Goal: Information Seeking & Learning: Find specific fact

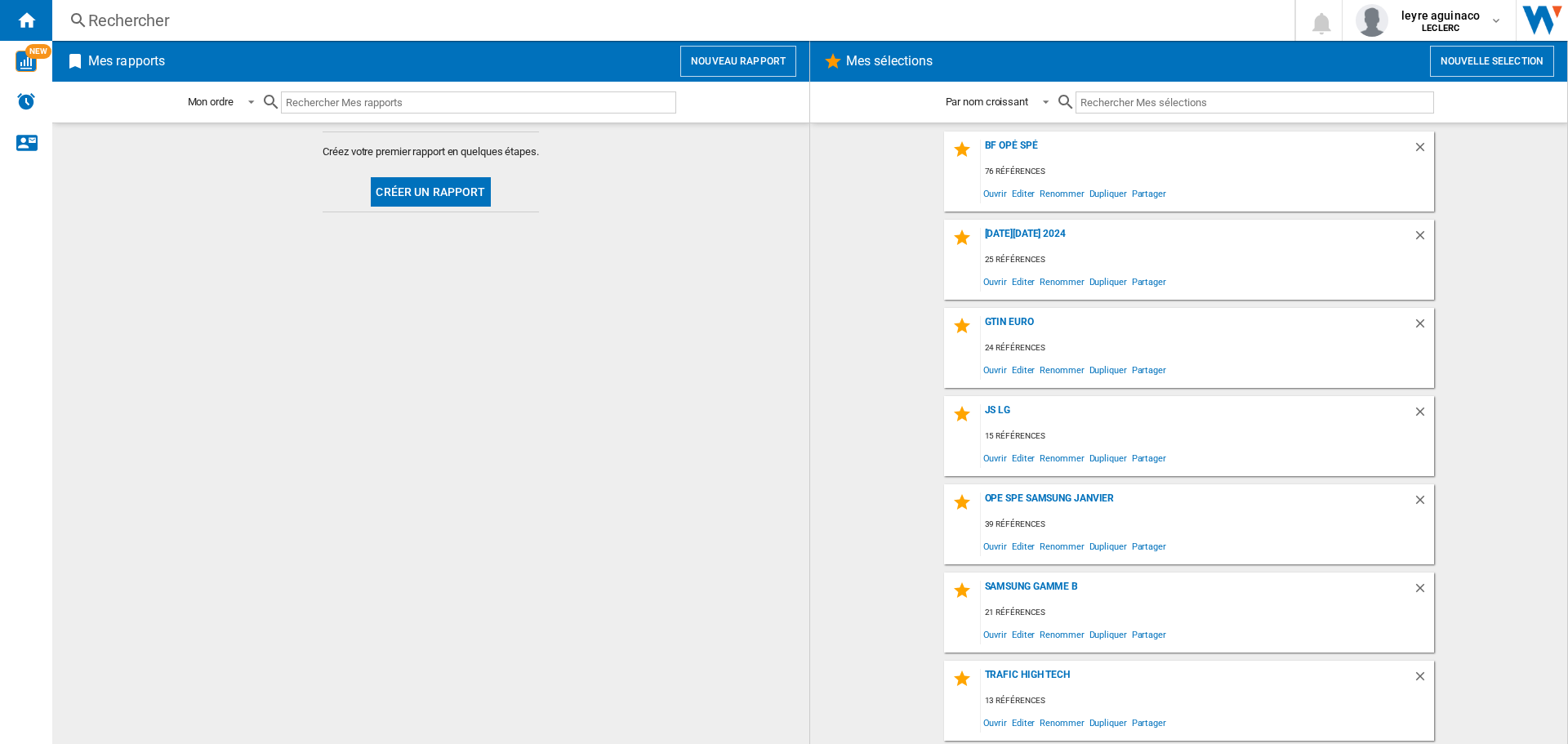
click at [663, 12] on div "Rechercher" at bounding box center [670, 20] width 1164 height 23
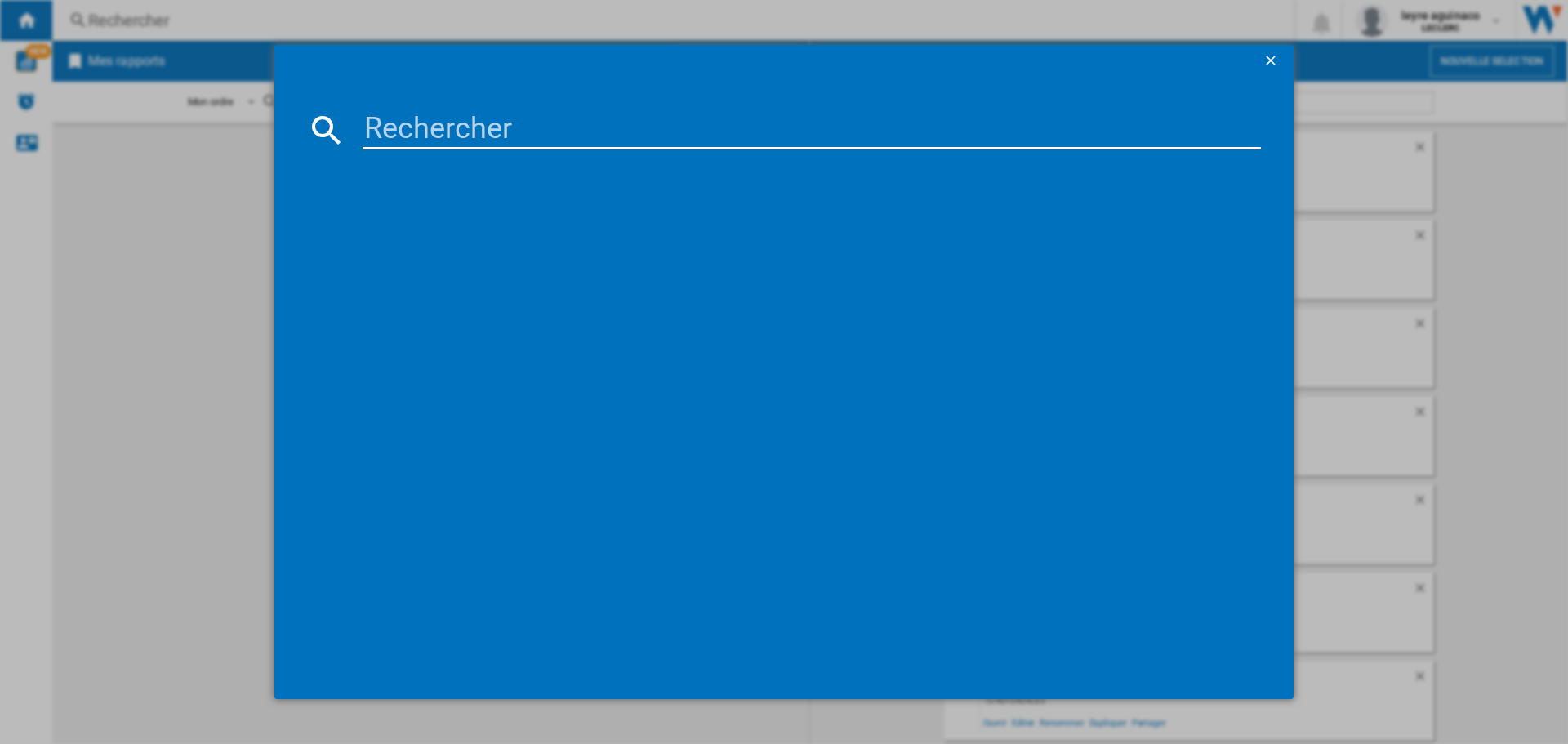
click at [650, 125] on input at bounding box center [811, 130] width 898 height 39
paste input "6942351401157"
type input "6942351401157"
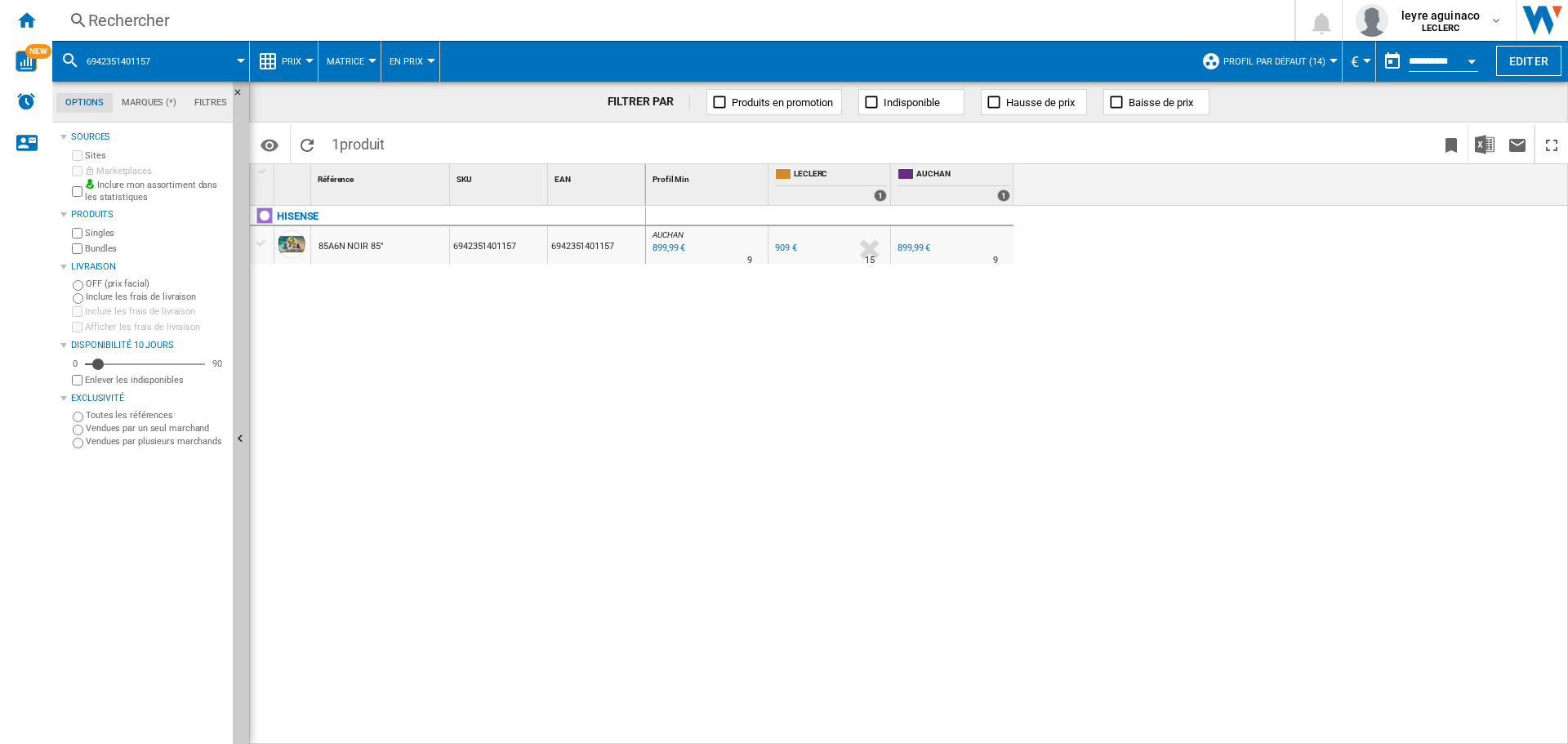
click at [778, 27] on div "Rechercher" at bounding box center [670, 20] width 1164 height 23
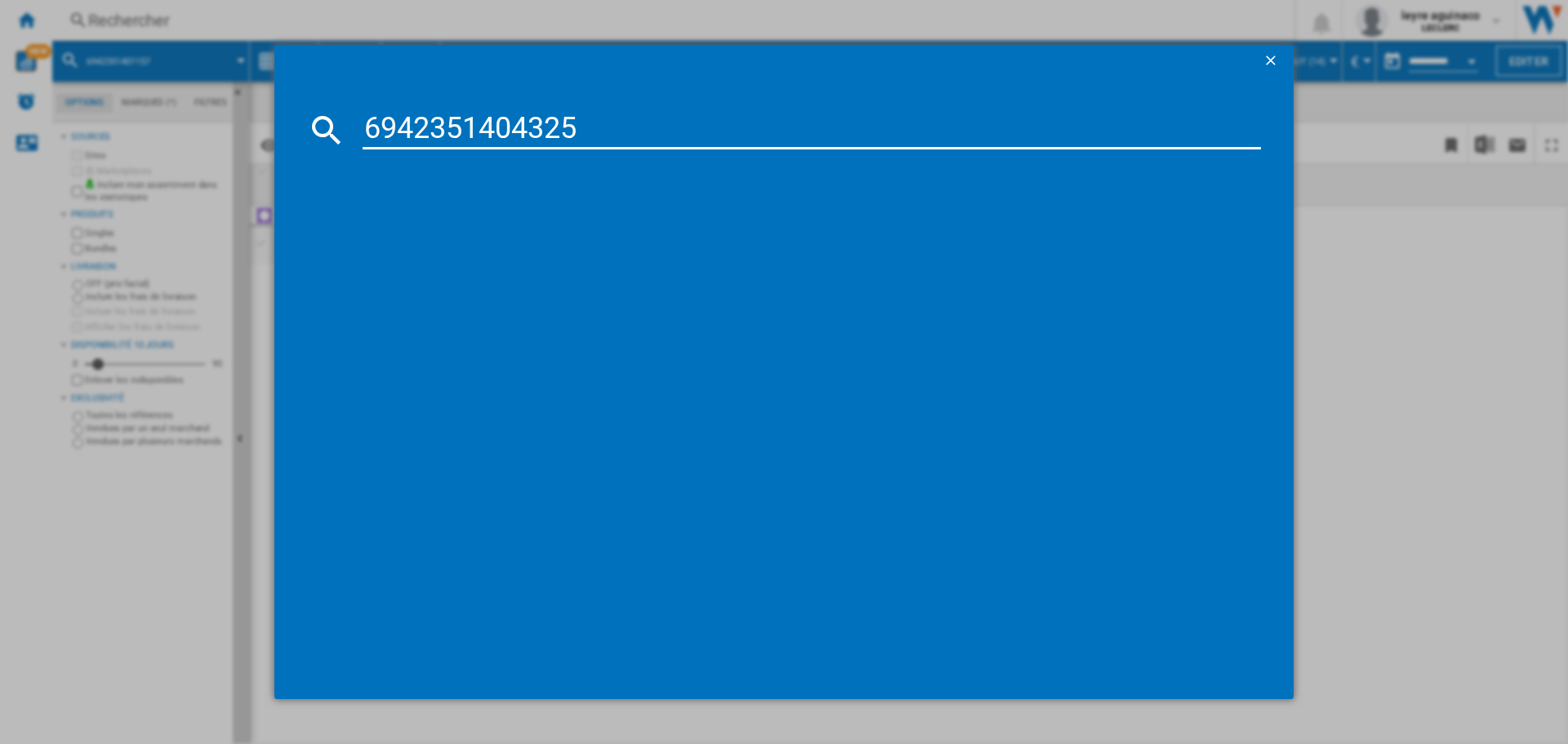
click at [777, 151] on md-dialog-content "6942351404325" at bounding box center [784, 389] width 1020 height 623
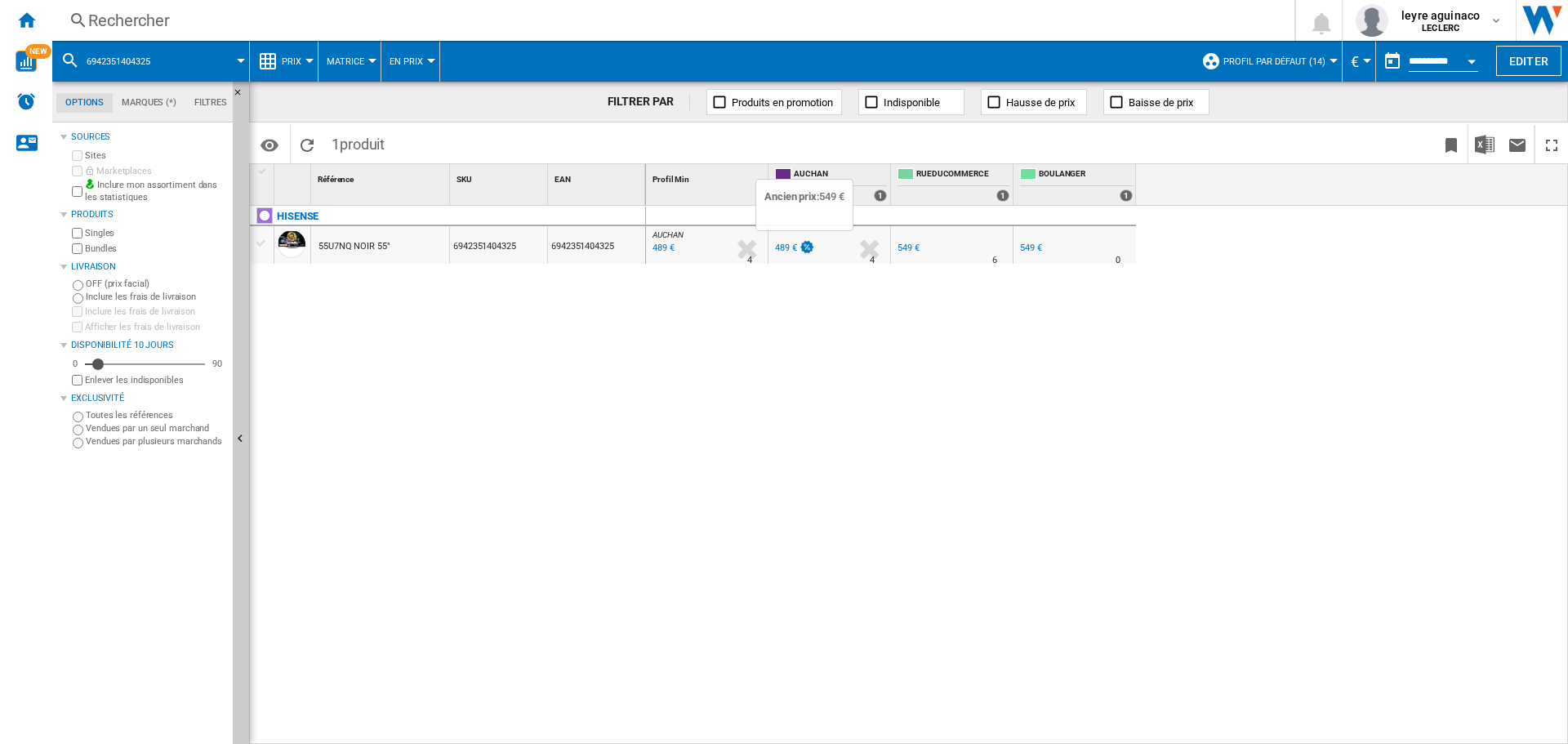
click at [800, 247] on img at bounding box center [807, 246] width 17 height 14
click at [692, 34] on div "Rechercher Rechercher 0 leyre aguinaco LECLERC LECLERC Mes paramètres Se déconn…" at bounding box center [810, 20] width 1516 height 41
click at [703, 32] on div "Rechercher Rechercher 0 leyre aguinaco LECLERC LECLERC Mes paramètres Se déconn…" at bounding box center [810, 20] width 1516 height 41
click at [703, 28] on div "Rechercher" at bounding box center [670, 20] width 1164 height 23
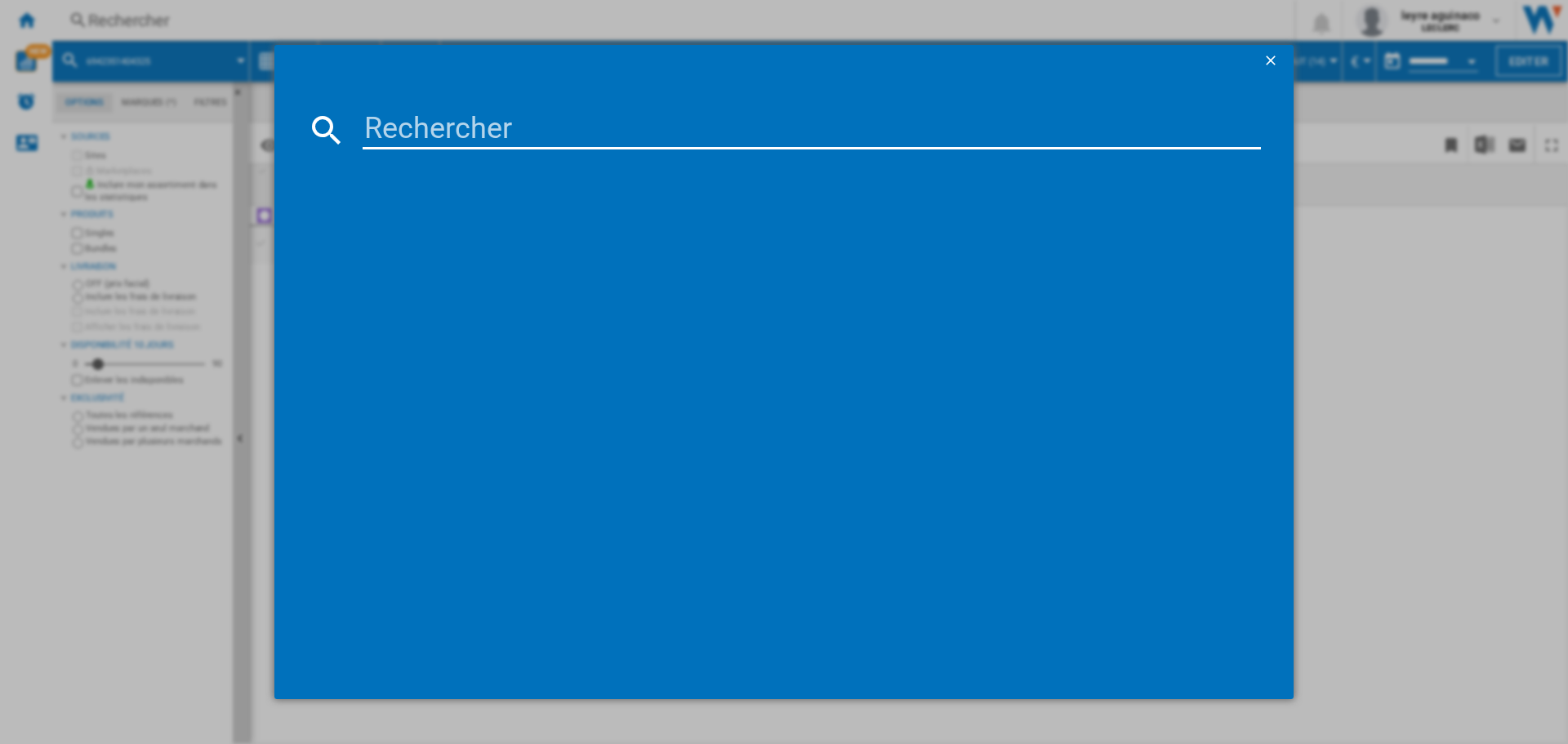
drag, startPoint x: 649, startPoint y: 131, endPoint x: 647, endPoint y: 156, distance: 25.1
click at [649, 132] on input at bounding box center [811, 130] width 898 height 39
type input "8806087084252"
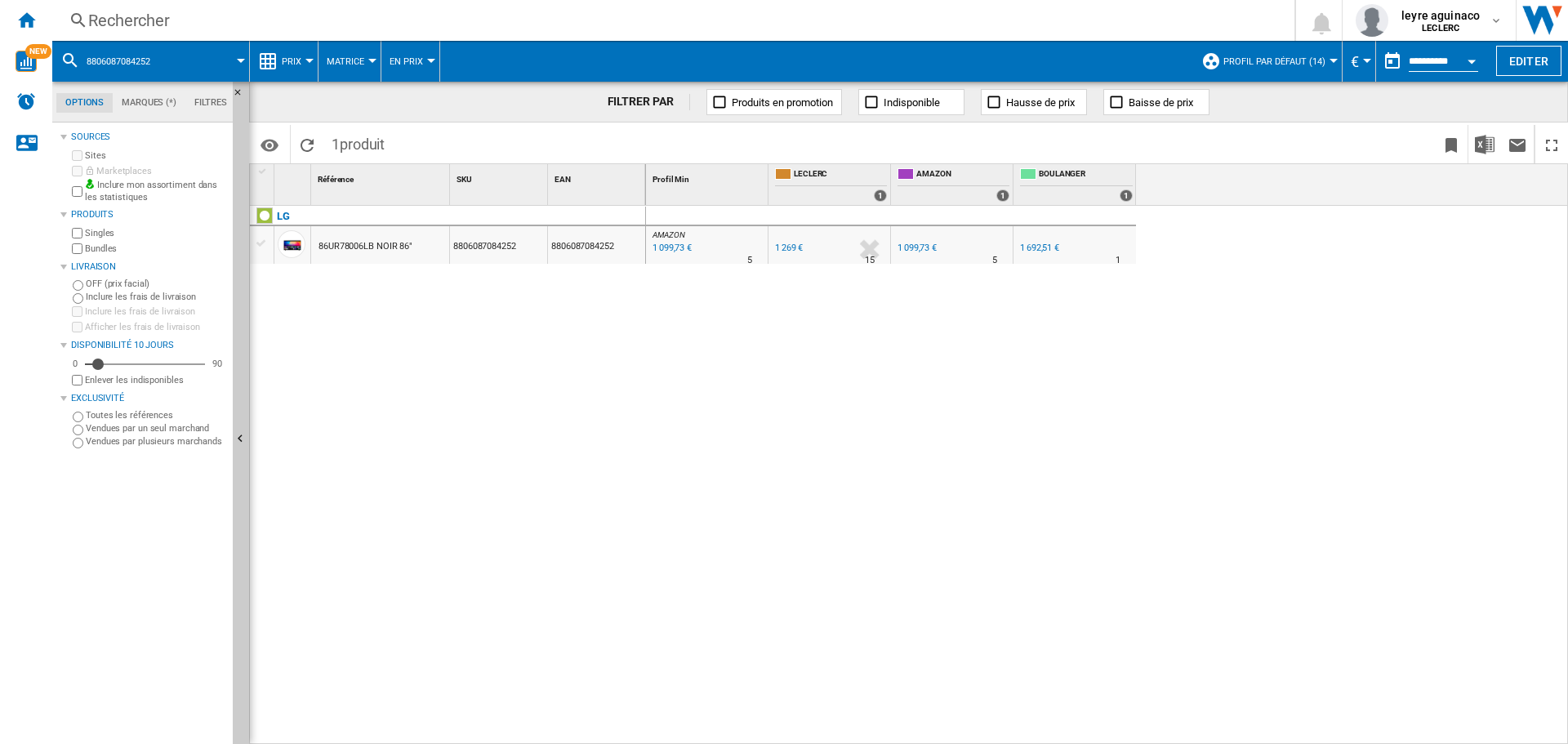
click at [909, 246] on div "1 099,73 €" at bounding box center [917, 247] width 39 height 10
click at [713, 23] on div "Rechercher" at bounding box center [670, 20] width 1164 height 23
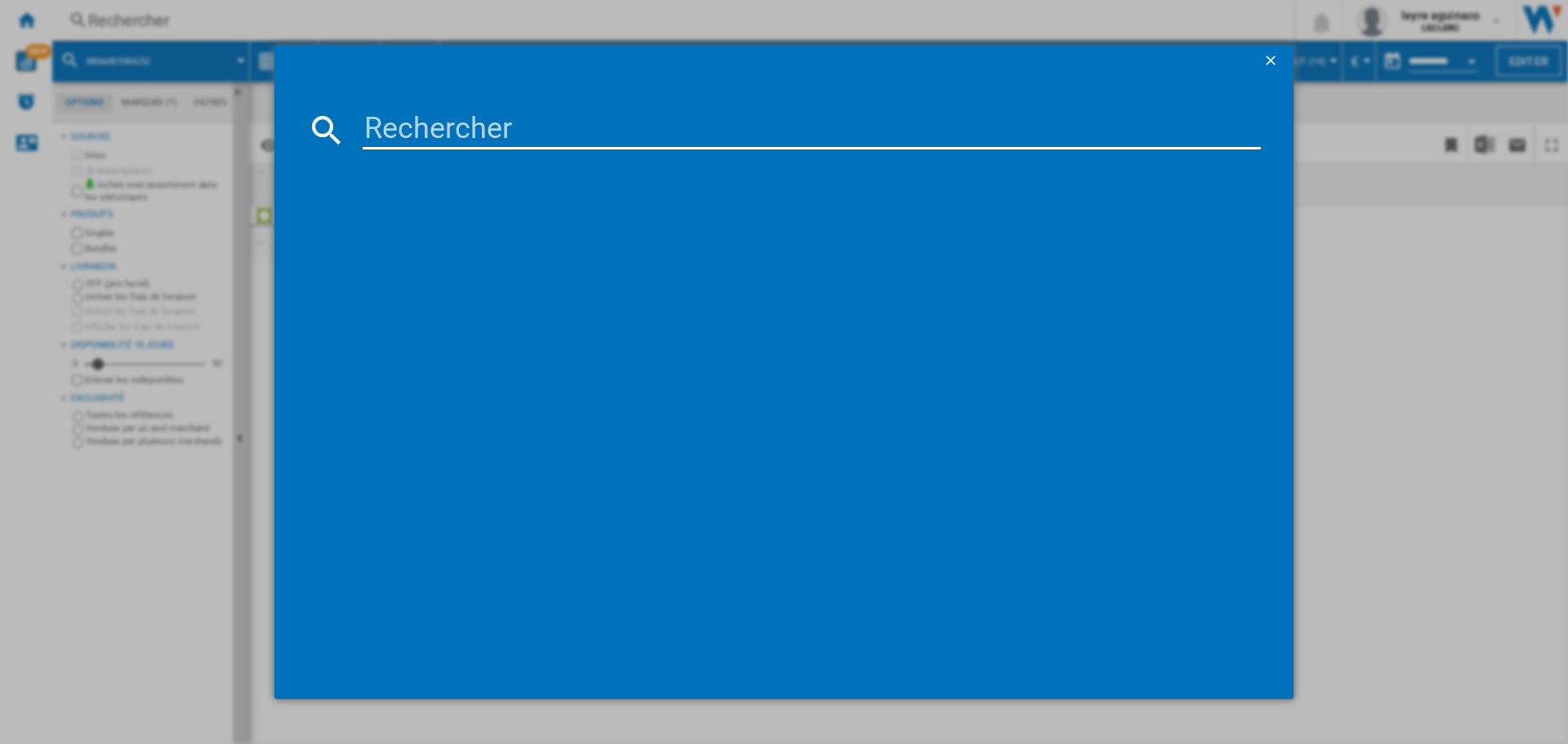
click at [701, 120] on input at bounding box center [811, 130] width 898 height 39
type input "8806096353790"
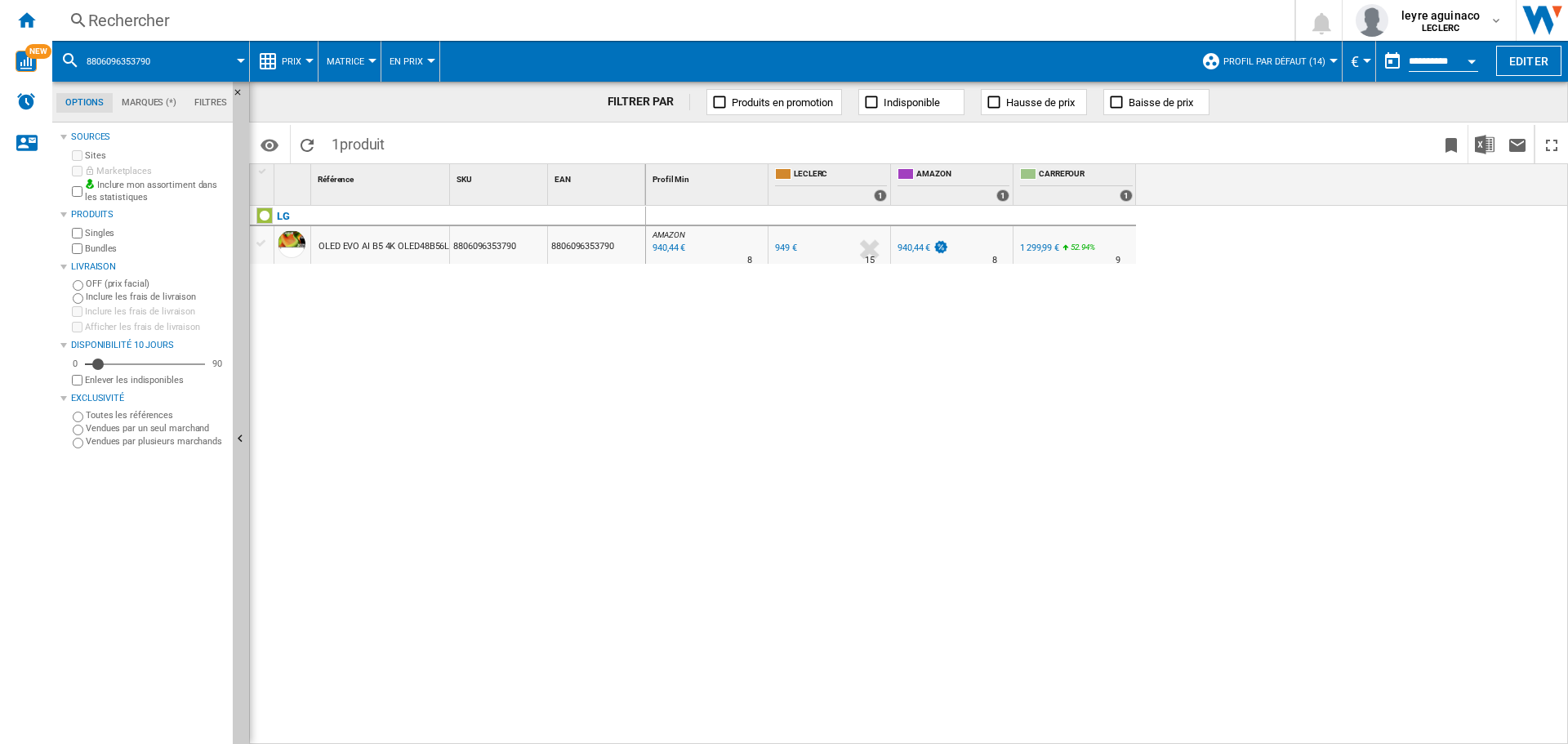
click at [1034, 246] on div "1 299,99 €" at bounding box center [1039, 247] width 39 height 10
drag, startPoint x: 696, startPoint y: 14, endPoint x: 699, endPoint y: 22, distance: 8.5
click at [699, 22] on div "Rechercher" at bounding box center [670, 20] width 1164 height 23
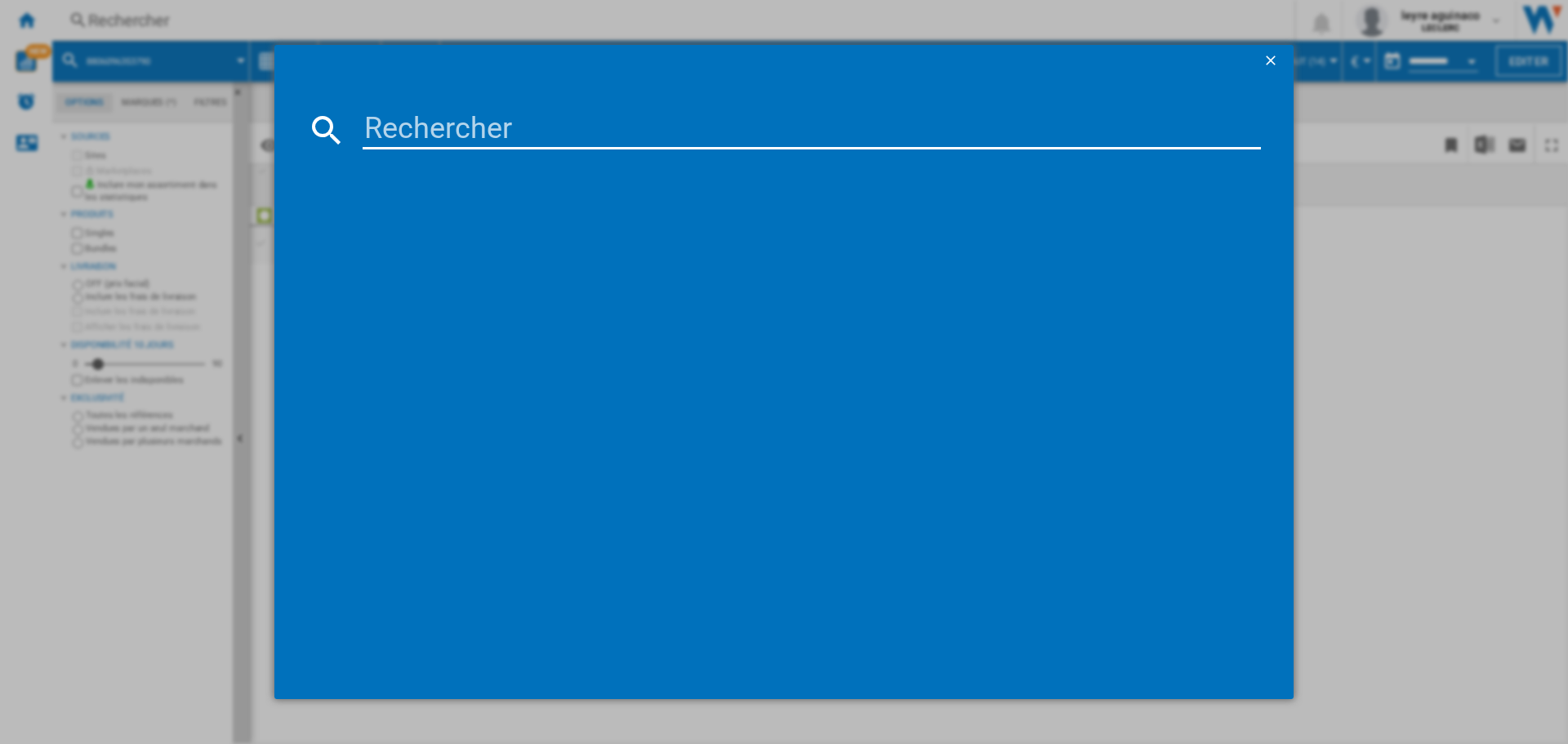
click at [692, 130] on input at bounding box center [811, 130] width 898 height 39
type input "8806097251873"
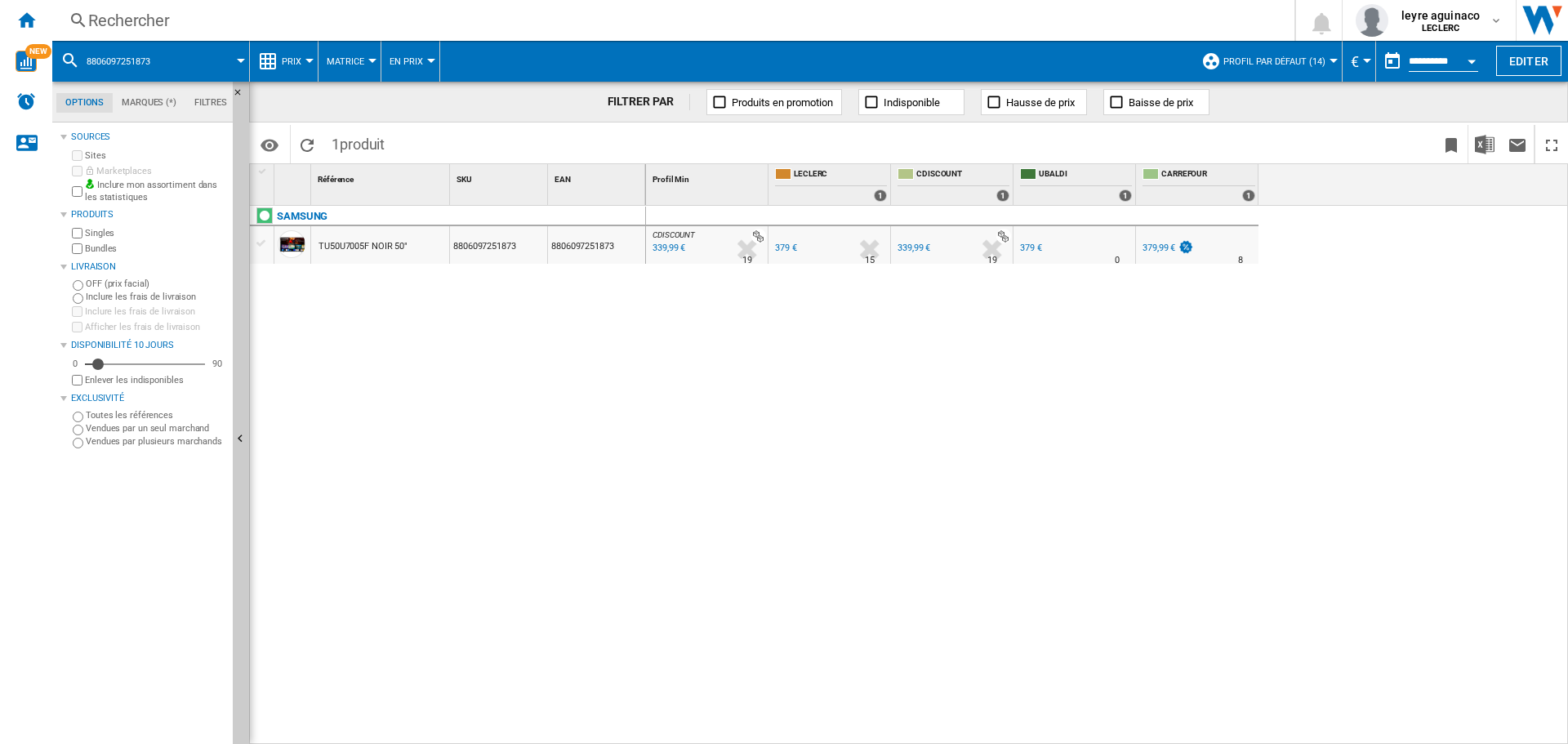
click at [667, 241] on div at bounding box center [708, 236] width 115 height 15
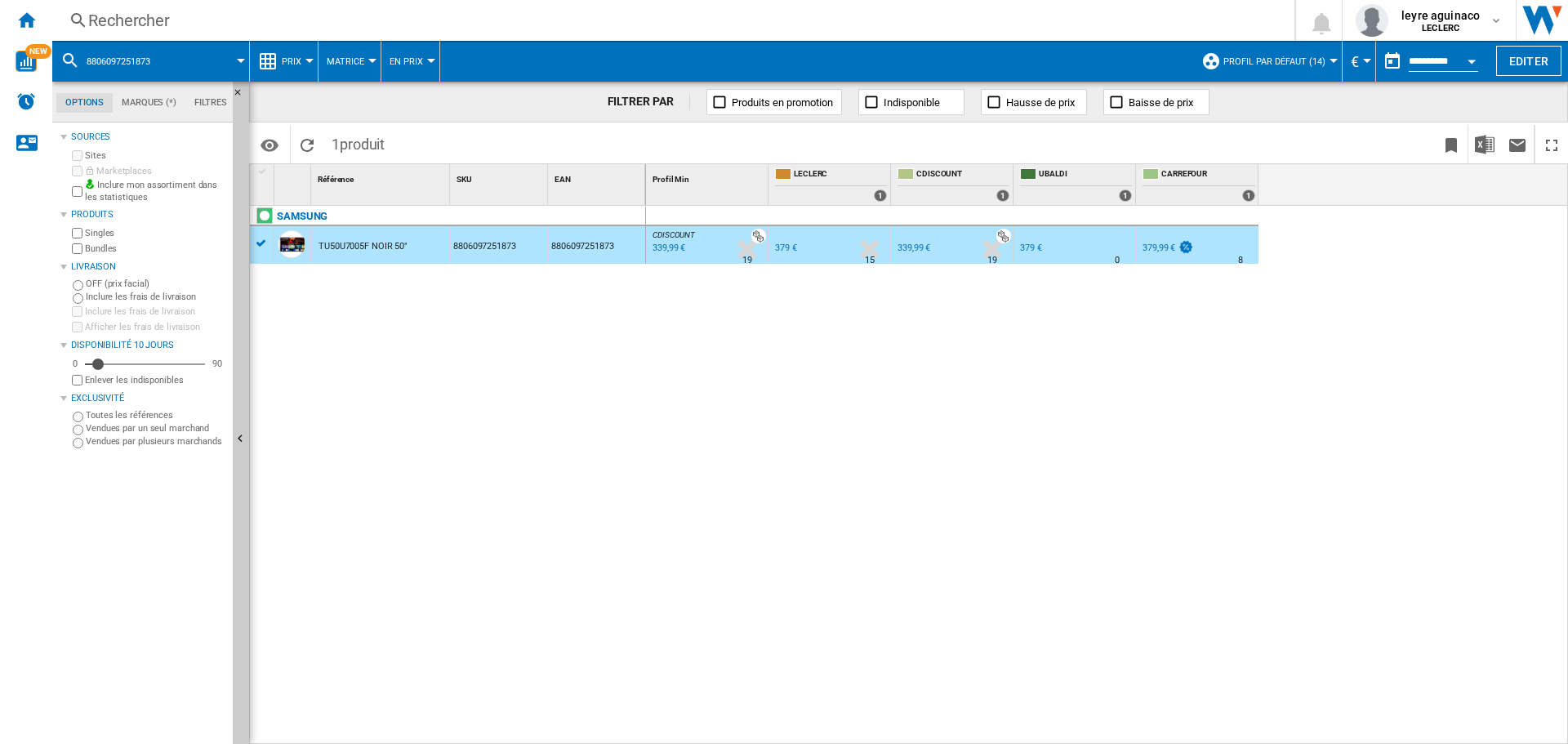
click at [670, 250] on div "339,99 €" at bounding box center [667, 248] width 35 height 17
click at [877, 318] on div "CDISCOUNT : FR CDISCOUNT -10.3 % 339,99 € % N/A 19 CDISCOUNT : FR CDISCOUNT FR …" at bounding box center [1107, 475] width 923 height 539
click at [1047, 326] on div "CDISCOUNT : FR CDISCOUNT -10.3 % 339,99 € % N/A 19 CDISCOUNT : FR CDISCOUNT FR …" at bounding box center [1107, 475] width 923 height 539
click at [428, 20] on div "Rechercher" at bounding box center [670, 20] width 1164 height 23
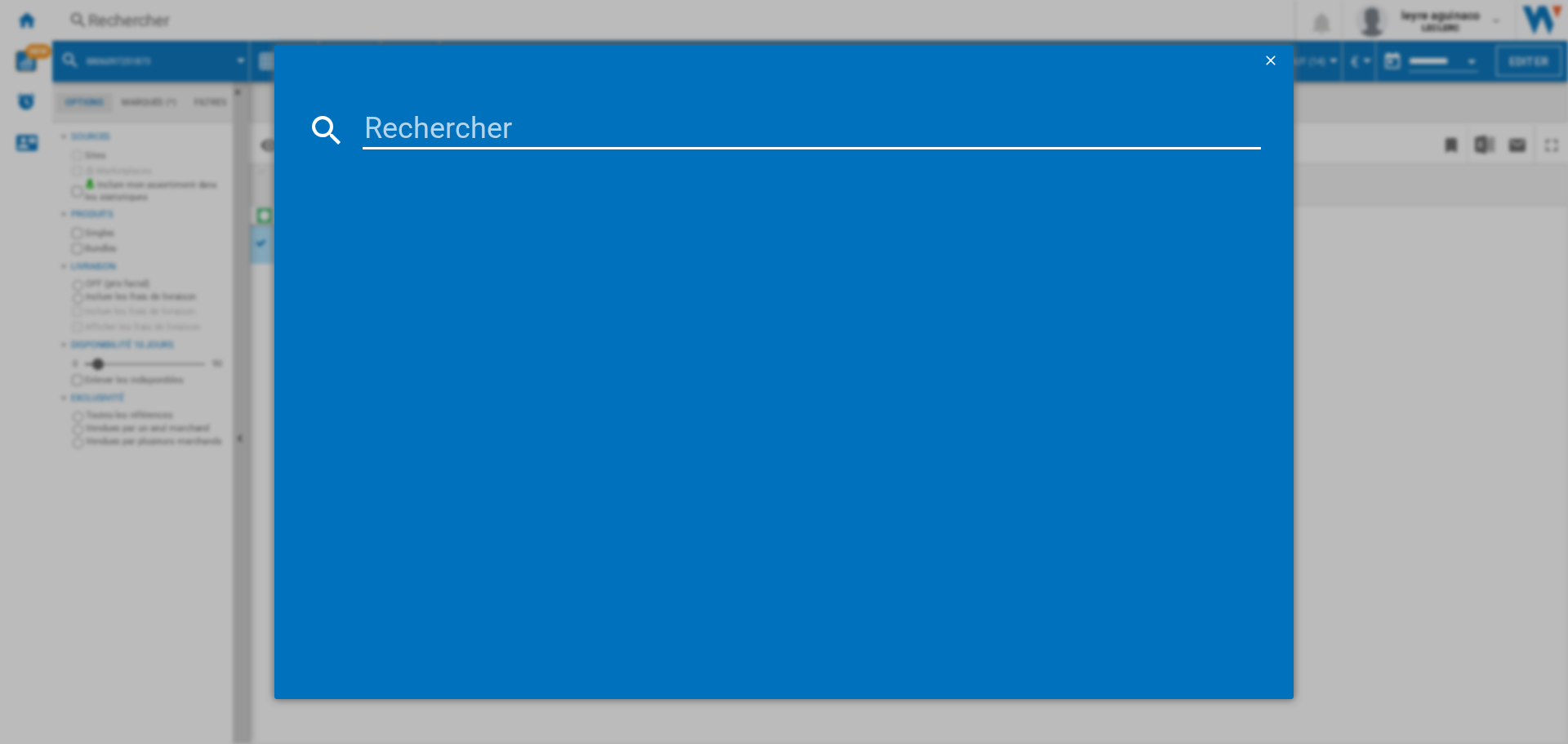
click at [430, 130] on input at bounding box center [811, 130] width 898 height 39
type input "8806095973623"
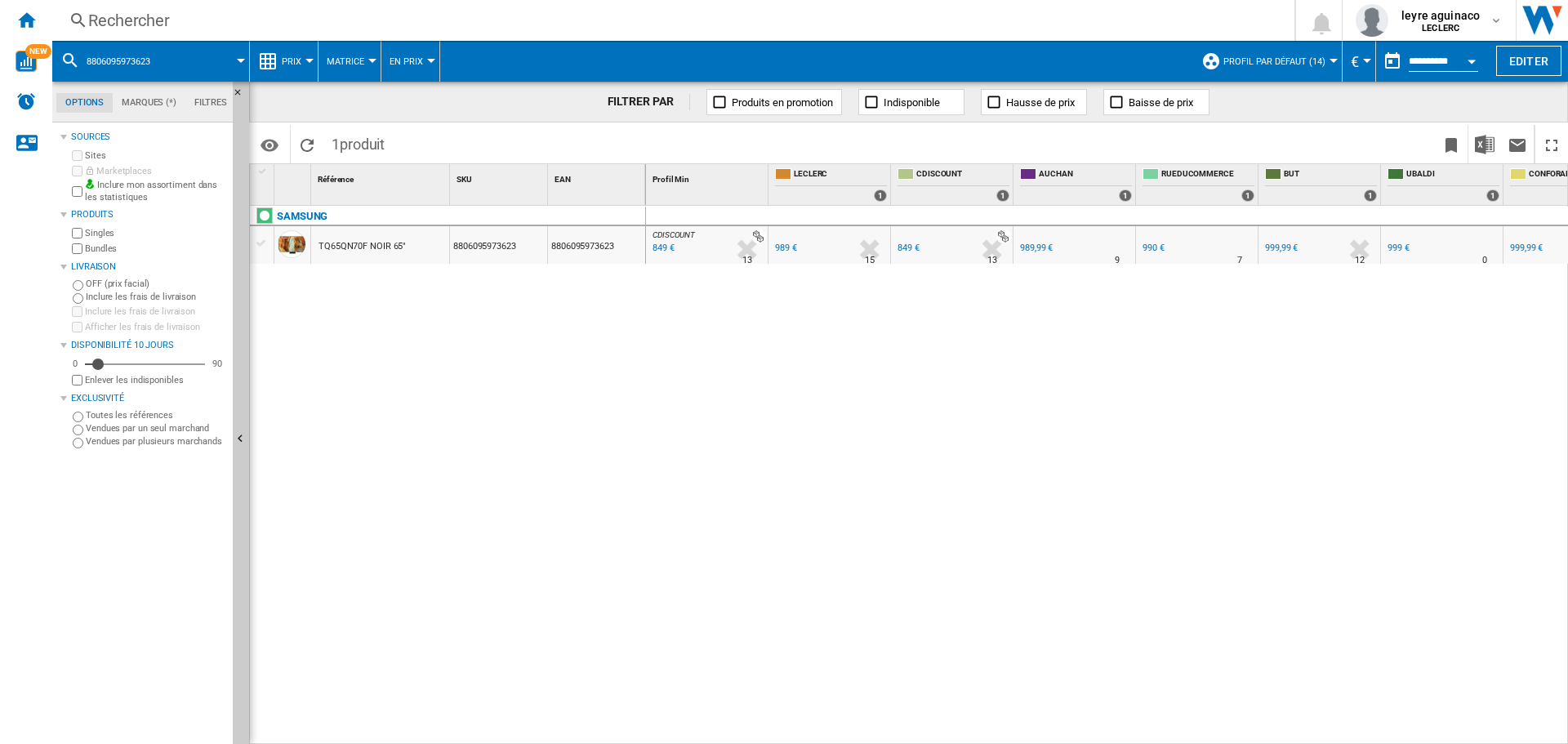
click at [663, 246] on div "849 €" at bounding box center [662, 248] width 24 height 17
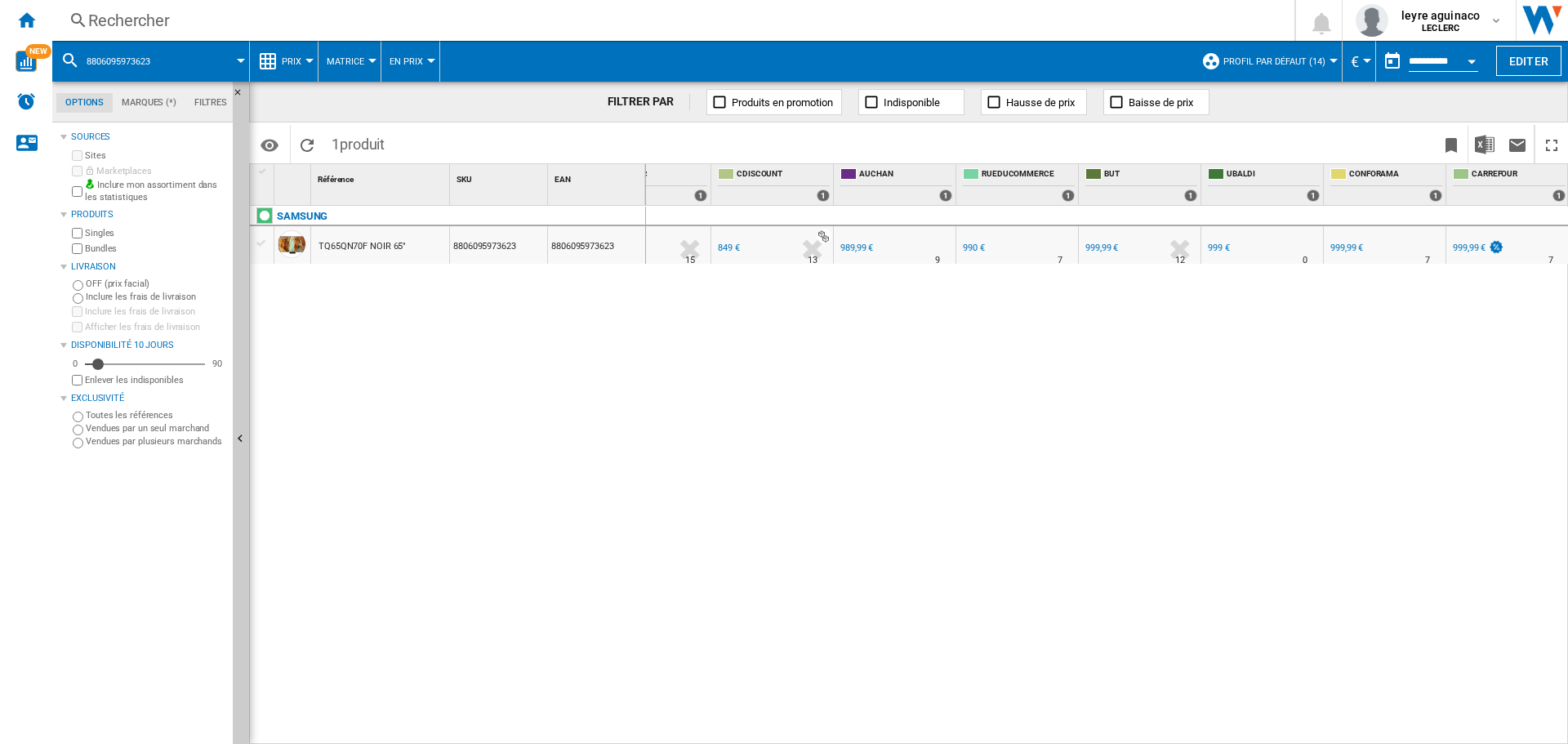
scroll to position [0, 1]
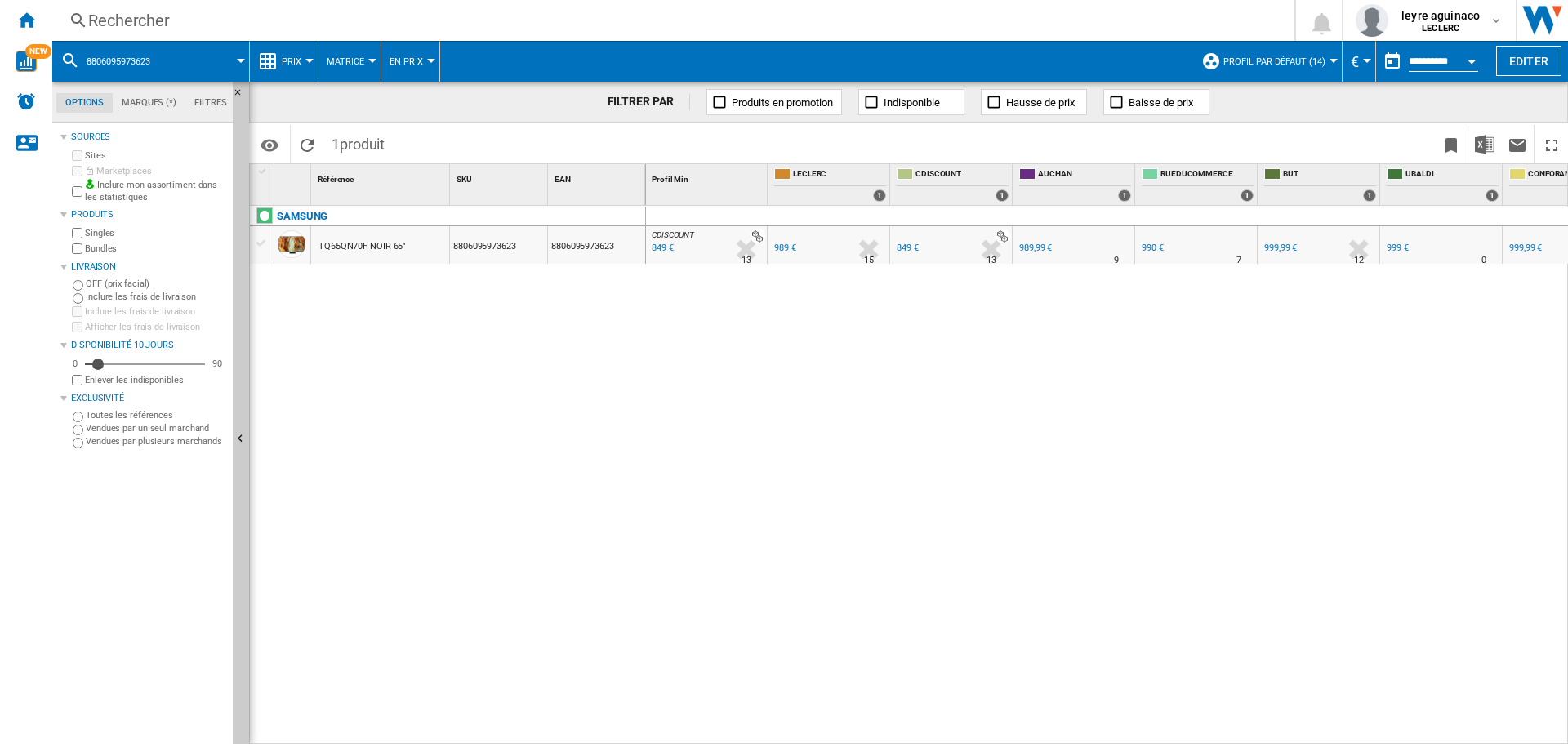
click at [784, 243] on div "989 €" at bounding box center [785, 247] width 22 height 10
click at [748, 28] on div "Rechercher" at bounding box center [670, 20] width 1164 height 23
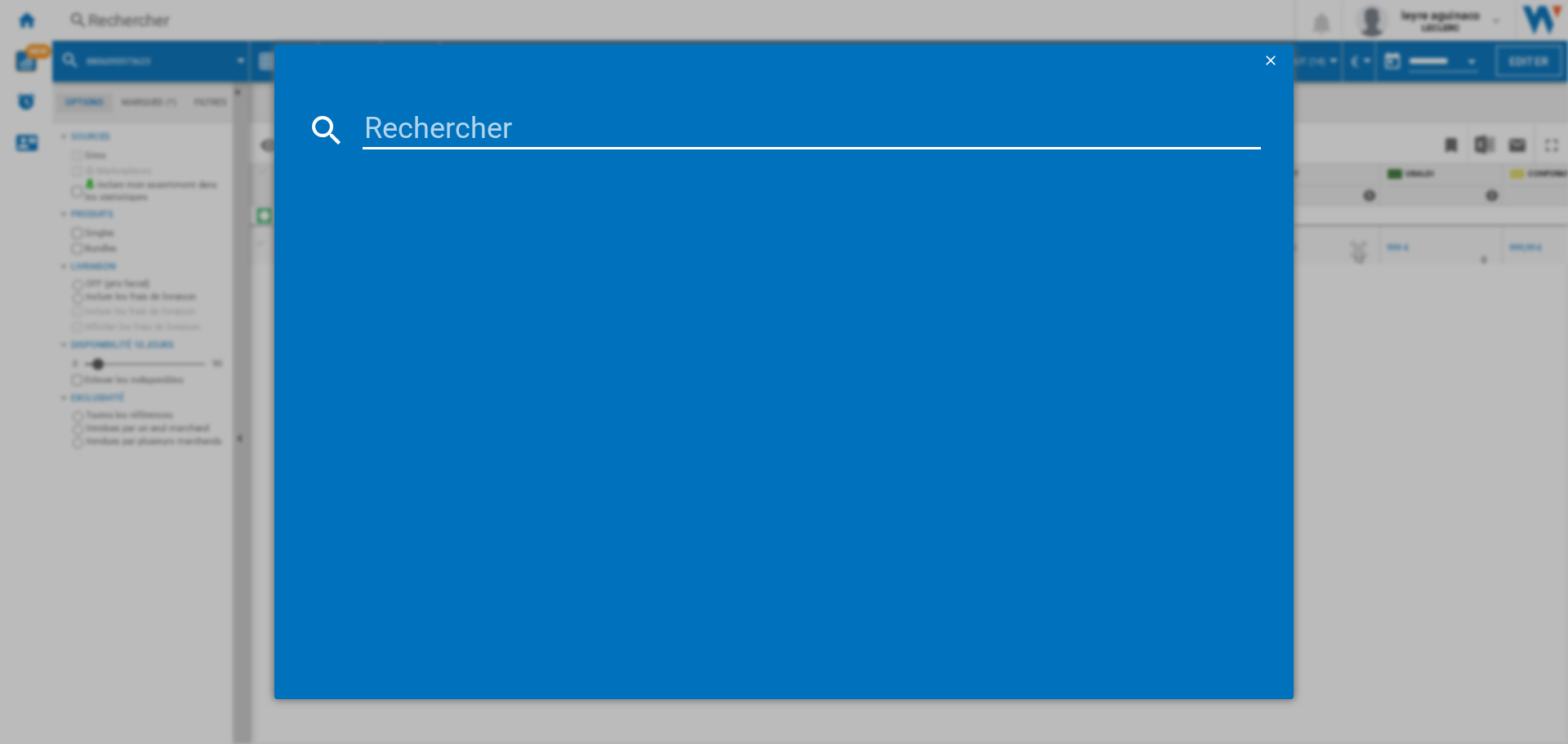
drag, startPoint x: 757, startPoint y: 125, endPoint x: 765, endPoint y: 130, distance: 9.4
click at [765, 130] on input at bounding box center [811, 130] width 898 height 39
type input "8806097122593"
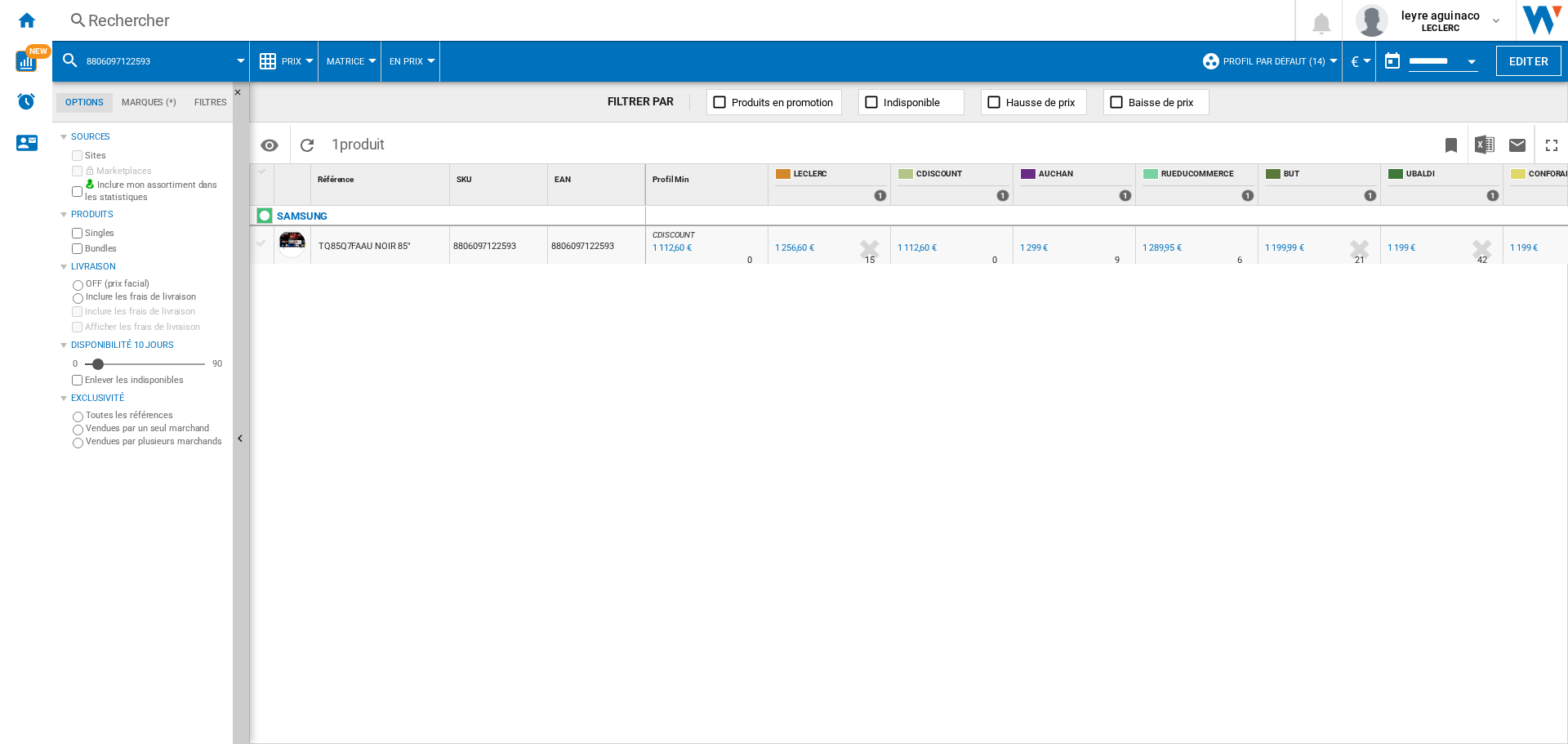
click at [801, 253] on div "1 256,60 €" at bounding box center [793, 248] width 42 height 17
click at [1293, 255] on div "1 199,99 €" at bounding box center [1283, 248] width 42 height 17
click at [659, 251] on div "1 112,60 €" at bounding box center [670, 248] width 42 height 17
click at [777, 17] on div "Rechercher" at bounding box center [670, 20] width 1164 height 23
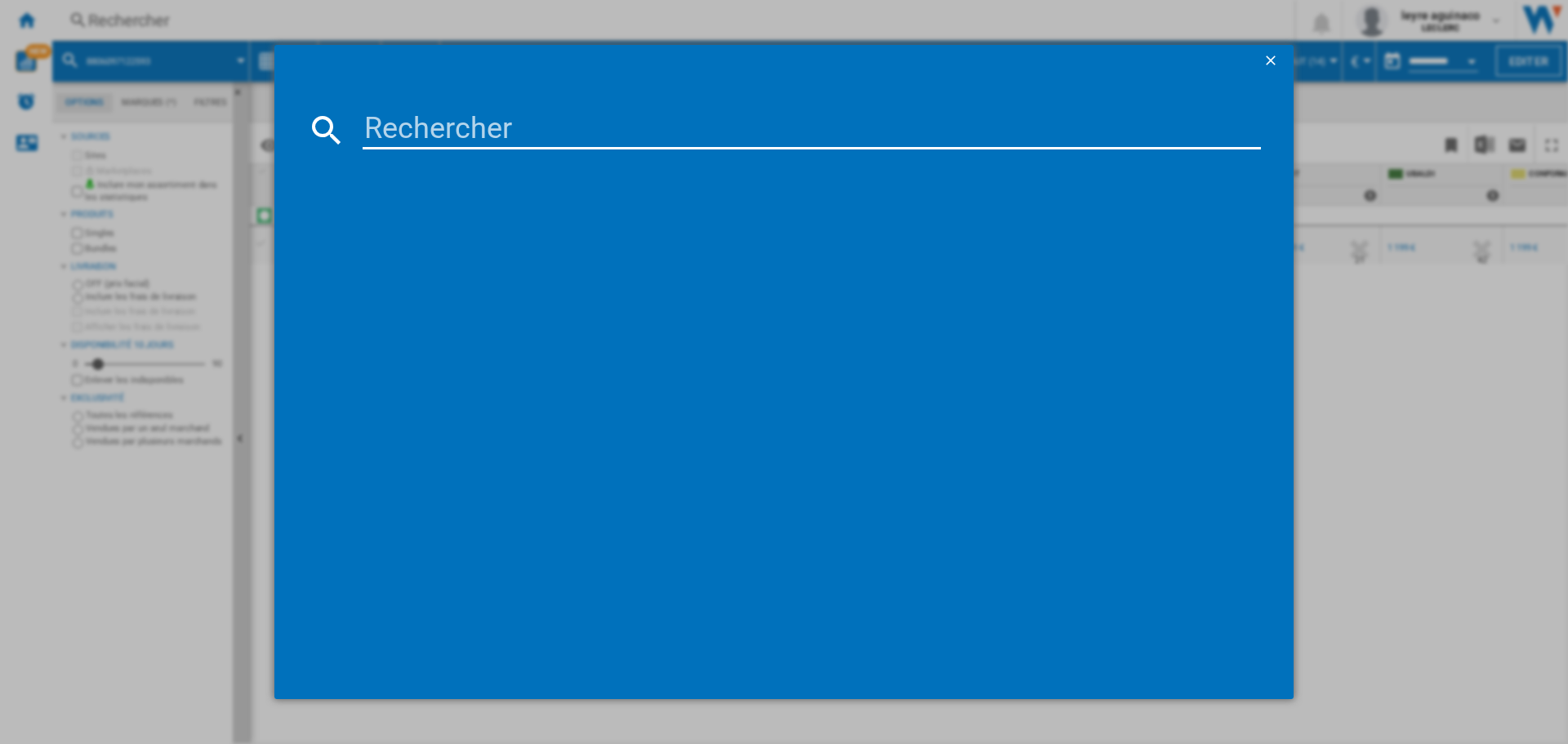
click at [790, 111] on input at bounding box center [811, 130] width 898 height 39
type input "8806097122586"
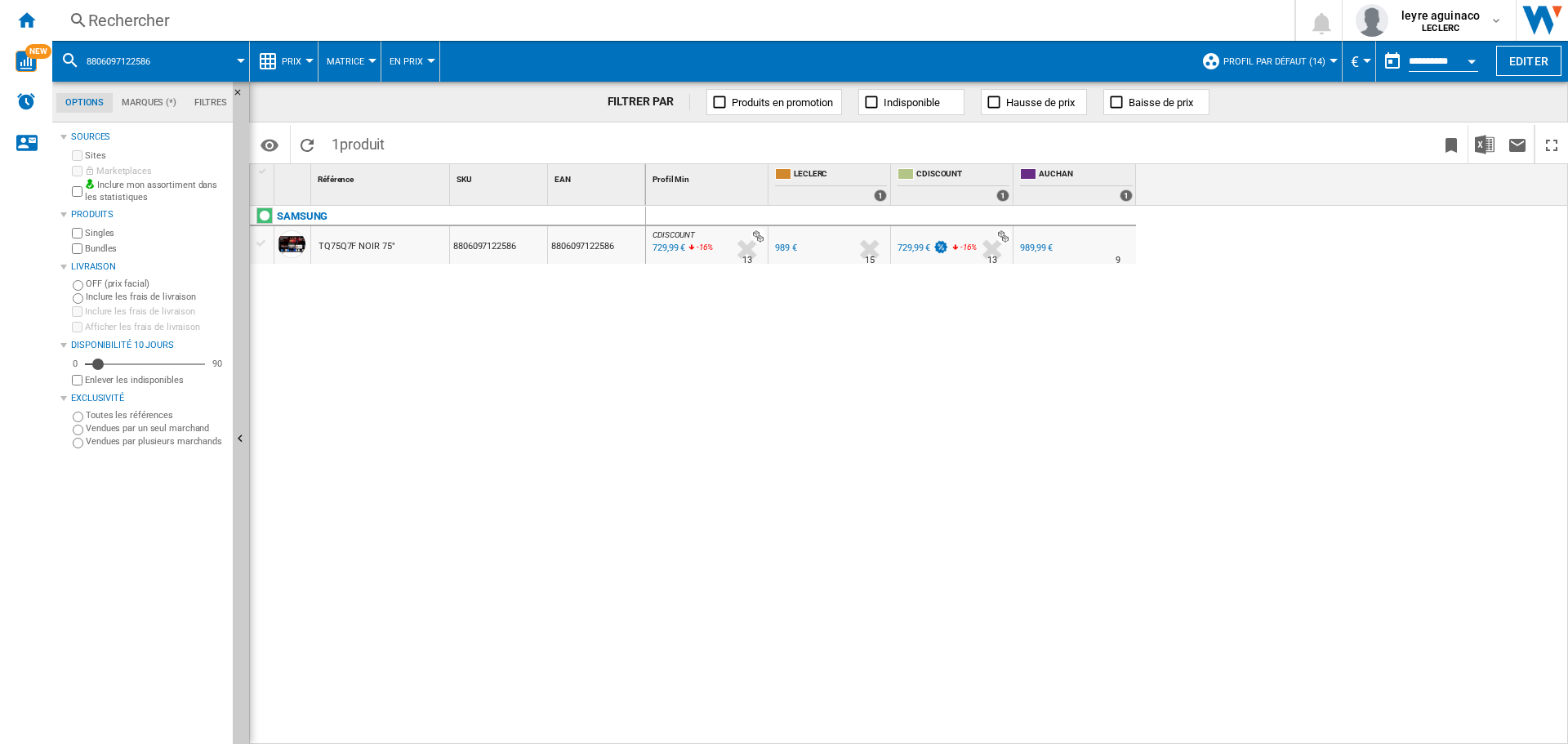
click at [1039, 252] on div "989,99 €" at bounding box center [1035, 247] width 33 height 10
click at [905, 250] on div "729,99 €" at bounding box center [914, 247] width 33 height 10
click at [692, 17] on div "Rechercher" at bounding box center [670, 20] width 1164 height 23
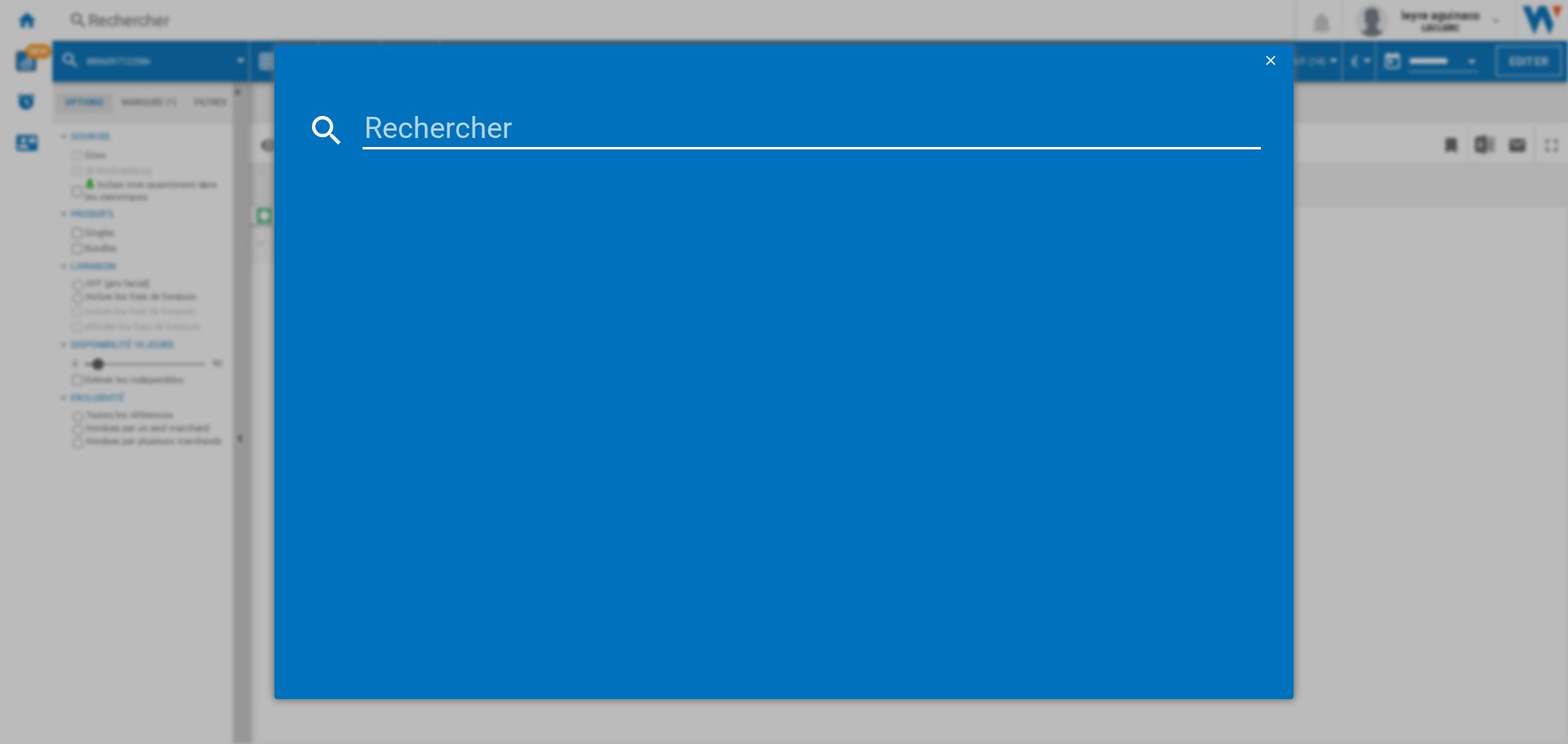
click at [690, 120] on input at bounding box center [811, 130] width 898 height 39
type input "8806097251750"
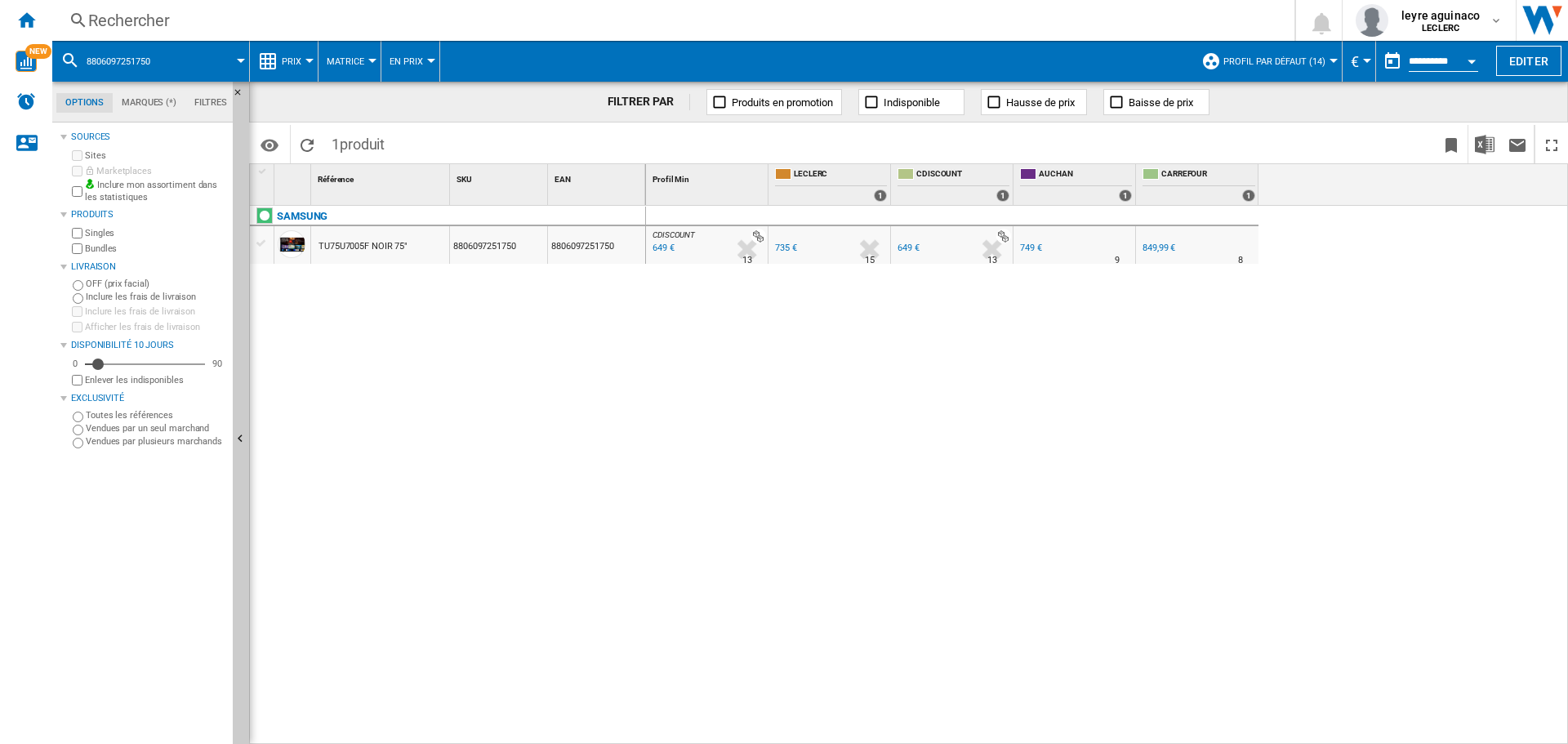
click at [790, 250] on div "735 €" at bounding box center [786, 247] width 22 height 10
click at [654, 246] on div "649 €" at bounding box center [662, 248] width 24 height 17
click at [1034, 251] on div "749 €" at bounding box center [1031, 247] width 22 height 10
click at [709, 26] on div "Rechercher" at bounding box center [670, 20] width 1164 height 23
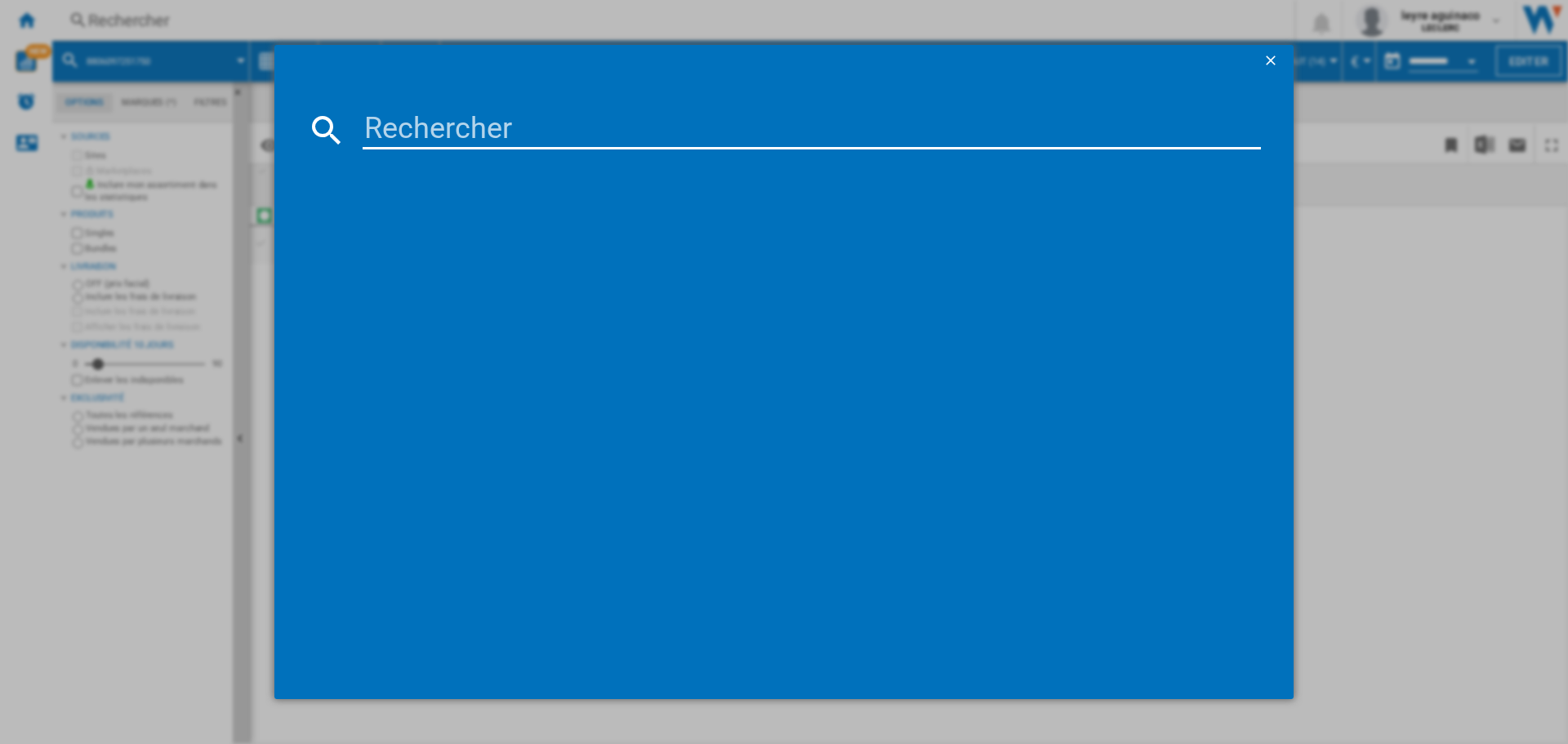
drag, startPoint x: 771, startPoint y: 134, endPoint x: 877, endPoint y: 98, distance: 111.9
click at [779, 131] on input at bounding box center [811, 130] width 898 height 39
type input "4548736150331"
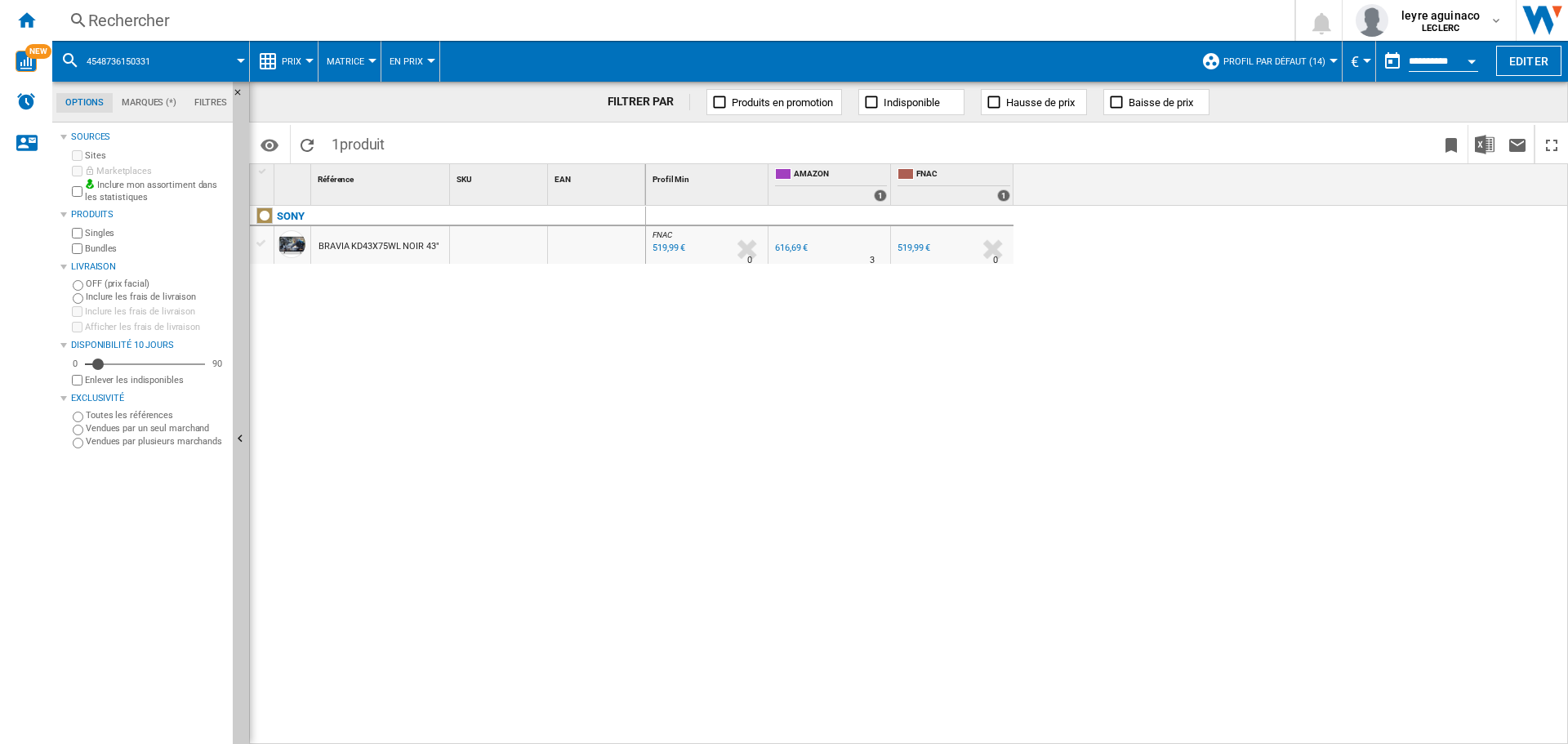
click at [656, 254] on div "519,99 €" at bounding box center [667, 248] width 35 height 17
click at [632, 24] on div "Rechercher" at bounding box center [670, 20] width 1164 height 23
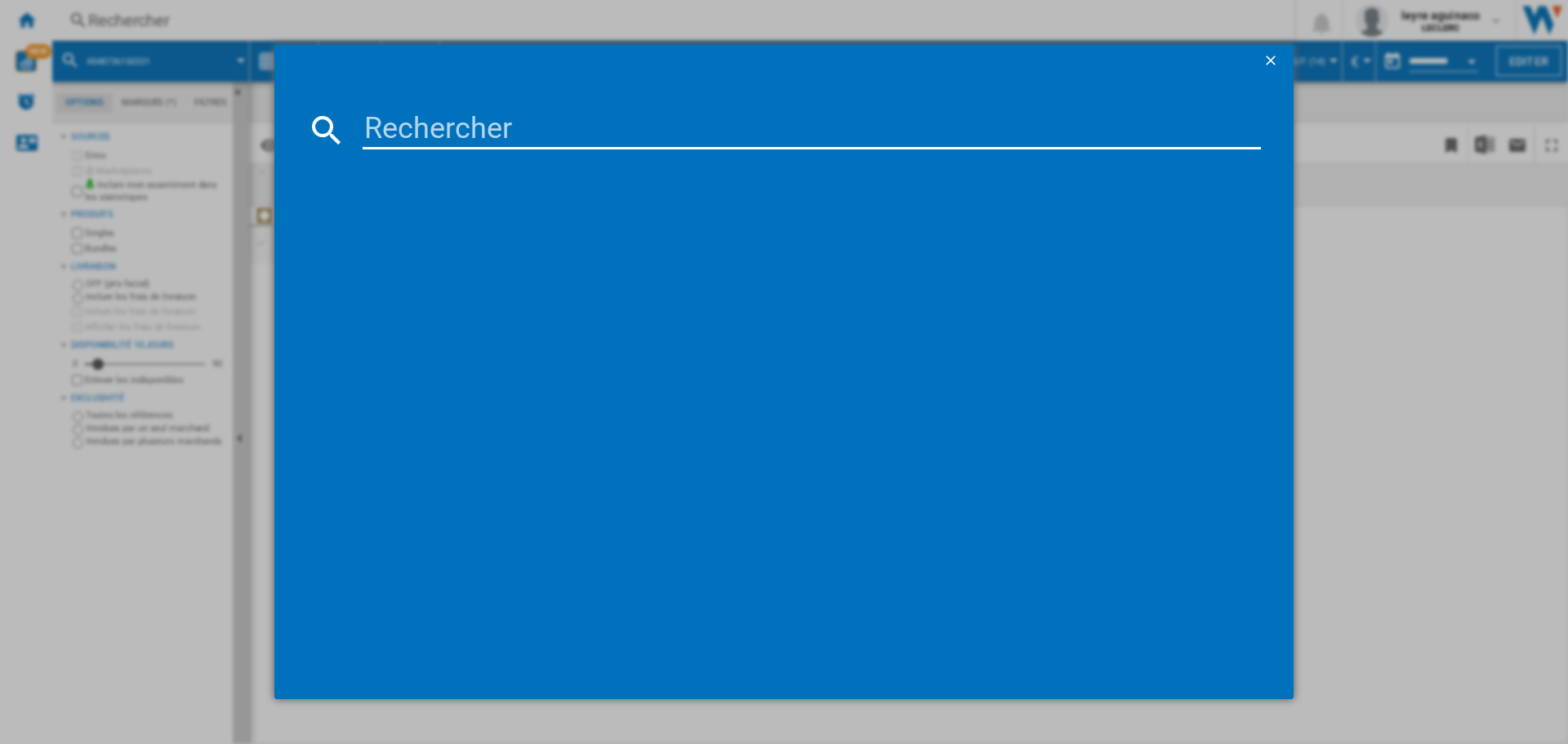
click at [652, 140] on input at bounding box center [811, 130] width 898 height 39
type input "5901292525941"
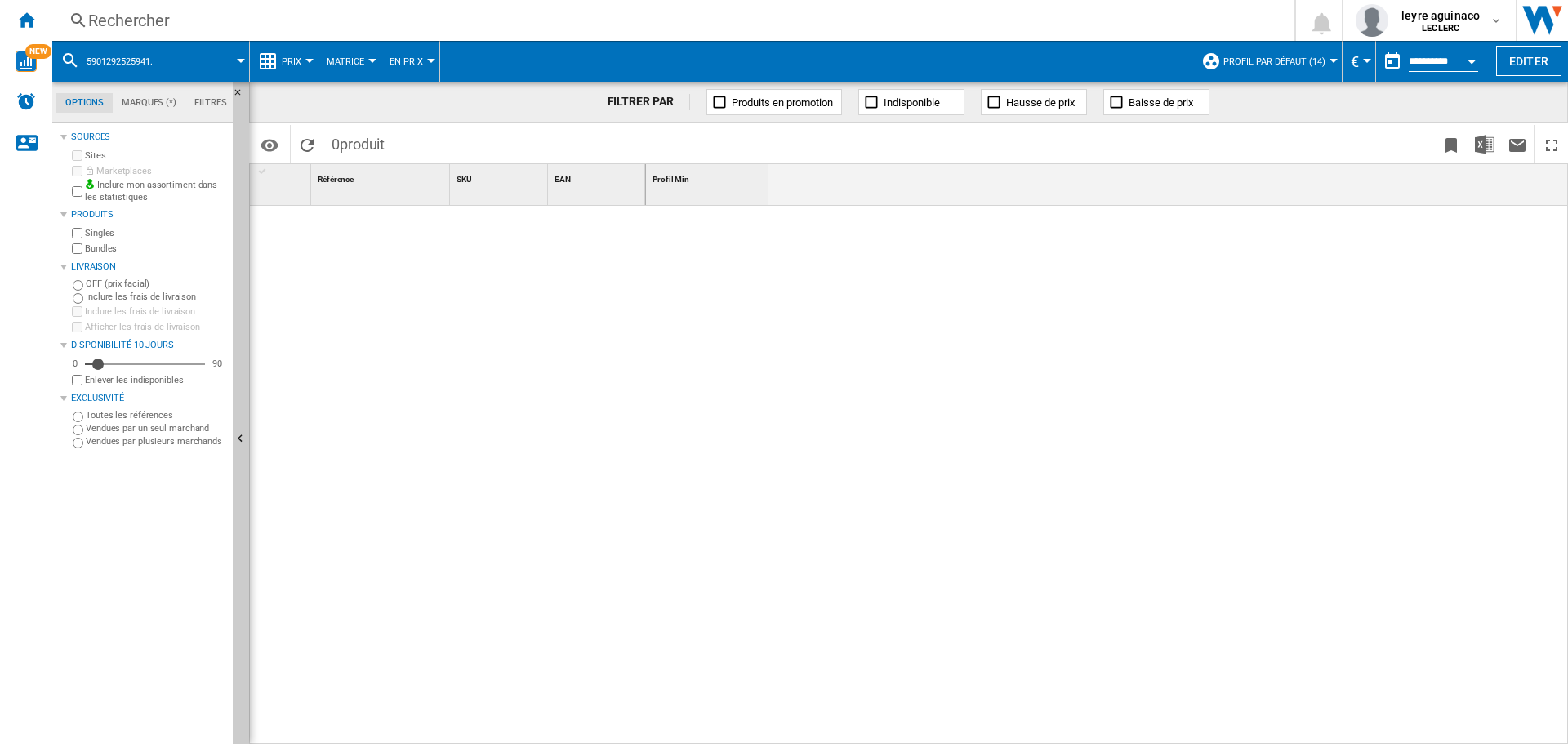
click at [457, 20] on div "Rechercher" at bounding box center [670, 20] width 1164 height 23
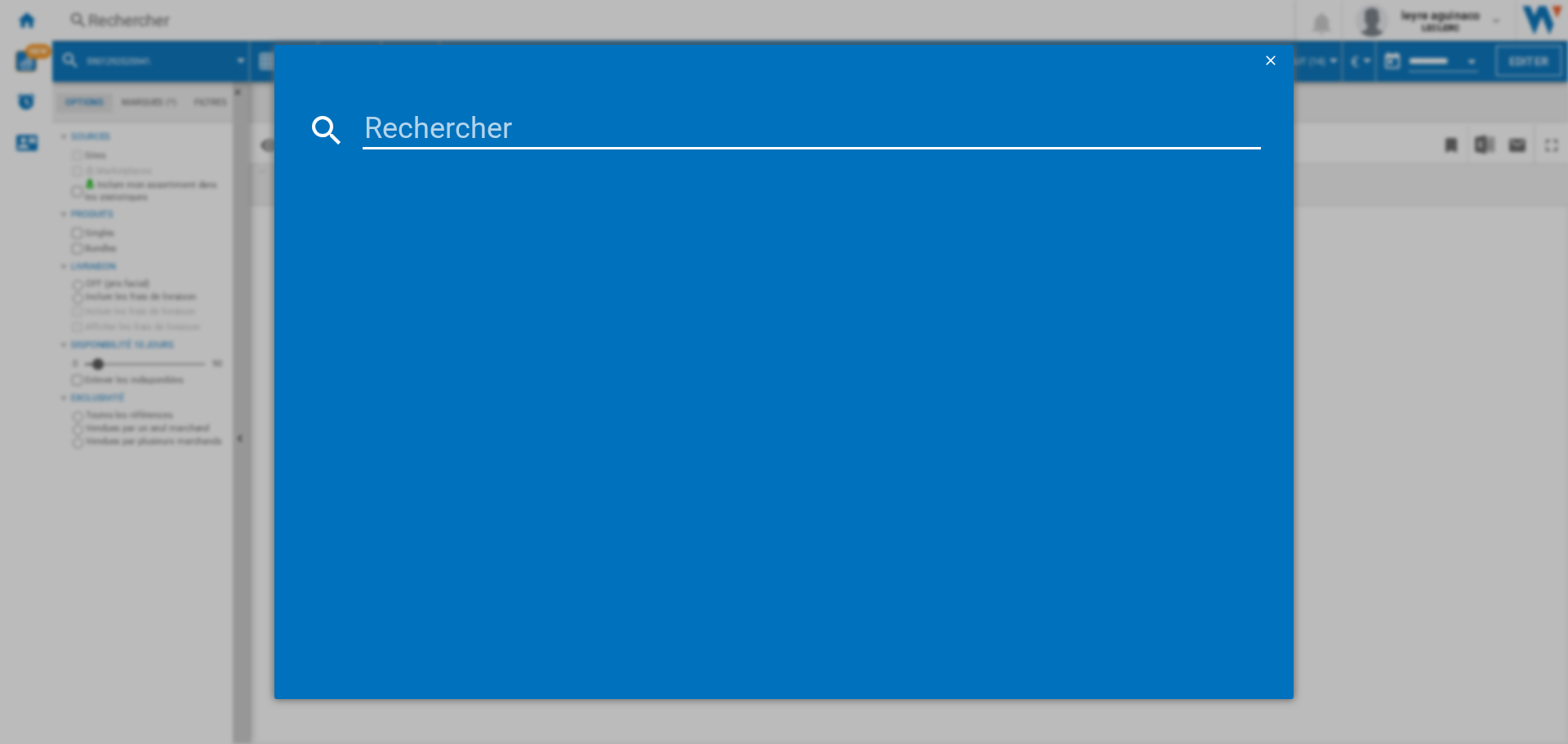
click at [492, 127] on input at bounding box center [811, 130] width 898 height 39
type input "5901292525941"
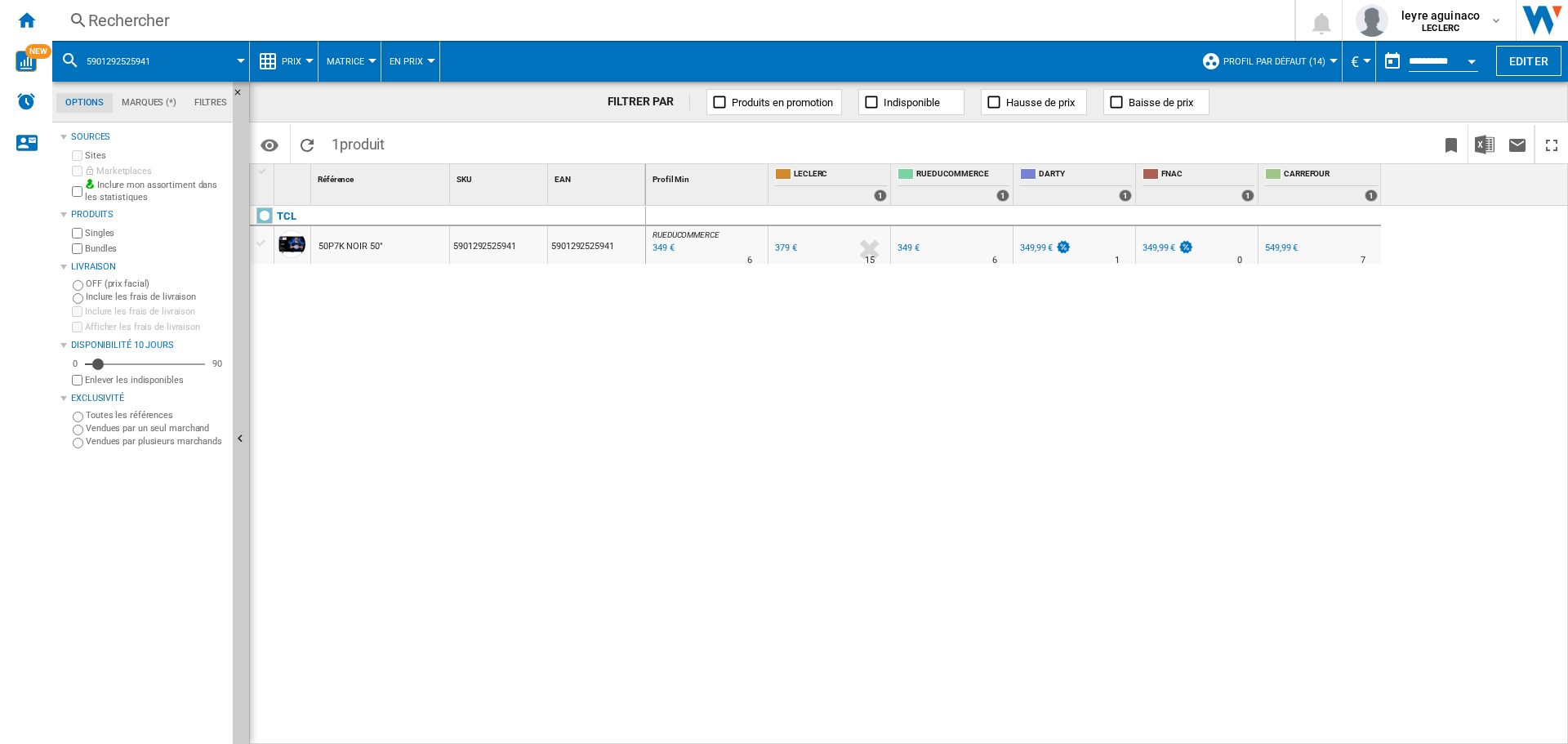
click at [1047, 252] on div "349,99 €" at bounding box center [1035, 247] width 33 height 10
click at [669, 24] on div "Rechercher" at bounding box center [670, 20] width 1164 height 23
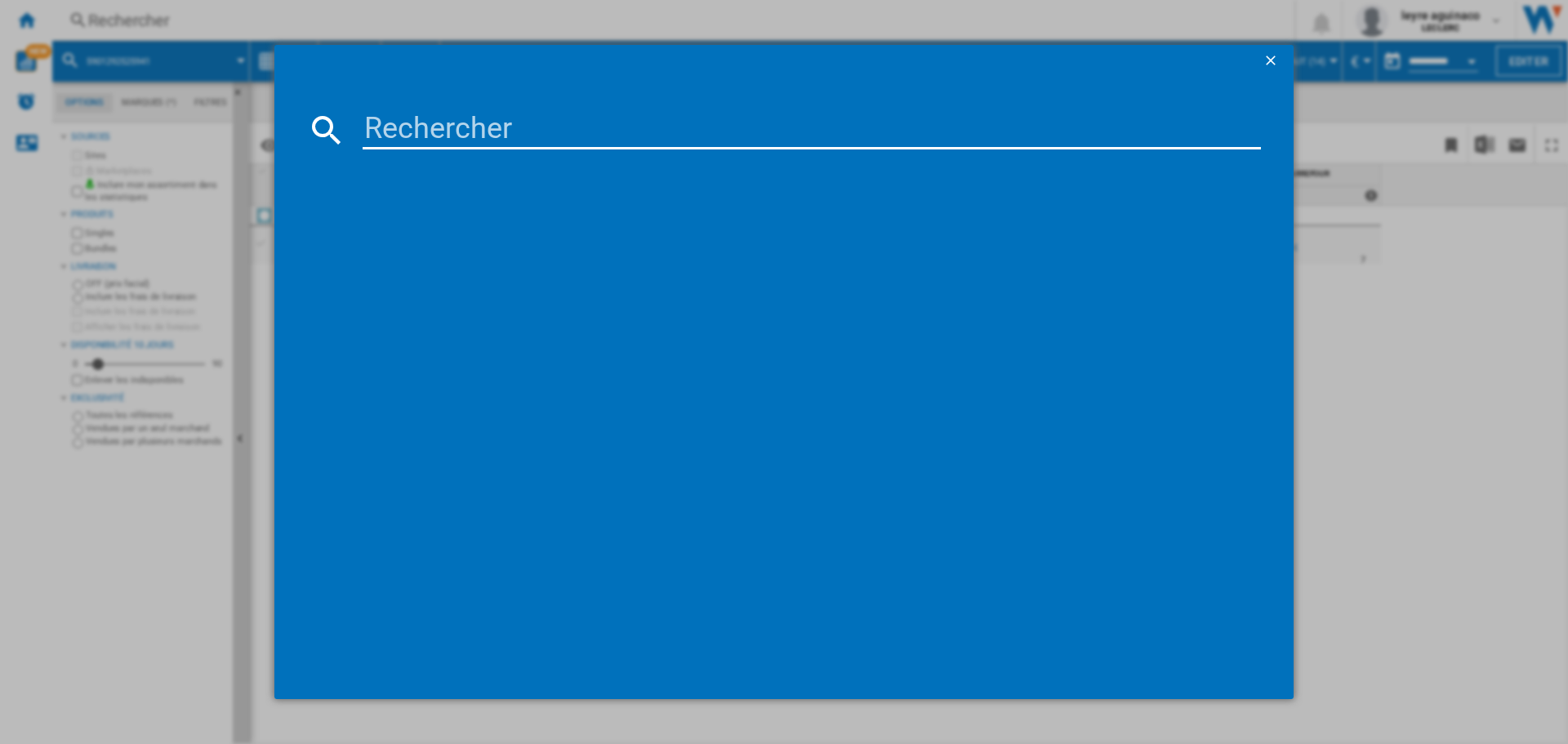
click at [621, 131] on input at bounding box center [811, 130] width 898 height 39
type input "5901292525804"
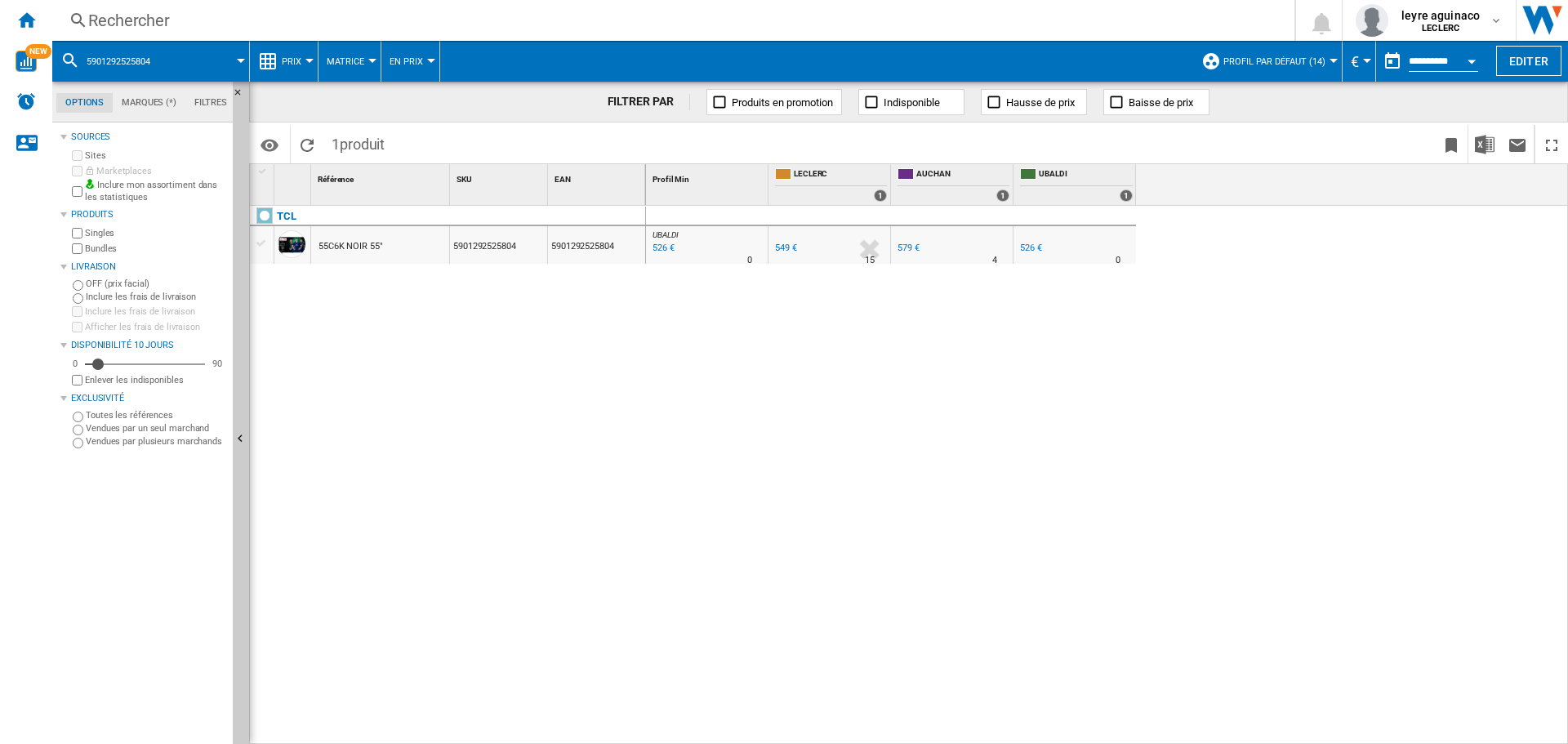
click at [1034, 247] on div "526 €" at bounding box center [1031, 247] width 22 height 10
click at [611, 23] on div "Rechercher" at bounding box center [670, 20] width 1164 height 23
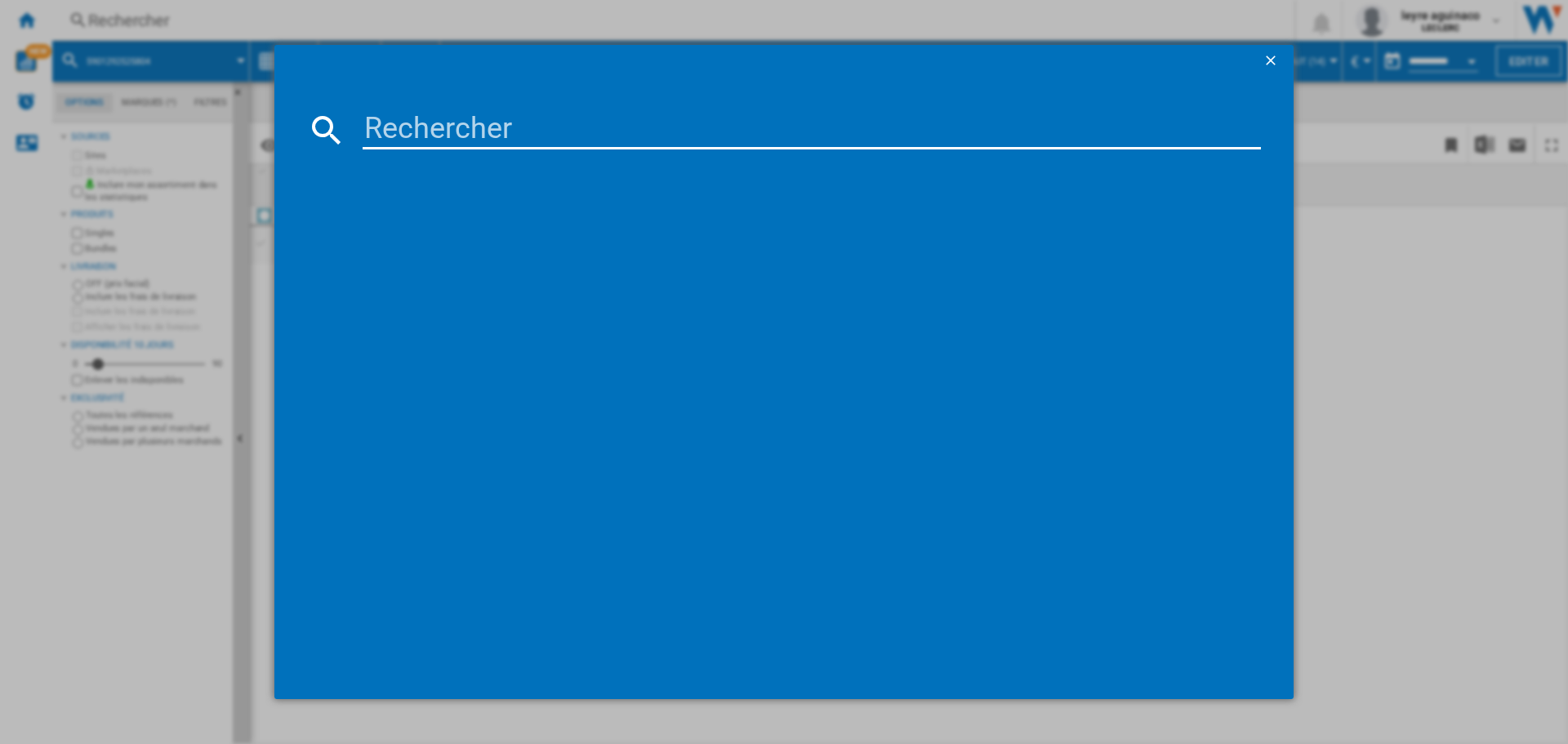
click at [555, 125] on input at bounding box center [811, 130] width 898 height 39
type input "8806096396513"
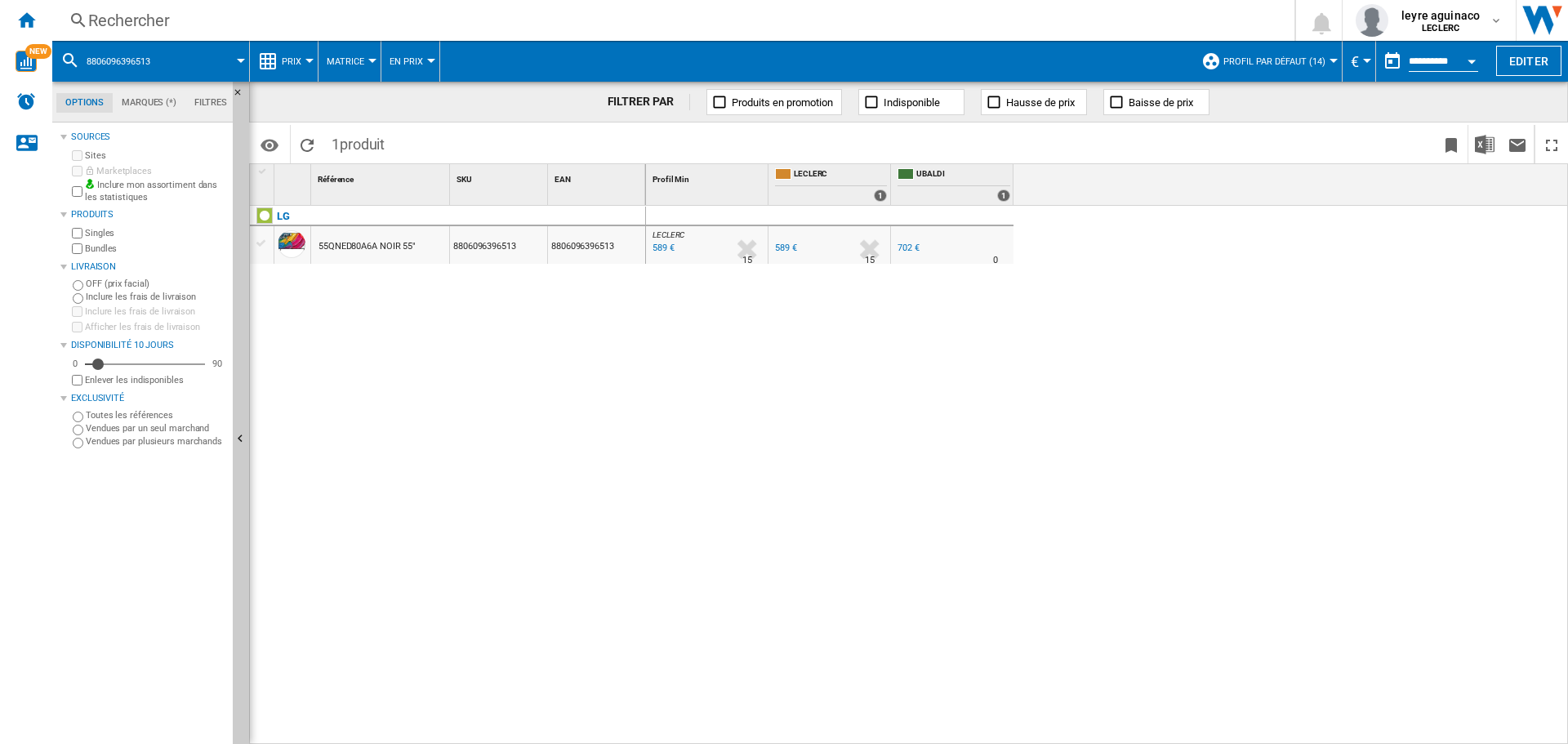
click at [996, 27] on div "Rechercher" at bounding box center [670, 20] width 1164 height 23
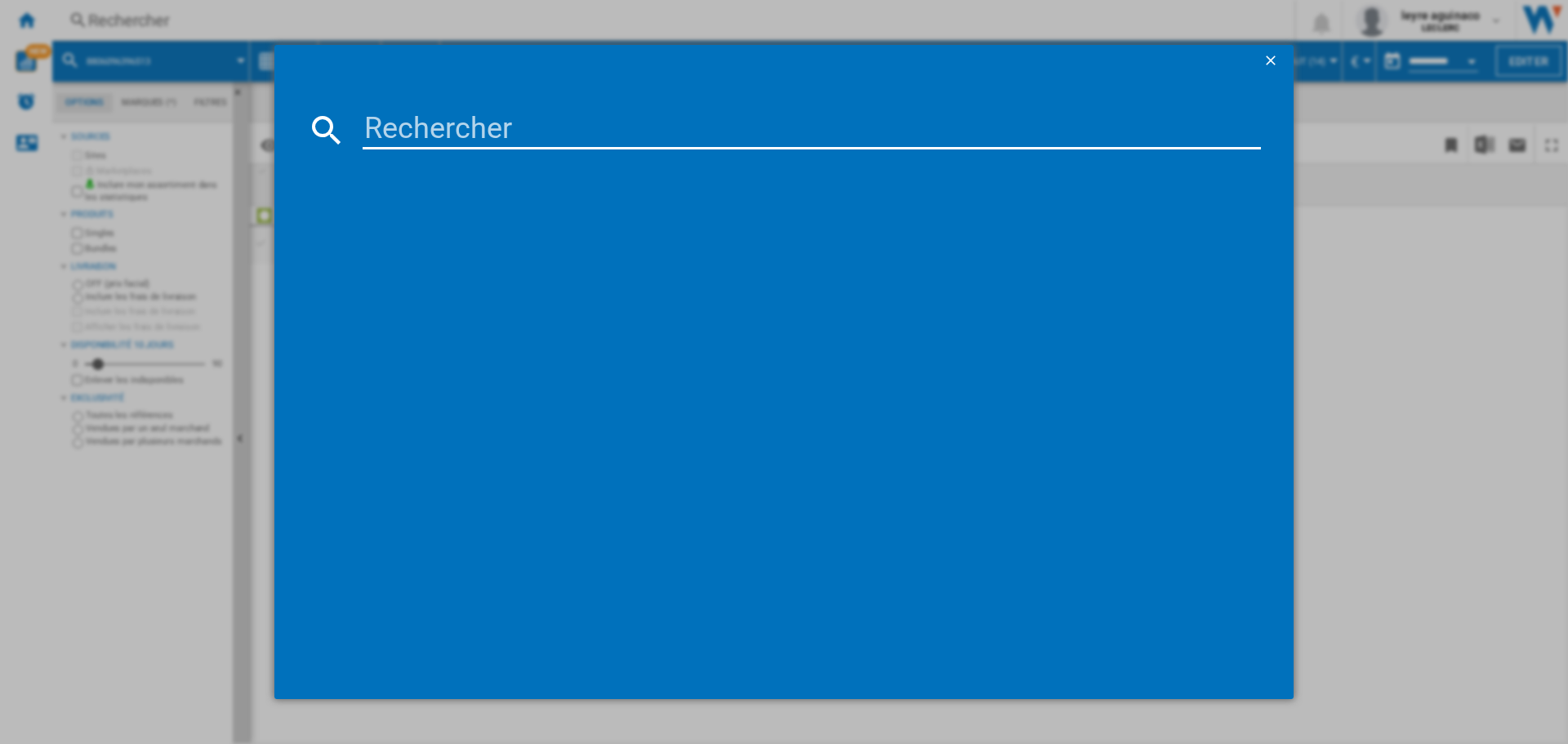
drag, startPoint x: 916, startPoint y: 138, endPoint x: 924, endPoint y: 140, distance: 8.2
click at [919, 139] on input at bounding box center [811, 130] width 898 height 39
type input "8806096349069"
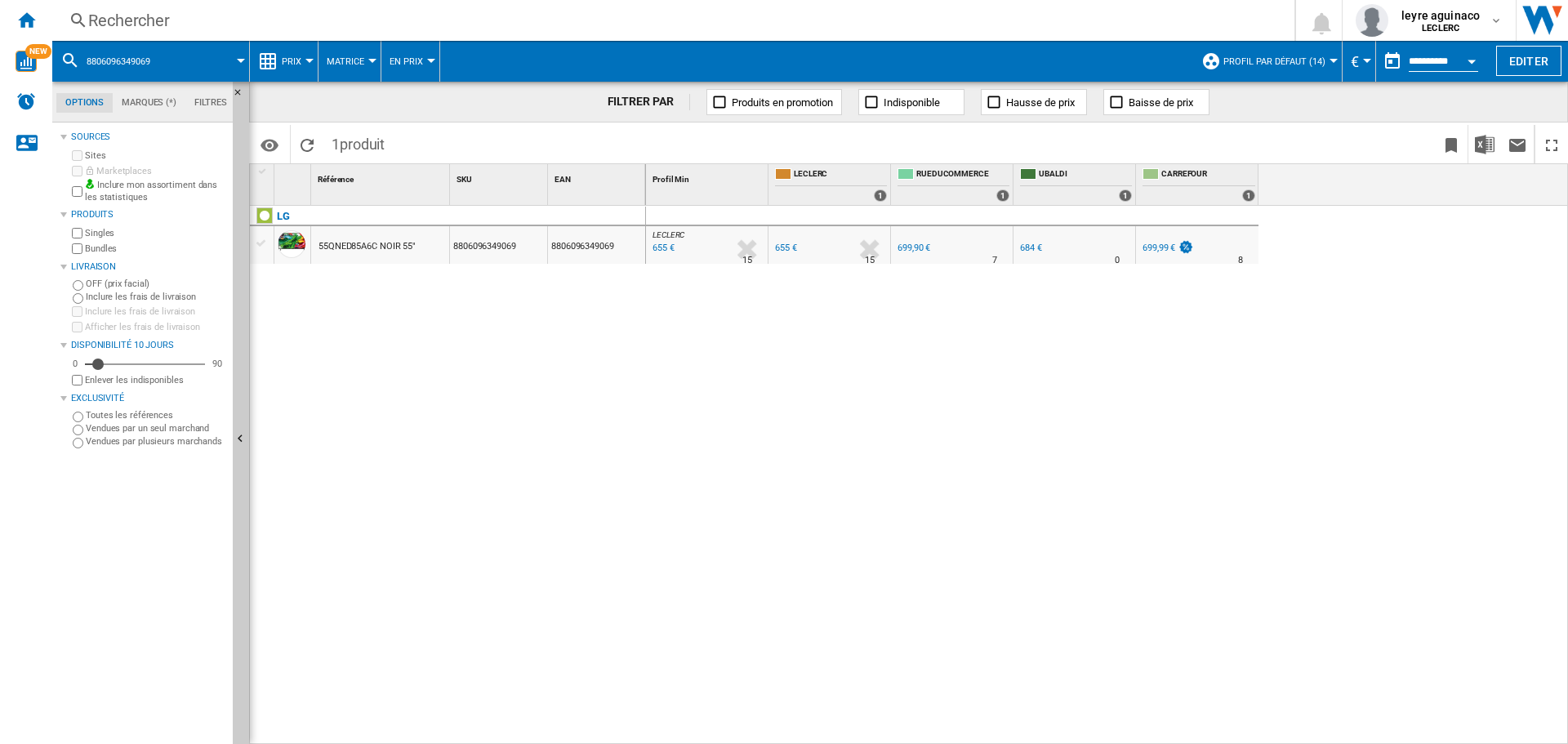
click at [546, 20] on div "Rechercher" at bounding box center [670, 20] width 1164 height 23
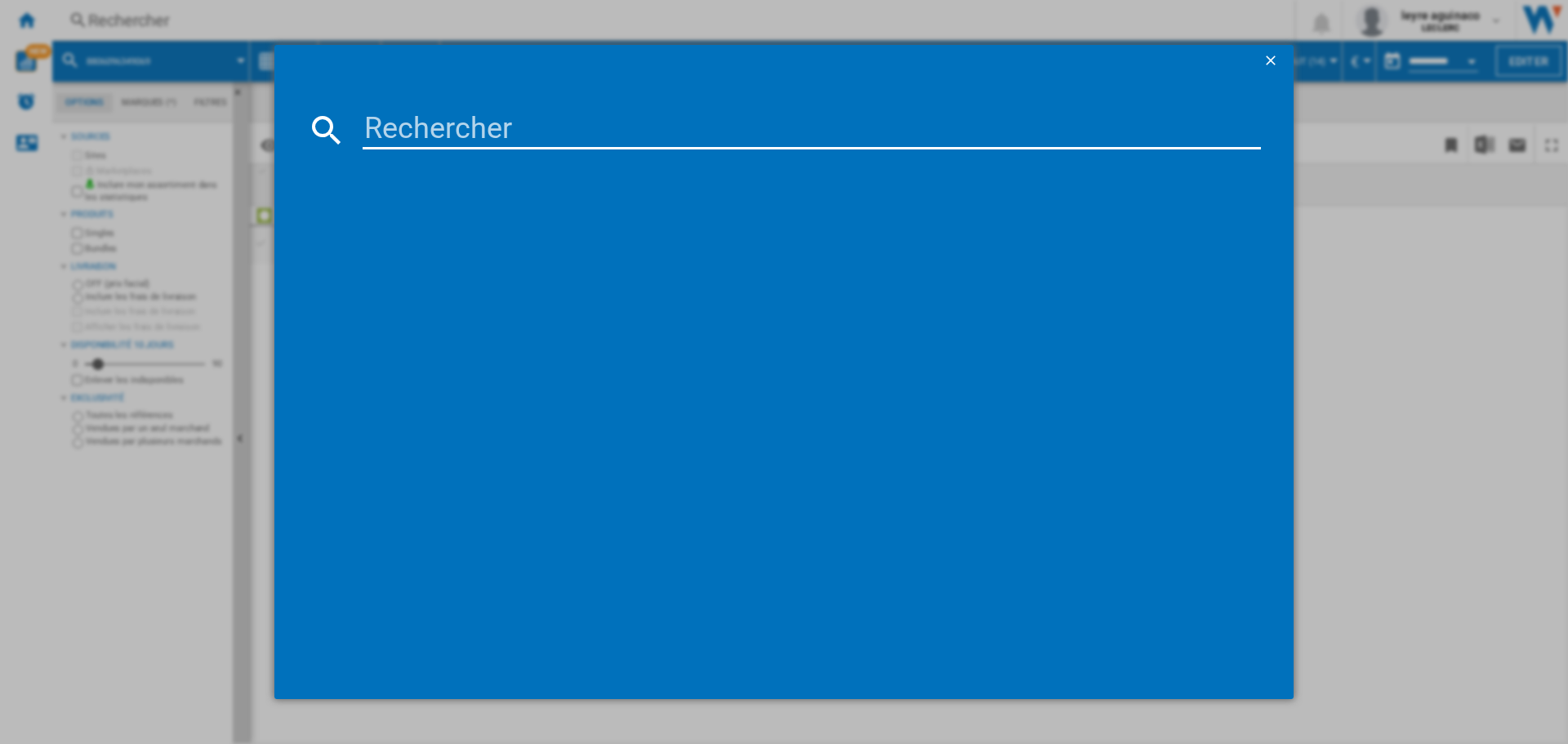
click at [548, 126] on input at bounding box center [811, 130] width 898 height 39
type input "3700410373233"
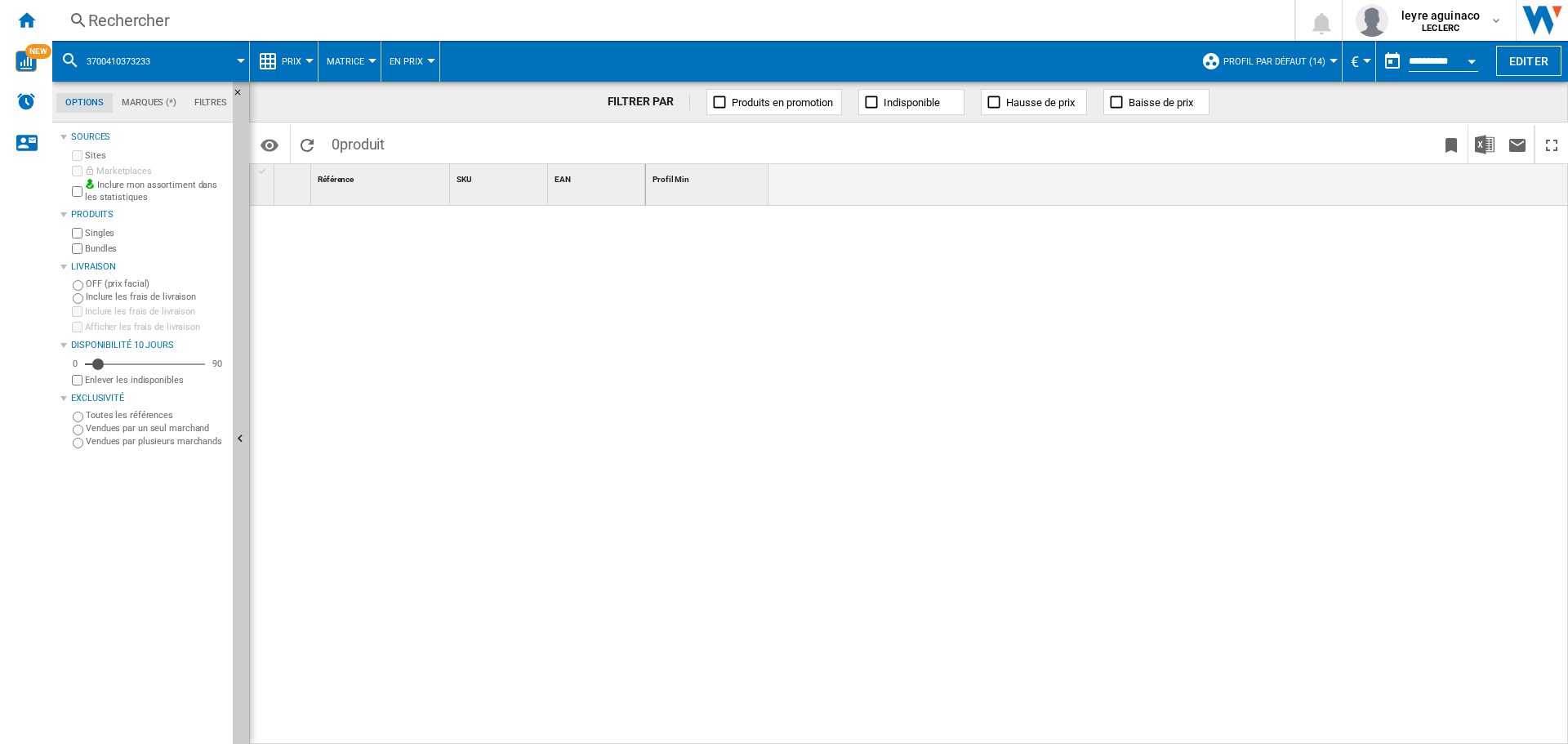
click at [528, 23] on div "Rechercher" at bounding box center [670, 20] width 1164 height 23
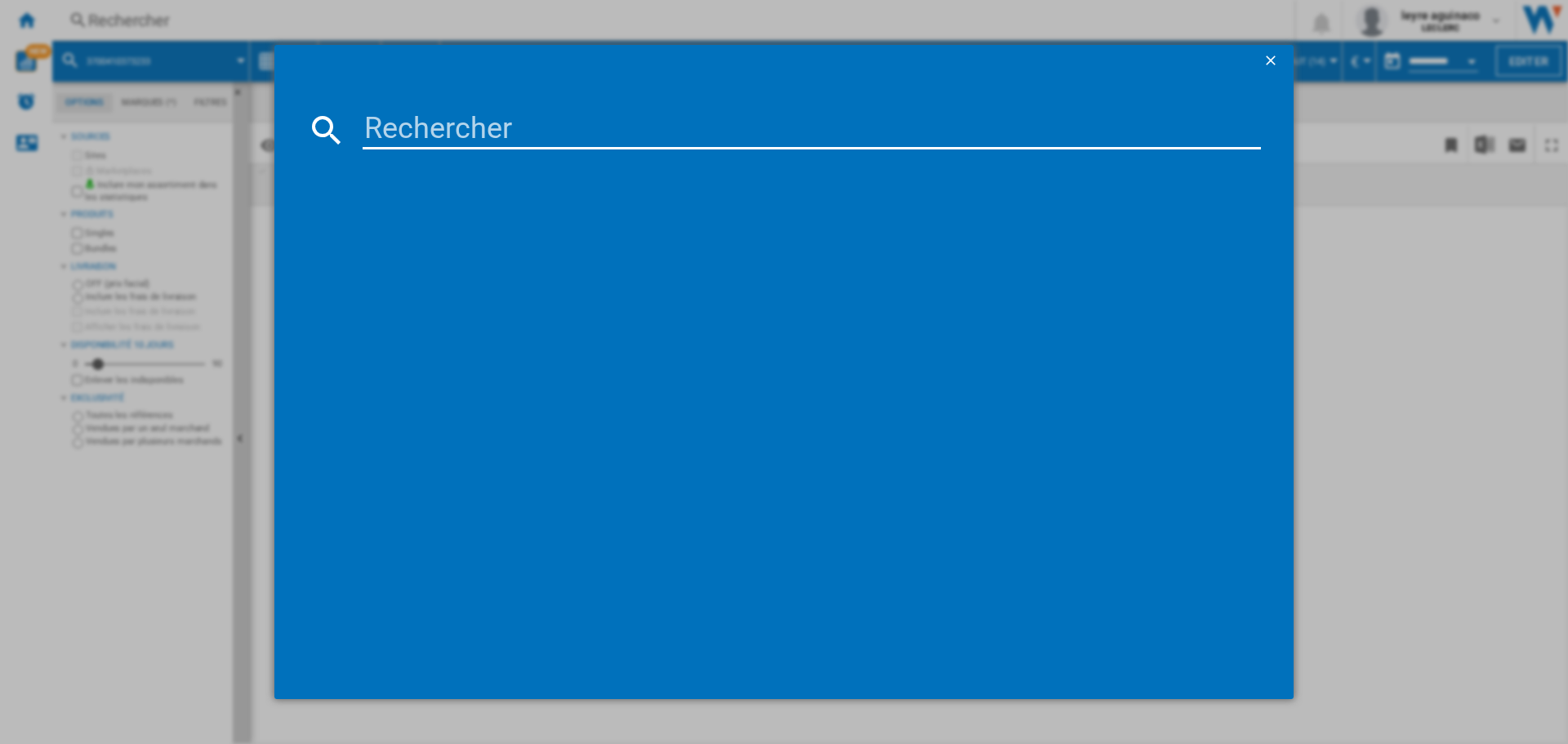
click at [532, 125] on input at bounding box center [811, 130] width 898 height 39
type input "8806096349069"
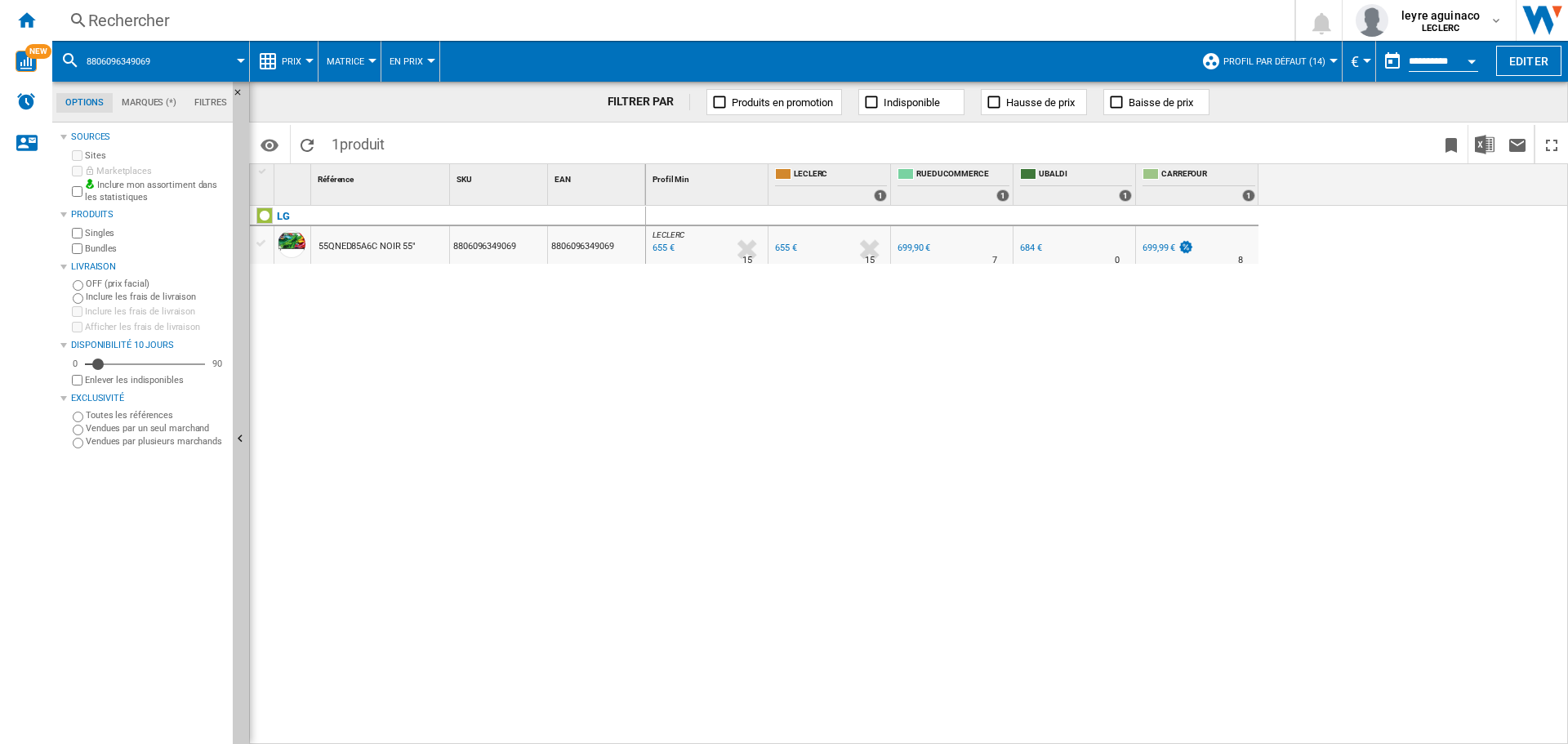
click at [784, 245] on div "655 €" at bounding box center [786, 247] width 22 height 10
click at [698, 12] on div "Rechercher" at bounding box center [670, 20] width 1164 height 23
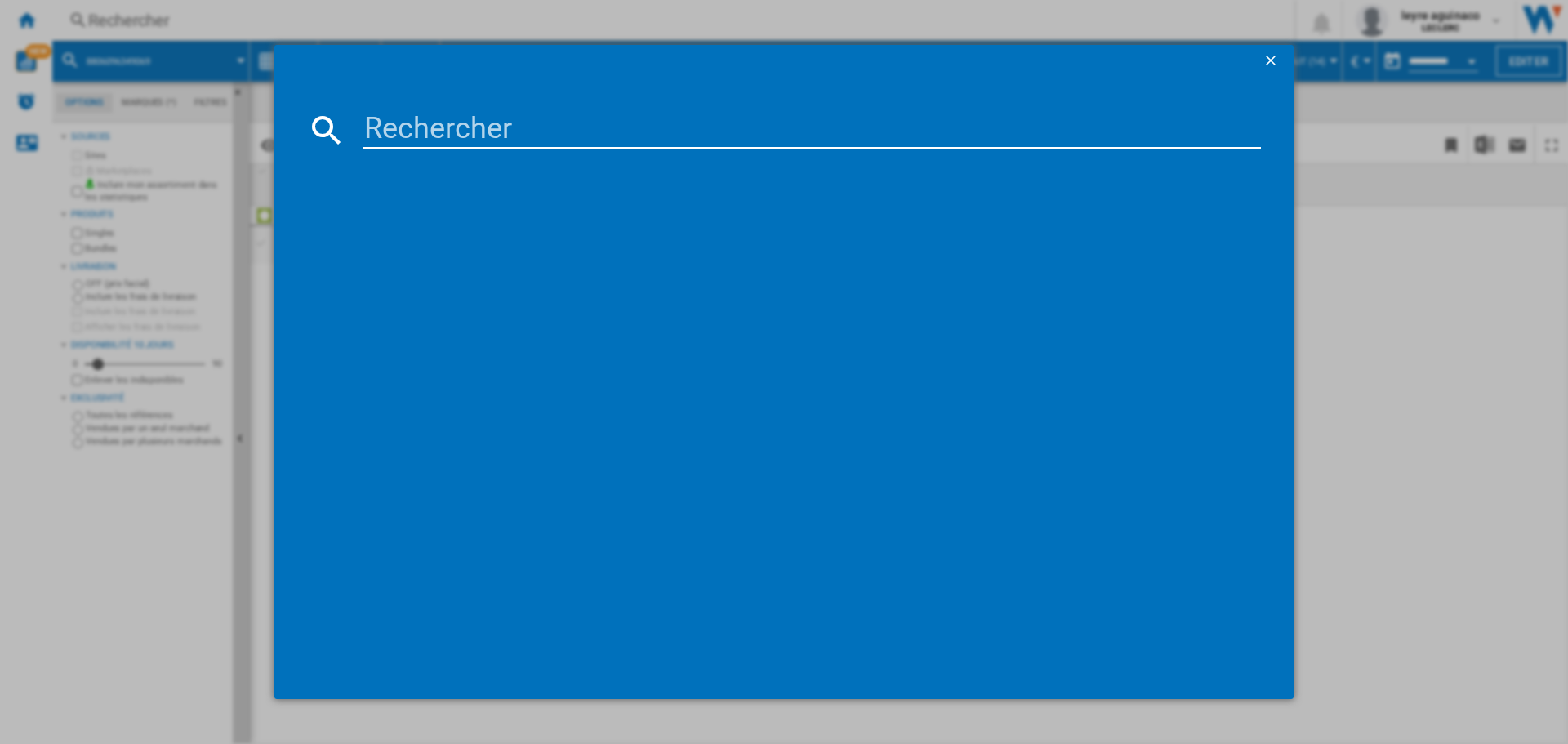
click at [672, 136] on input at bounding box center [811, 130] width 898 height 39
type input "8806096456804"
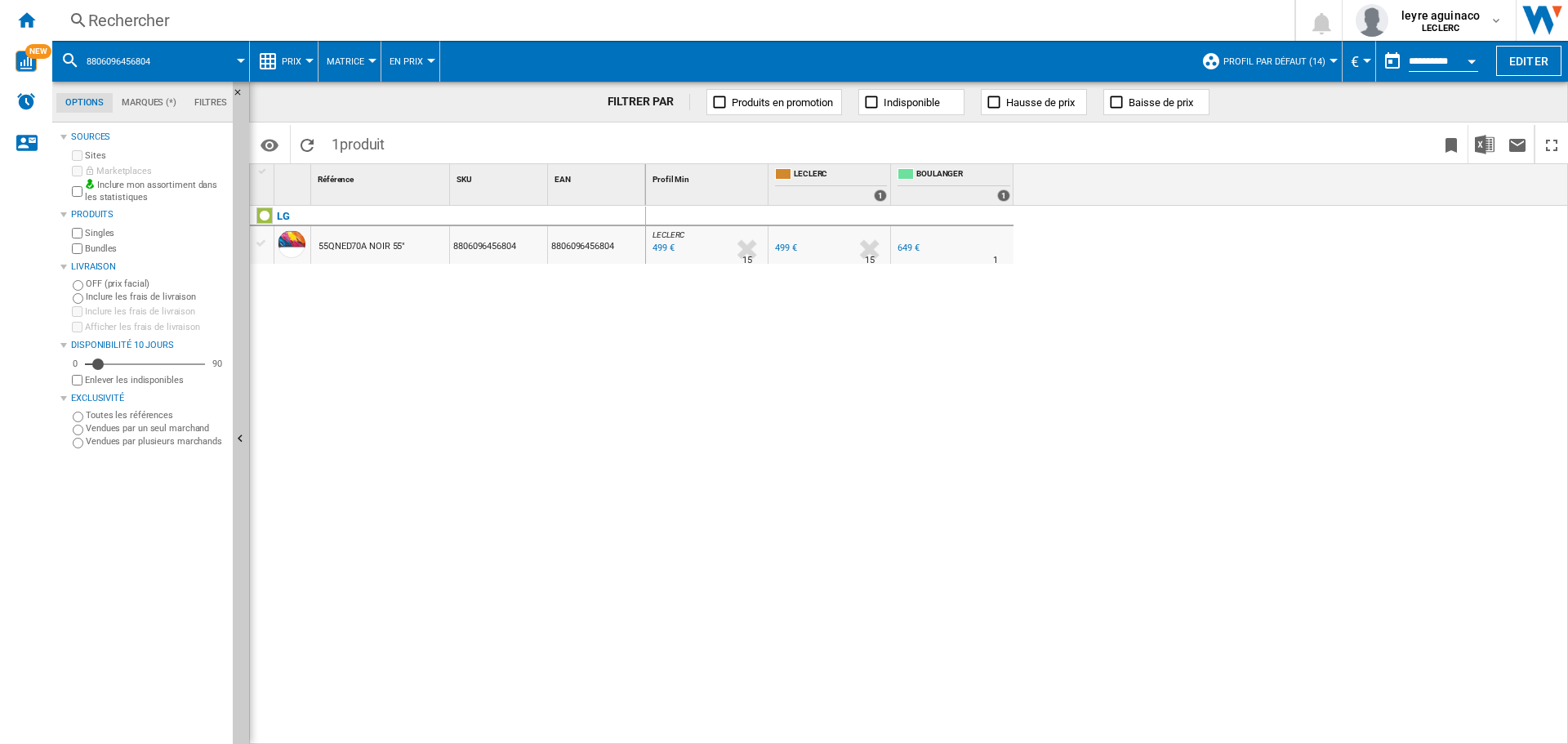
click at [662, 248] on div "499 €" at bounding box center [662, 248] width 24 height 17
click at [594, 31] on div "Rechercher" at bounding box center [670, 20] width 1164 height 23
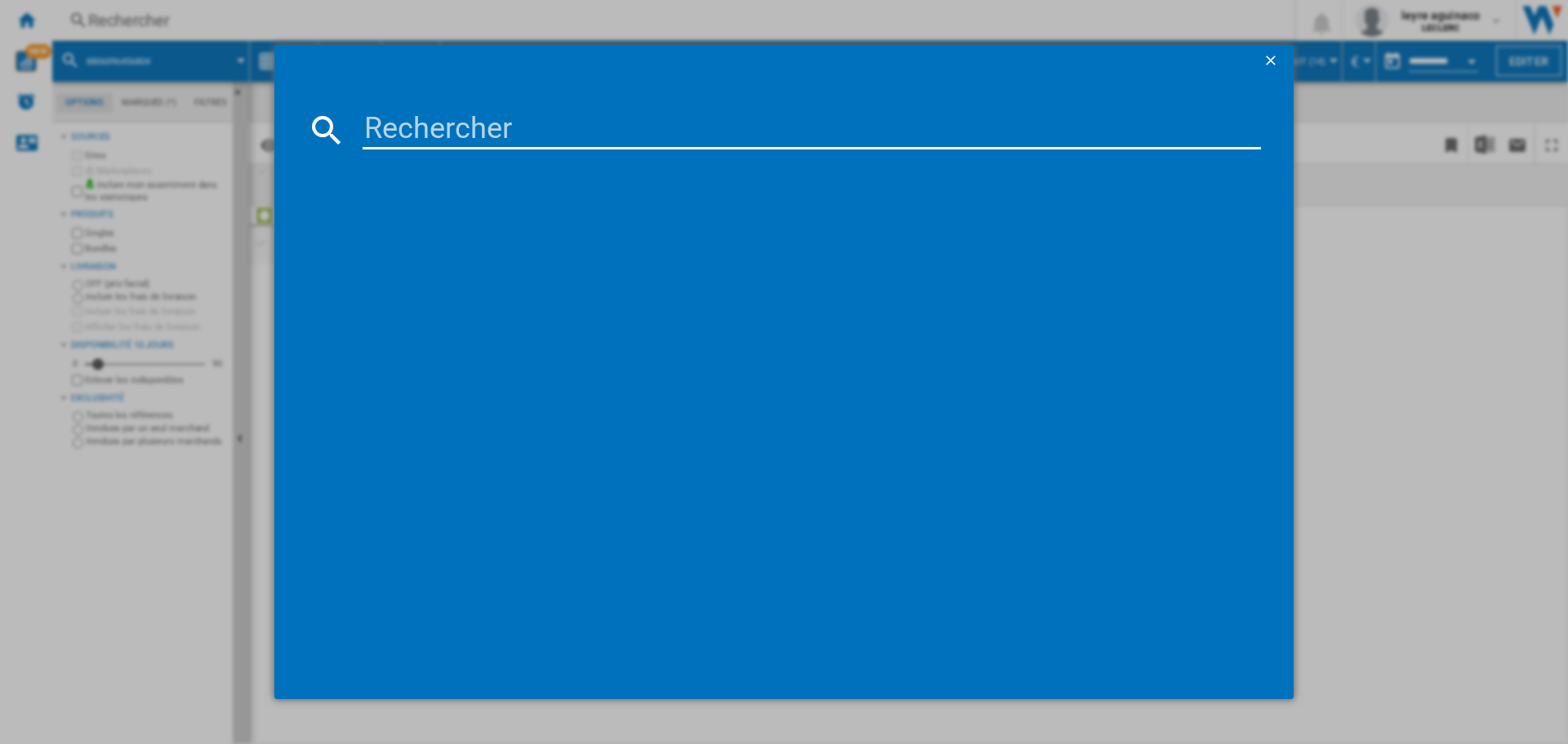
click at [615, 125] on input at bounding box center [811, 130] width 898 height 39
type input "8806091547798"
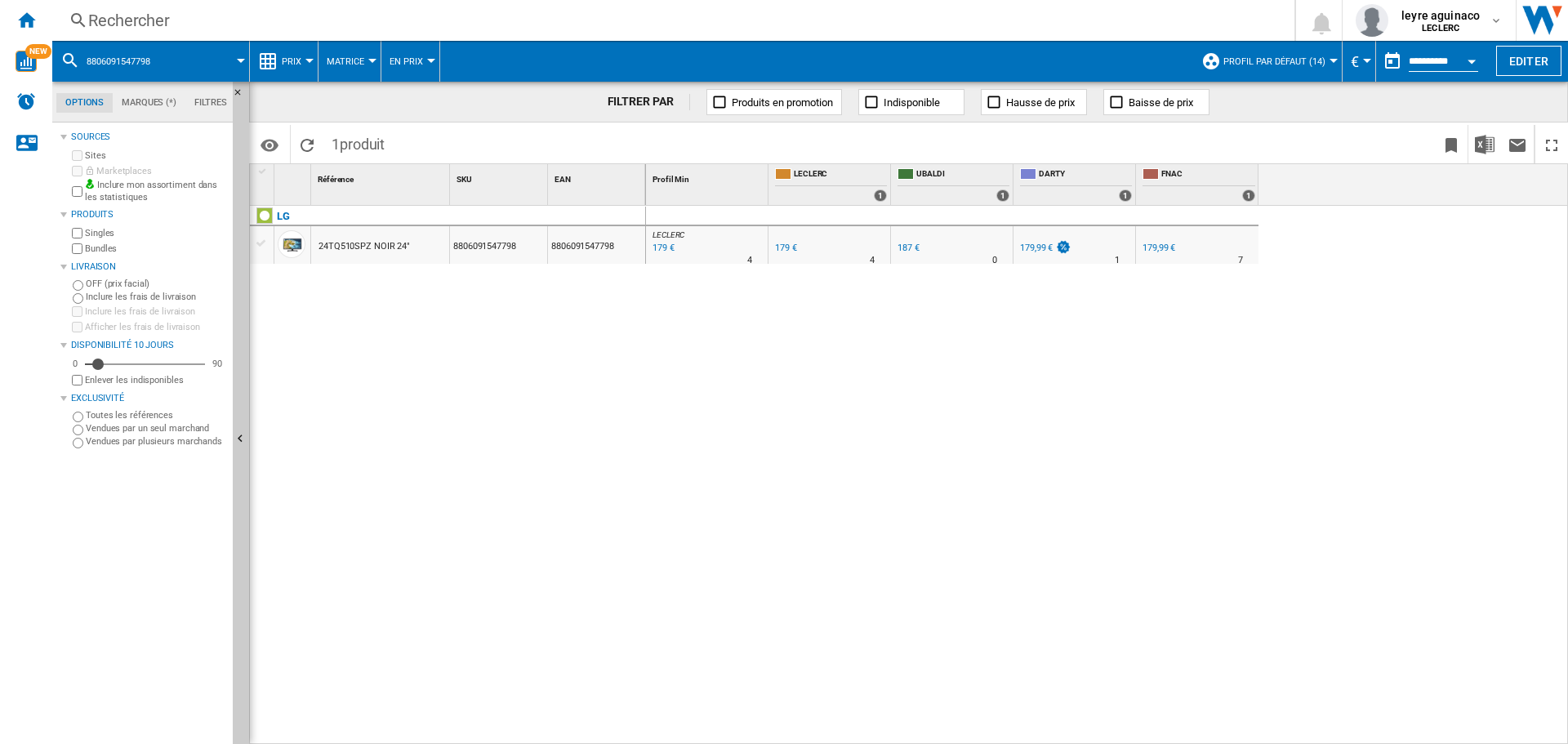
click at [478, 31] on div "Rechercher Rechercher 0 leyre aguinaco LECLERC LECLERC Mes paramètres Se déconn…" at bounding box center [810, 20] width 1516 height 41
click at [478, 29] on div "Rechercher" at bounding box center [670, 20] width 1164 height 23
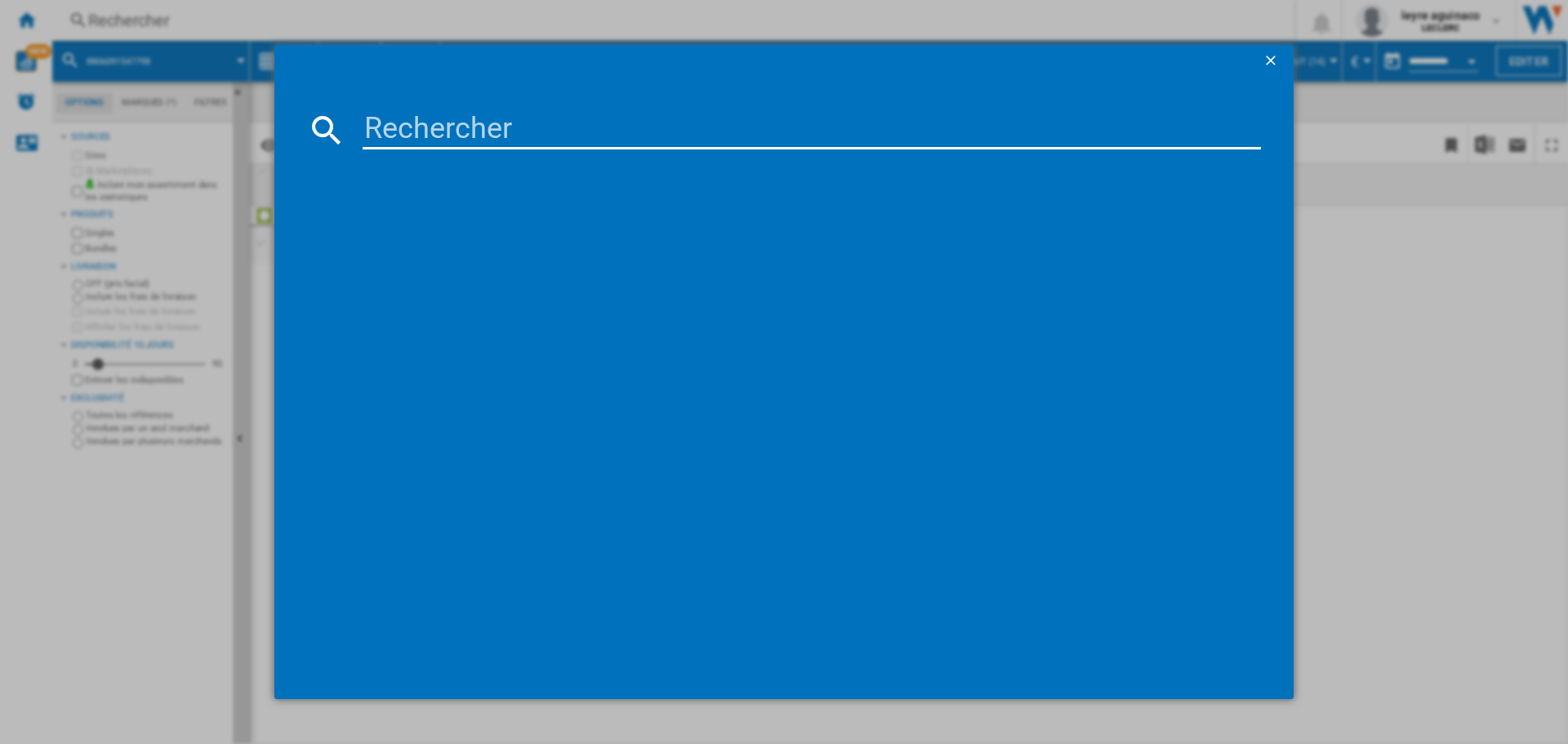
drag, startPoint x: 481, startPoint y: 130, endPoint x: 505, endPoint y: 130, distance: 24.0
click at [489, 134] on input at bounding box center [811, 130] width 898 height 39
type input "8718863045442"
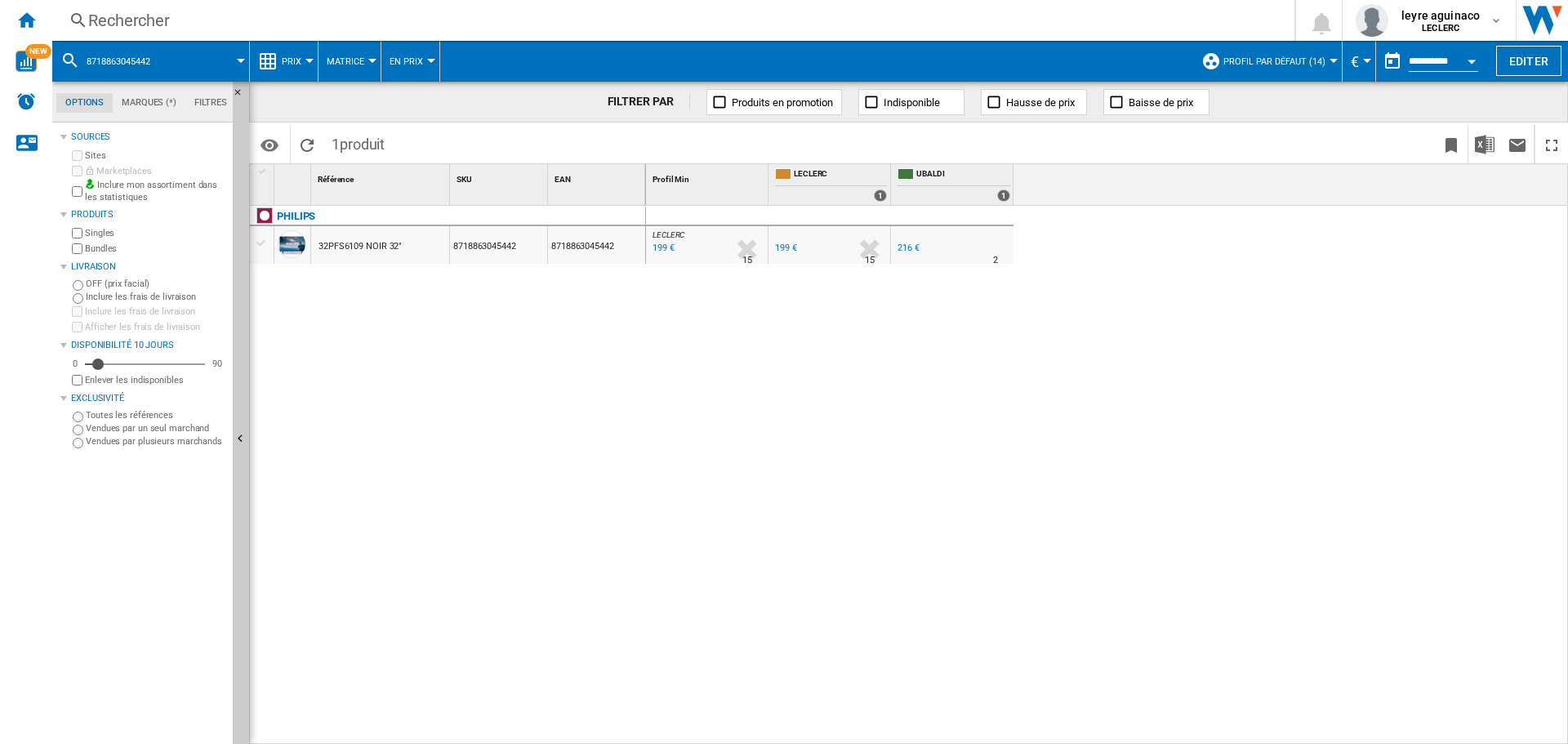
click at [638, 23] on div "Rechercher" at bounding box center [670, 20] width 1164 height 23
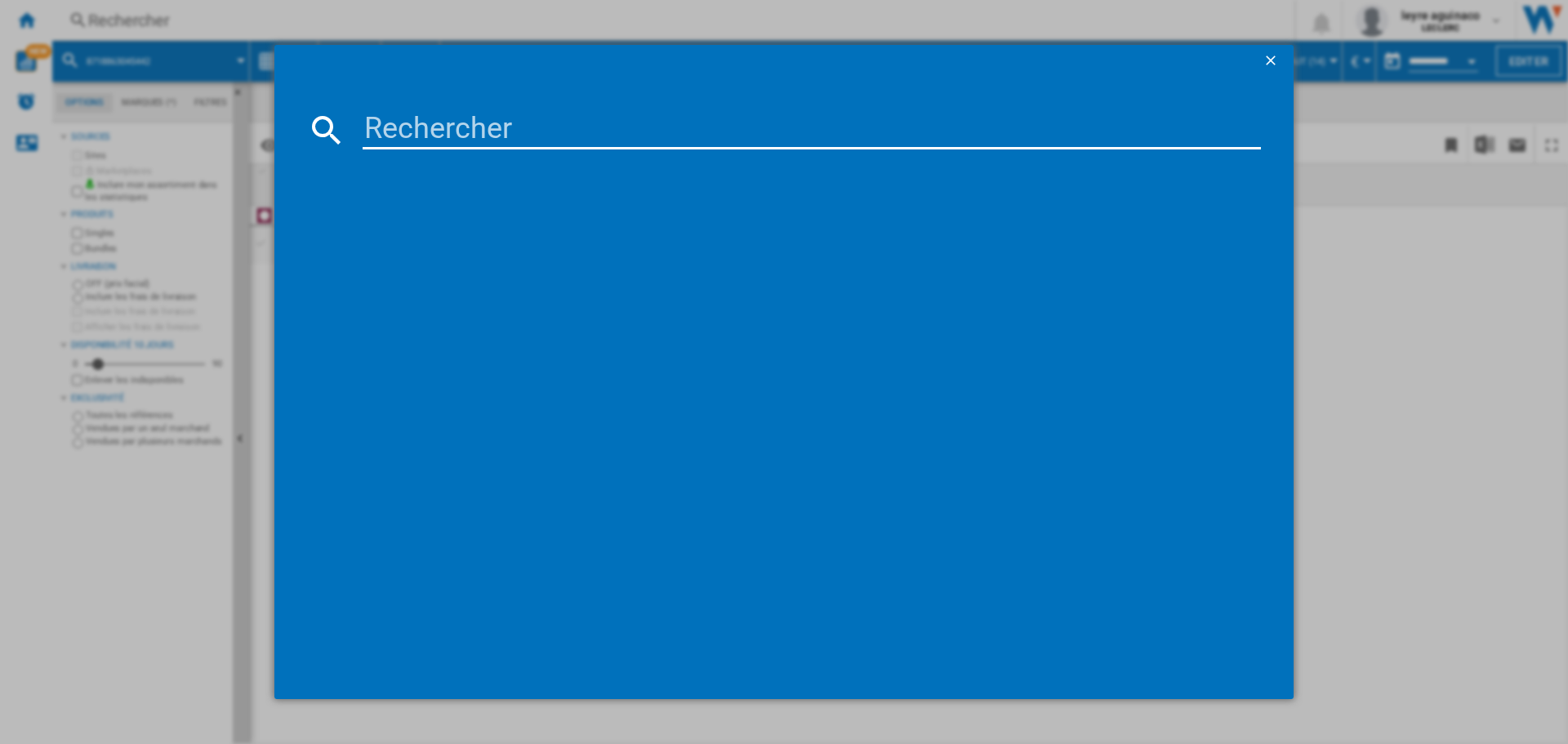
click at [696, 119] on input at bounding box center [811, 130] width 898 height 39
type input "3760340883325"
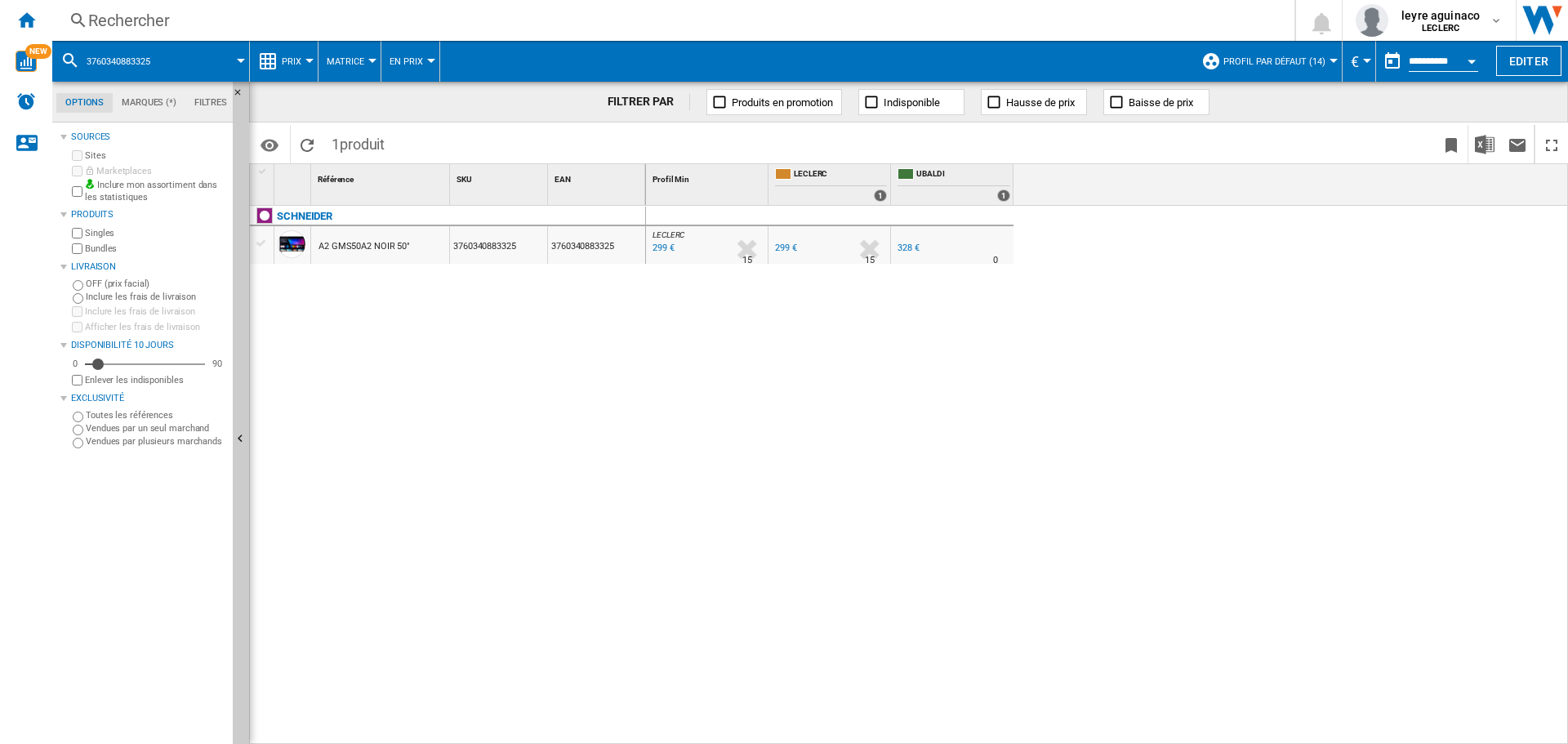
click at [536, 20] on div "Rechercher" at bounding box center [670, 20] width 1164 height 23
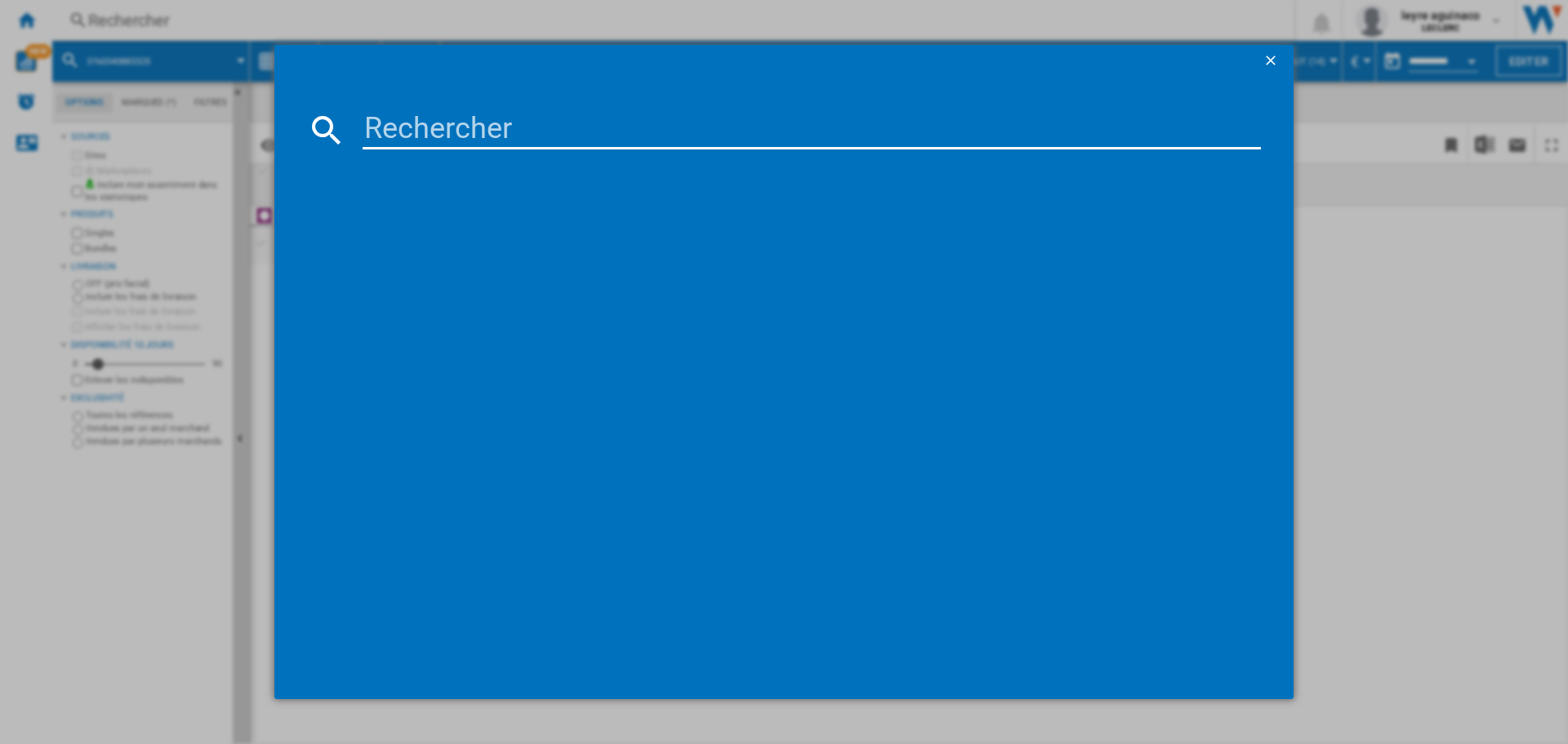
click at [580, 140] on input at bounding box center [811, 130] width 898 height 39
type input "4548736150195"
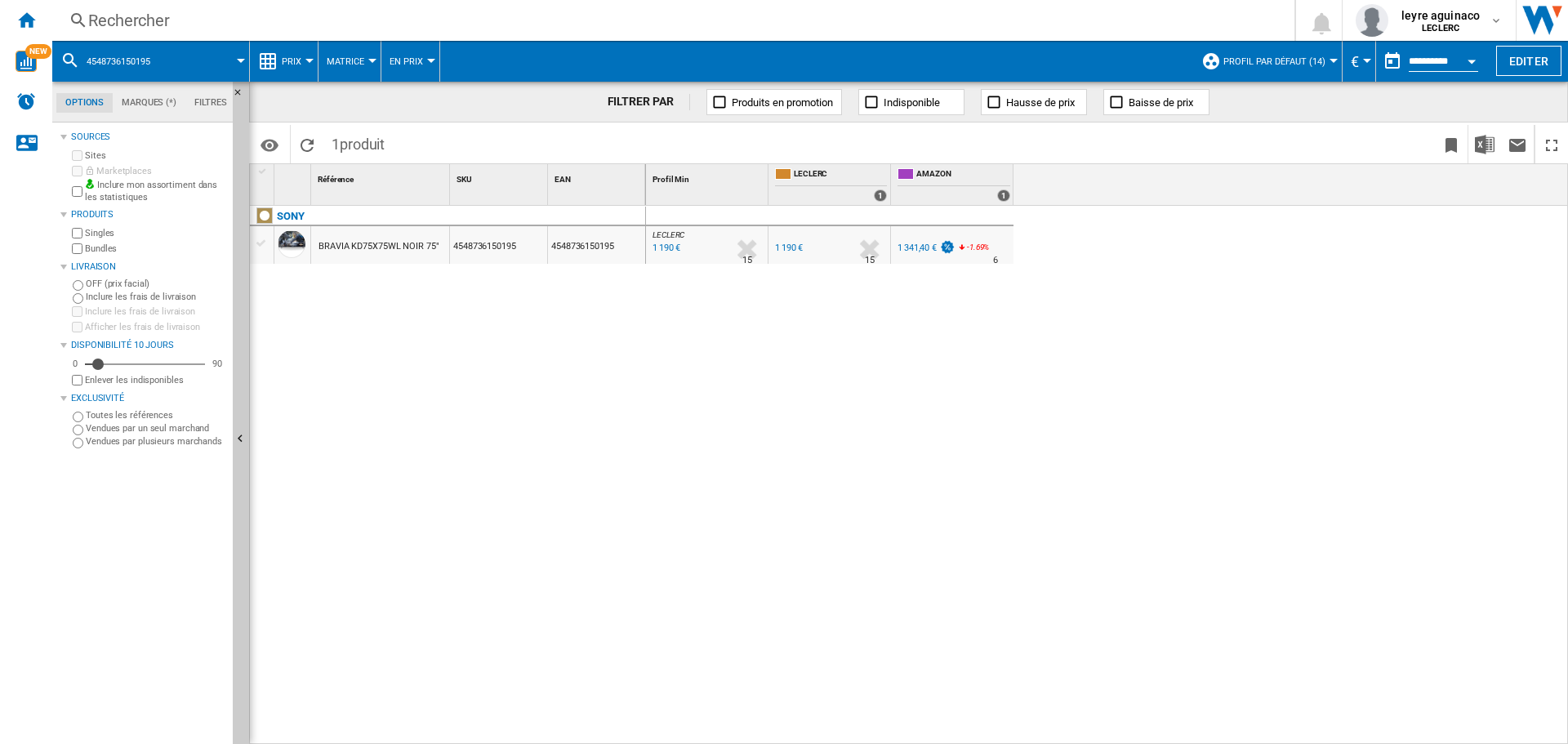
click at [897, 244] on div "1 341,40 €" at bounding box center [925, 248] width 60 height 17
click at [718, 36] on div "Rechercher Rechercher 0 leyre aguinaco LECLERC LECLERC Mes paramètres Se déconn…" at bounding box center [810, 20] width 1516 height 41
click at [718, 31] on div "Rechercher" at bounding box center [670, 20] width 1164 height 23
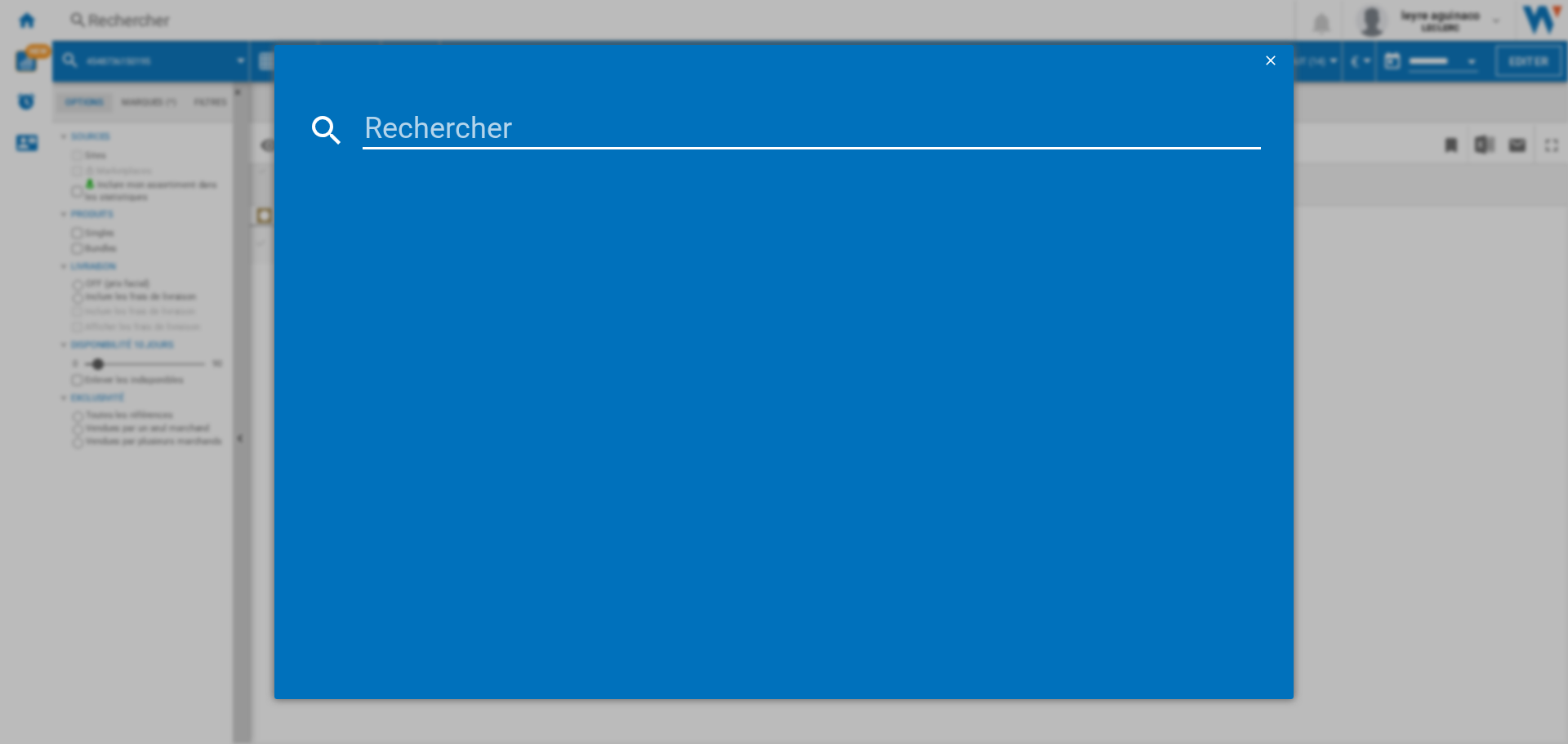
drag, startPoint x: 718, startPoint y: 127, endPoint x: 732, endPoint y: 126, distance: 14.0
click at [718, 131] on input at bounding box center [811, 130] width 898 height 39
type input "5901292525743"
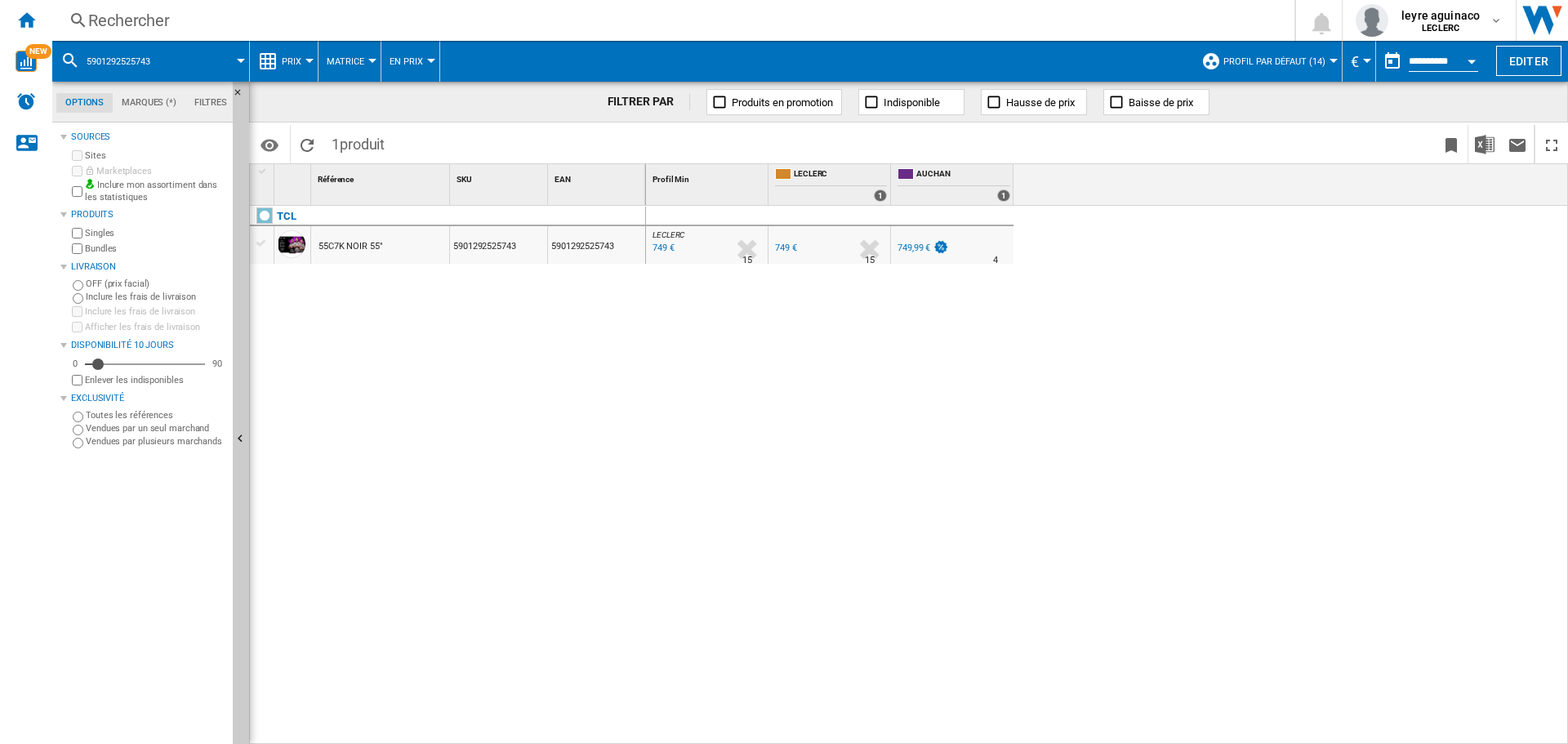
click at [587, 24] on div "Rechercher" at bounding box center [670, 20] width 1164 height 23
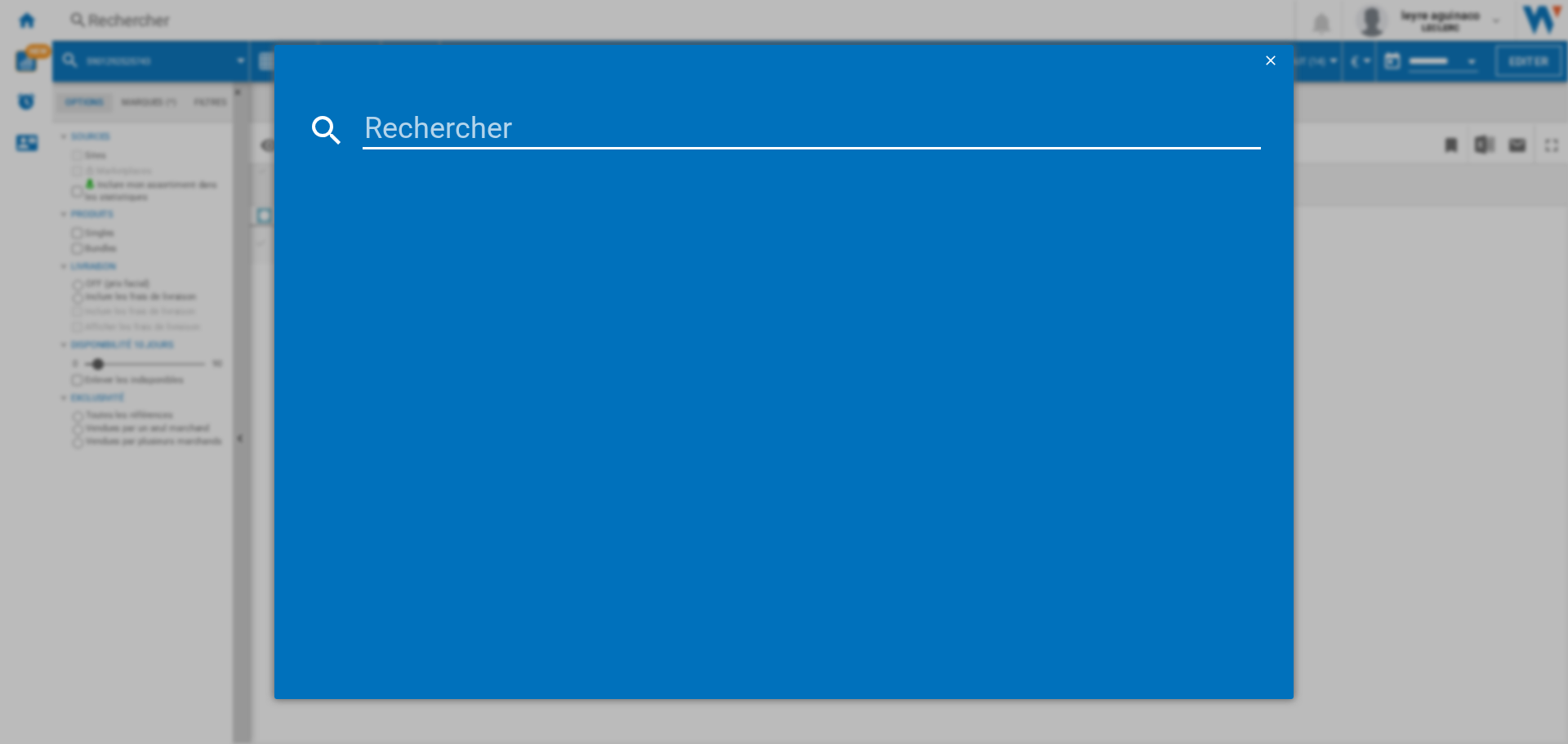
click at [603, 126] on input at bounding box center [811, 130] width 898 height 39
type input "5901292526986"
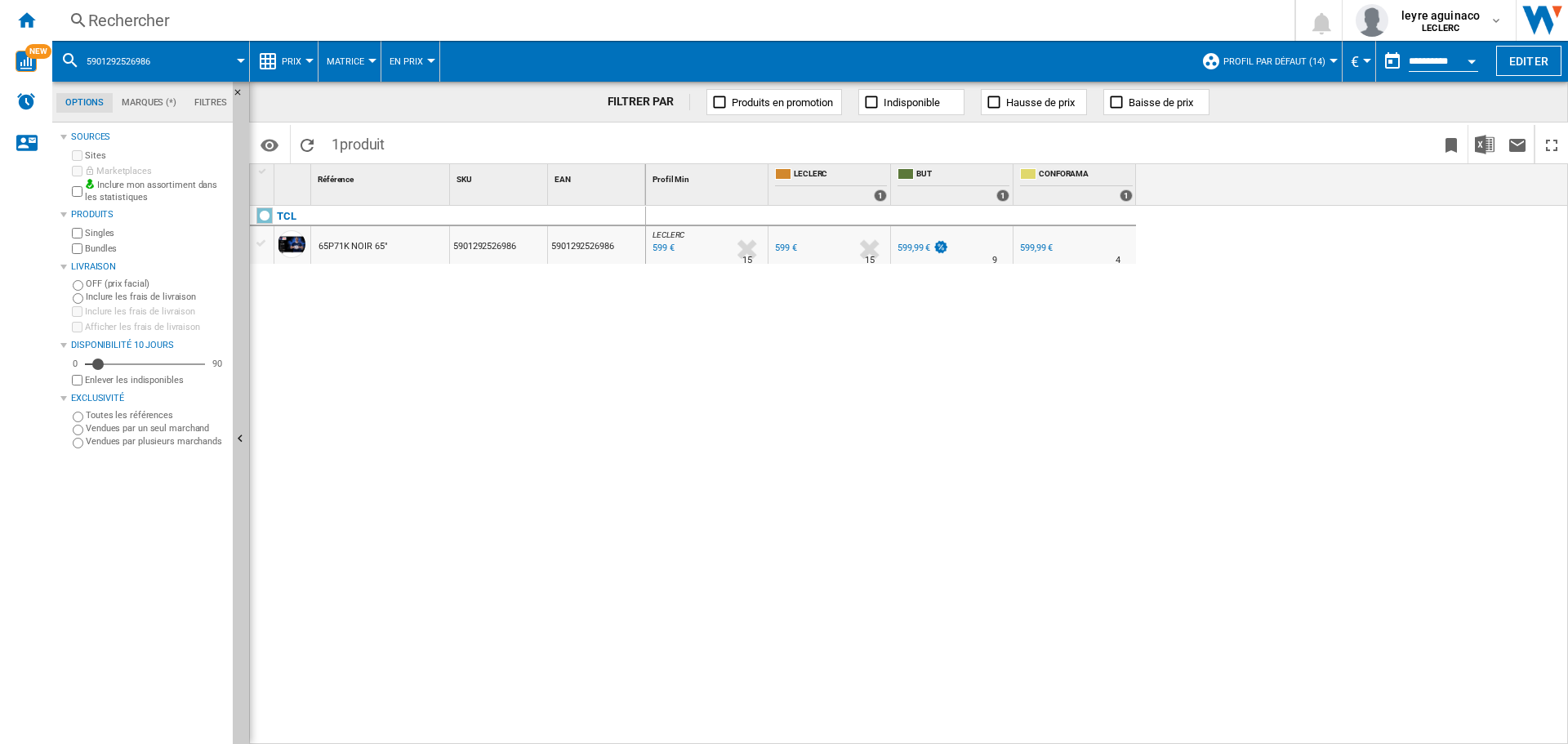
click at [596, 21] on div "Rechercher" at bounding box center [670, 20] width 1164 height 23
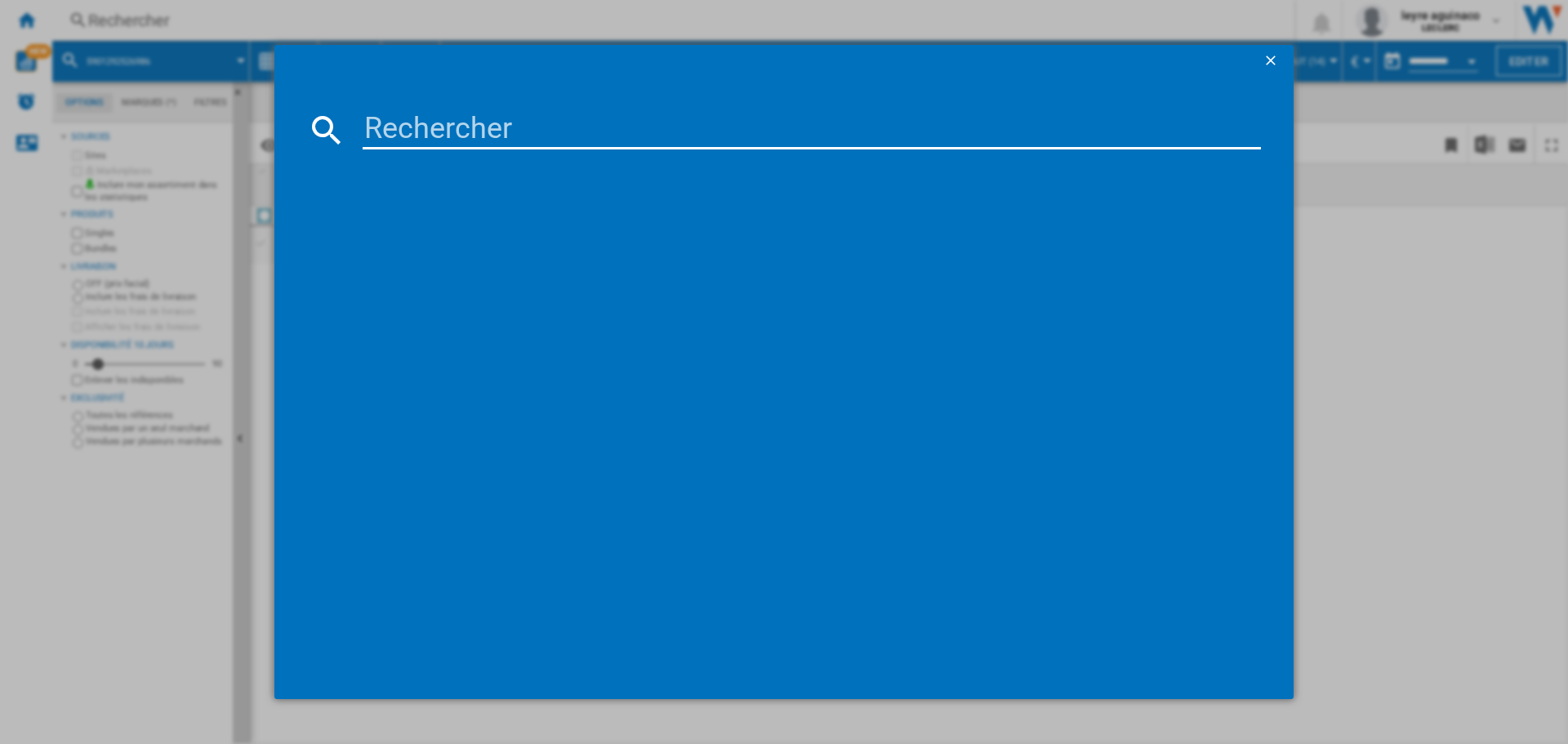
drag, startPoint x: 591, startPoint y: 140, endPoint x: 615, endPoint y: 133, distance: 25.0
click at [593, 140] on input at bounding box center [811, 130] width 898 height 39
type input "5901292525934"
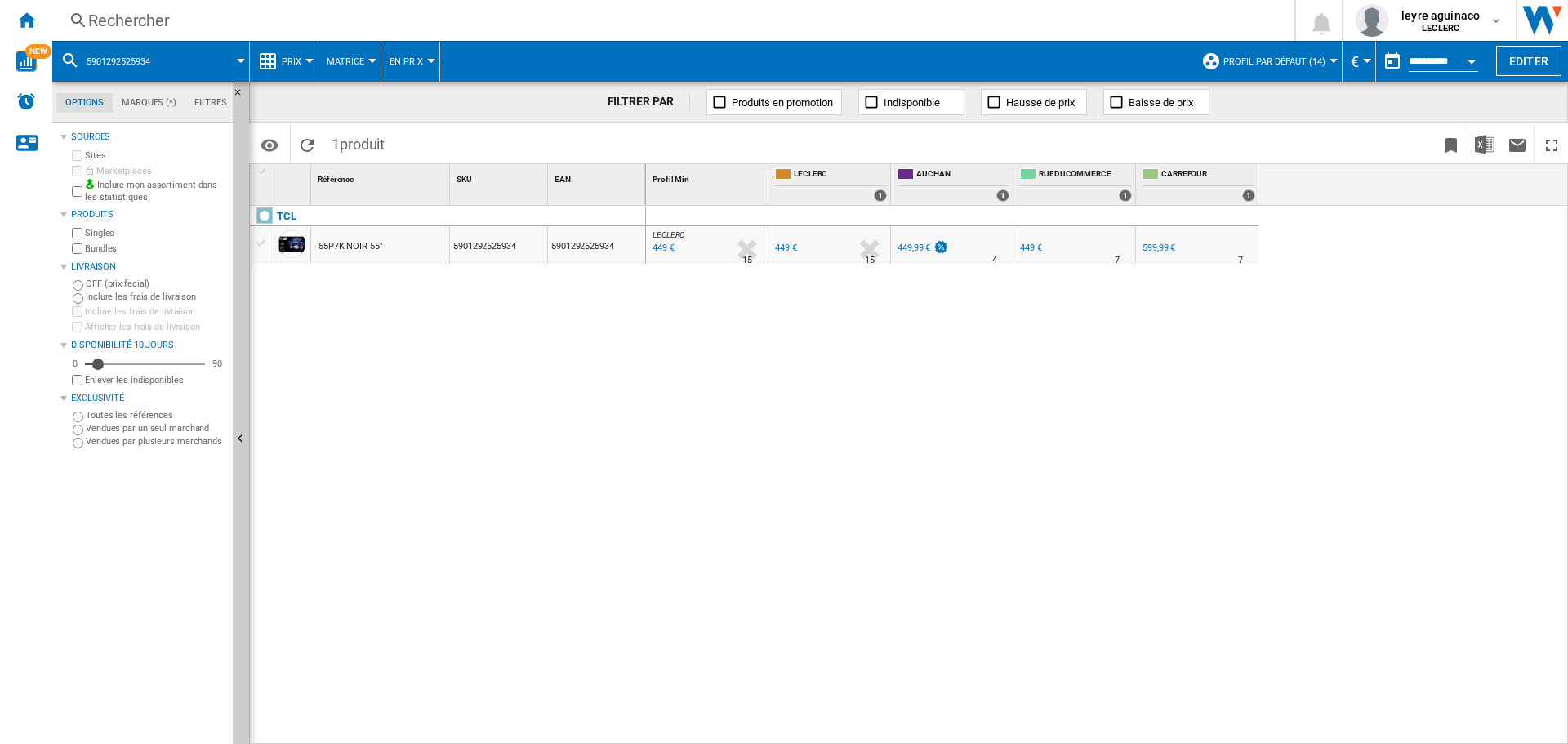
click at [743, 407] on div "LECLERC : FR [PERSON_NAME] 0.0 % 449 € % N/A 15 LECLERC : FR [PERSON_NAME] FR L…" at bounding box center [1107, 475] width 923 height 539
click at [589, 10] on div "Rechercher" at bounding box center [670, 20] width 1164 height 23
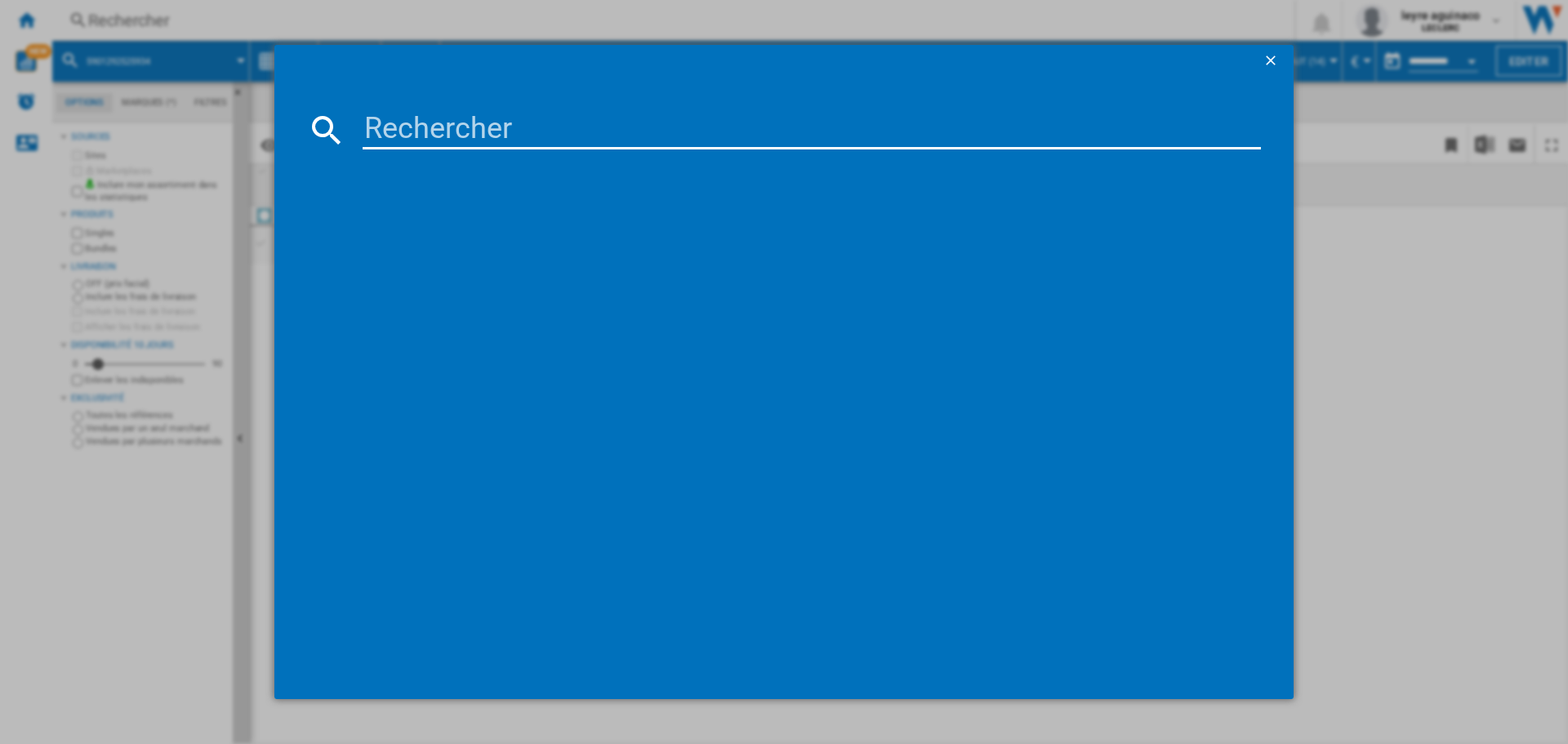
click at [634, 120] on input at bounding box center [811, 130] width 898 height 39
type input "6935670500120"
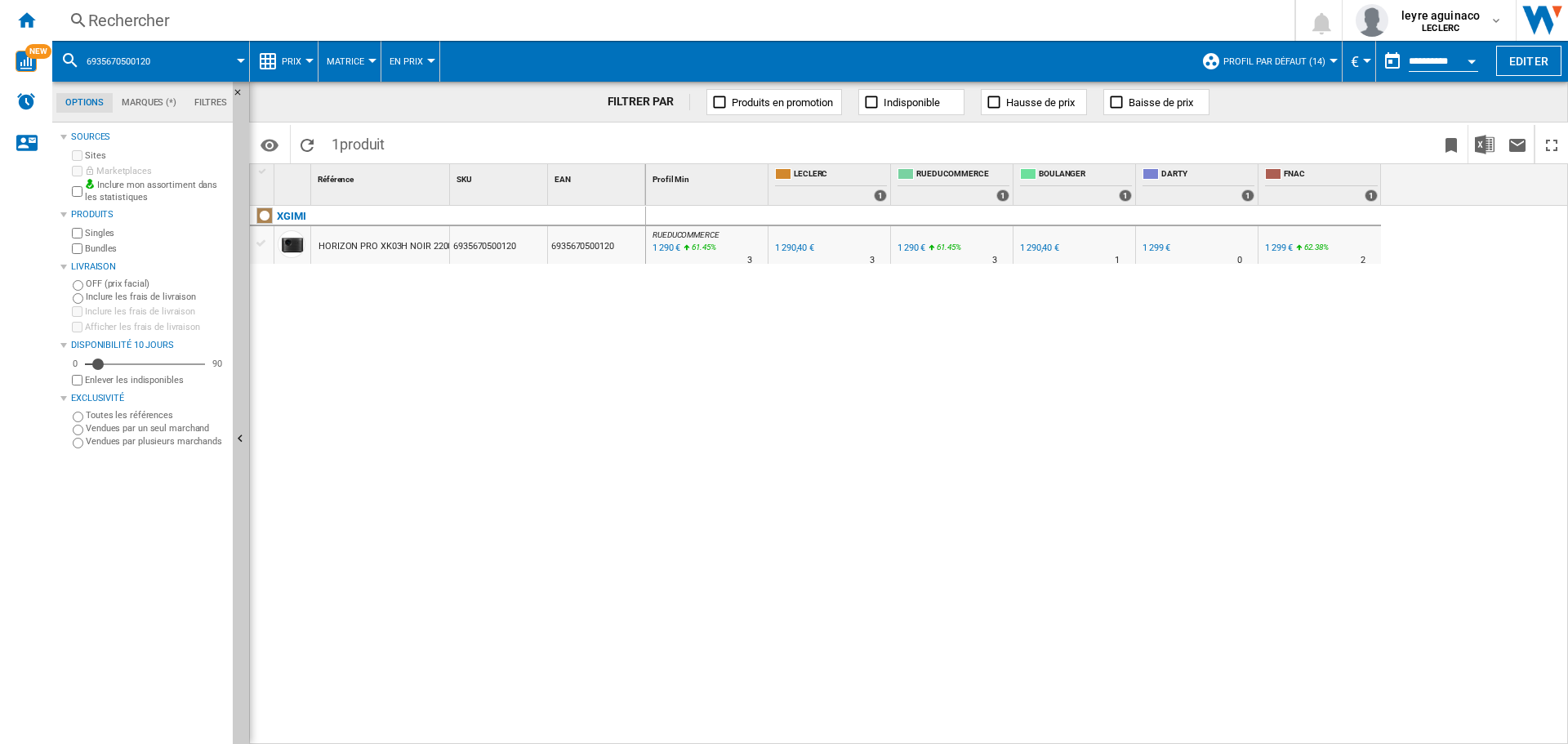
click at [722, 24] on div "Rechercher" at bounding box center [670, 20] width 1164 height 23
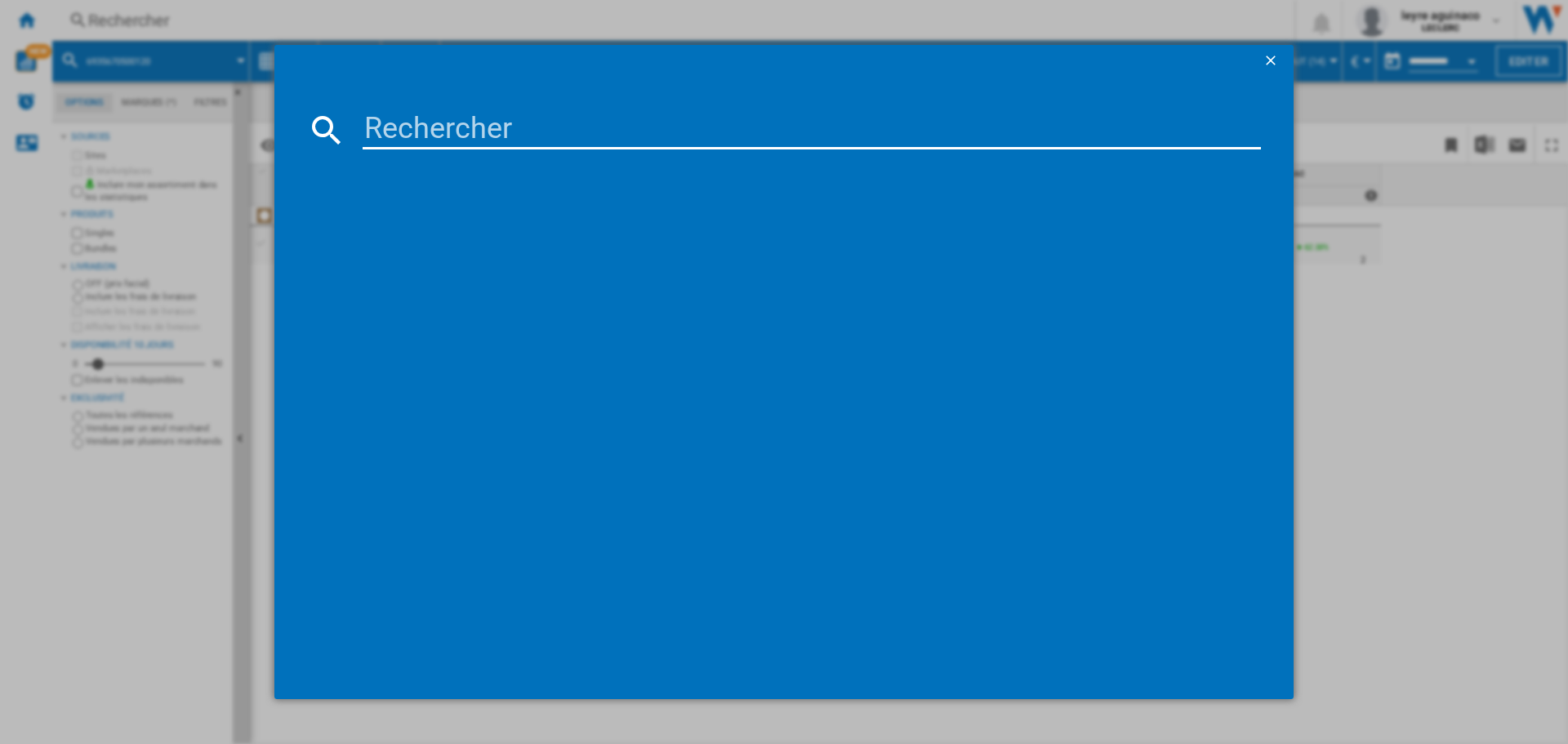
drag, startPoint x: 709, startPoint y: 133, endPoint x: 700, endPoint y: 142, distance: 12.7
click at [705, 142] on input at bounding box center [811, 130] width 898 height 39
type input "6935670500267"
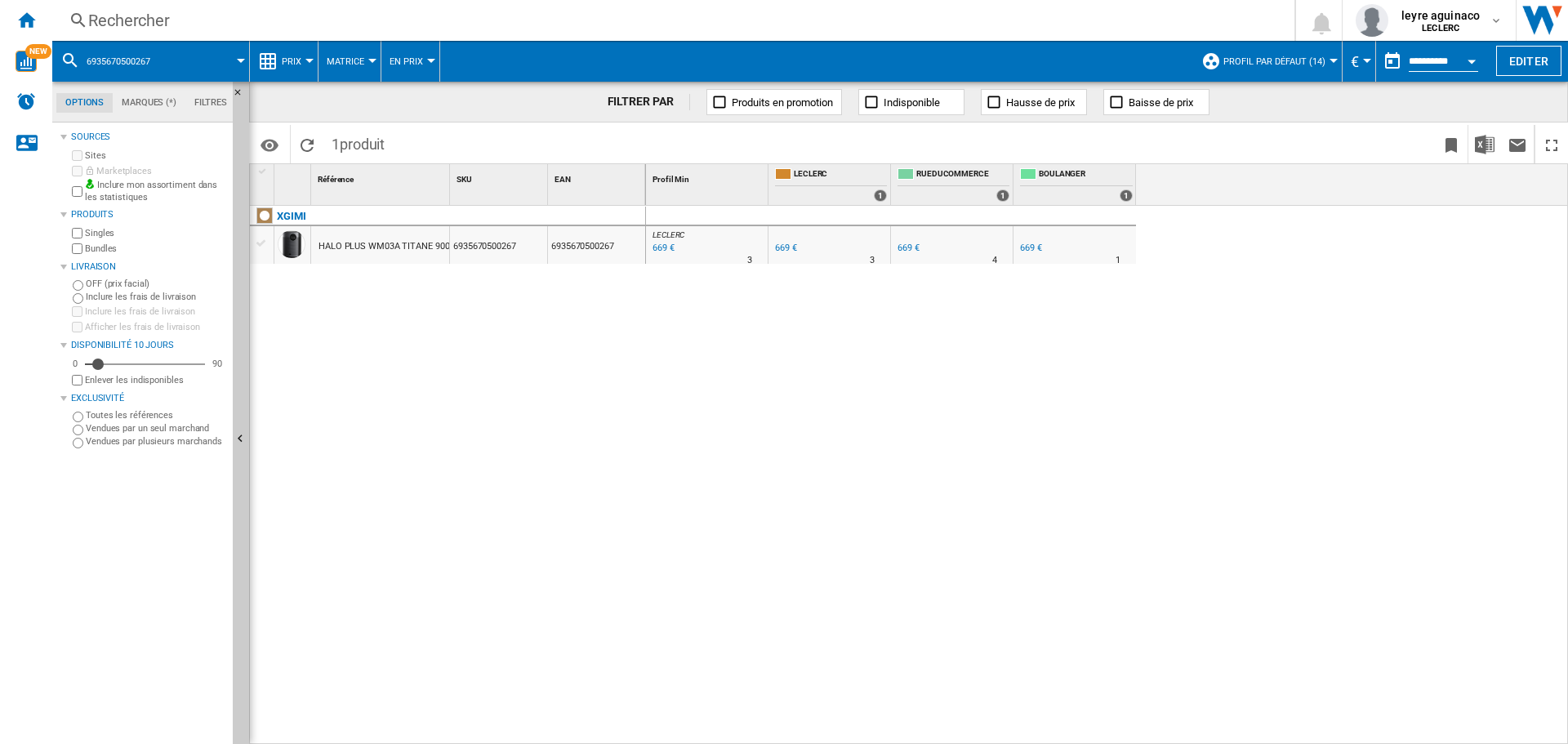
click at [470, 26] on div "Rechercher" at bounding box center [670, 20] width 1164 height 23
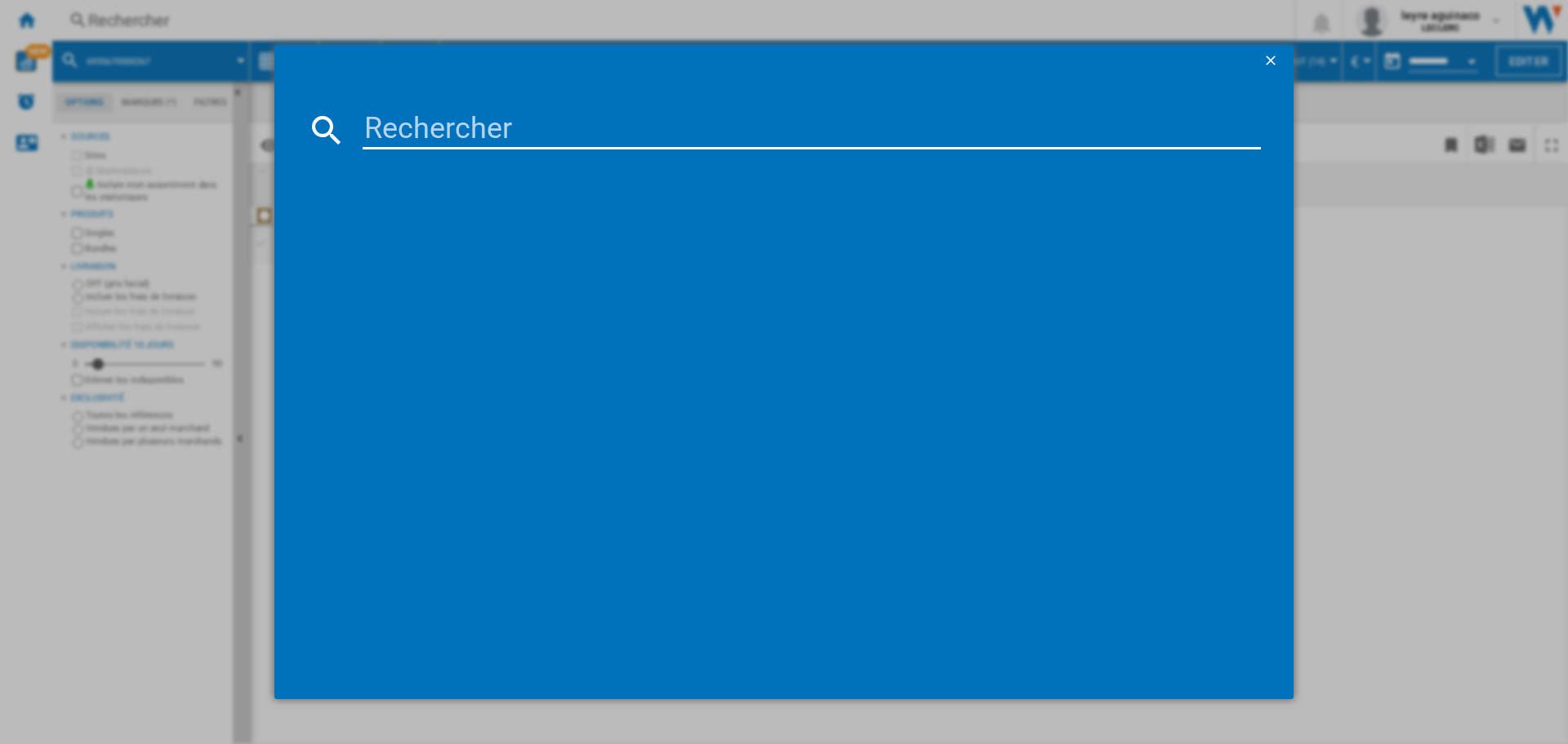
click at [492, 145] on input at bounding box center [811, 130] width 898 height 39
type input "5901292520137"
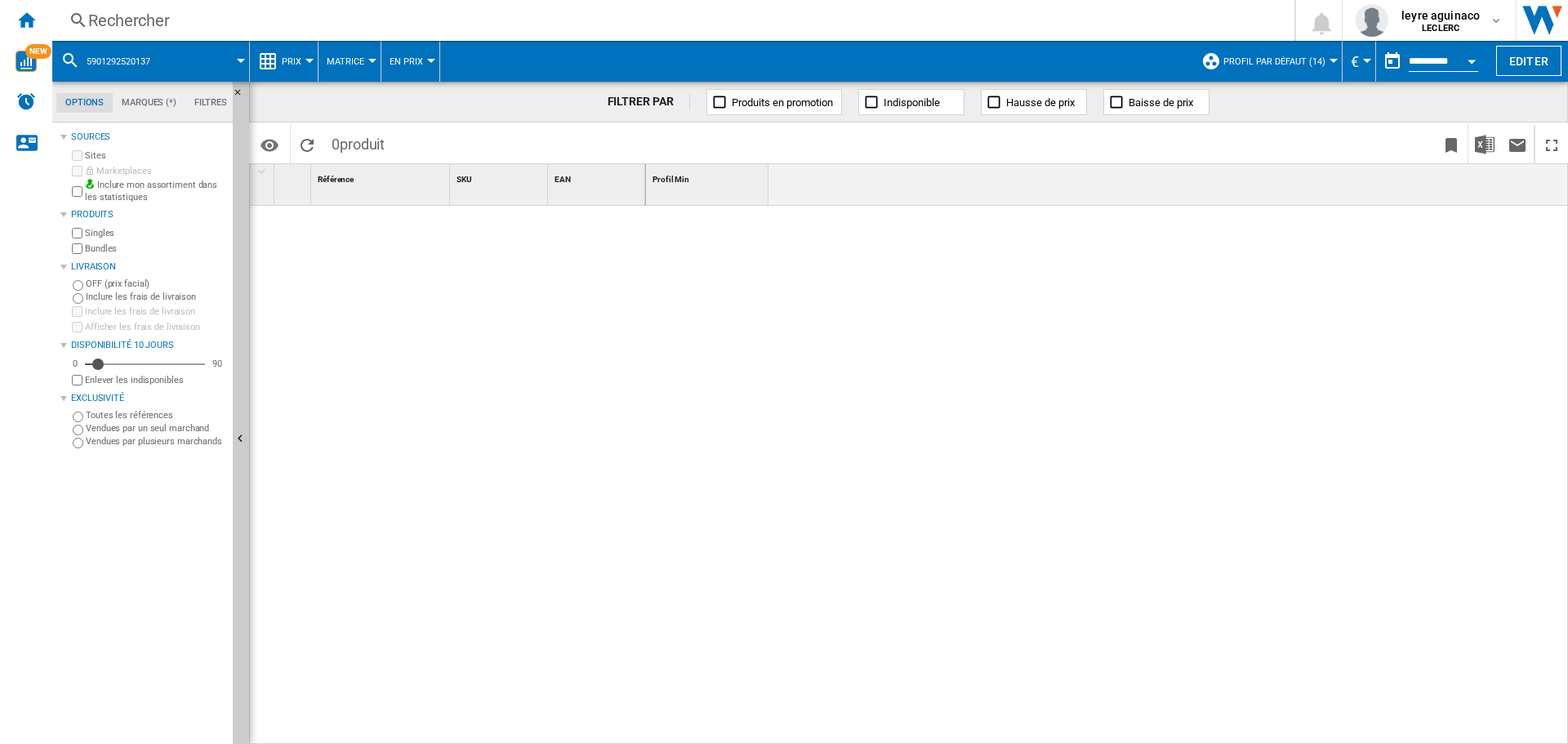
click at [519, 19] on div "Rechercher" at bounding box center [670, 20] width 1164 height 23
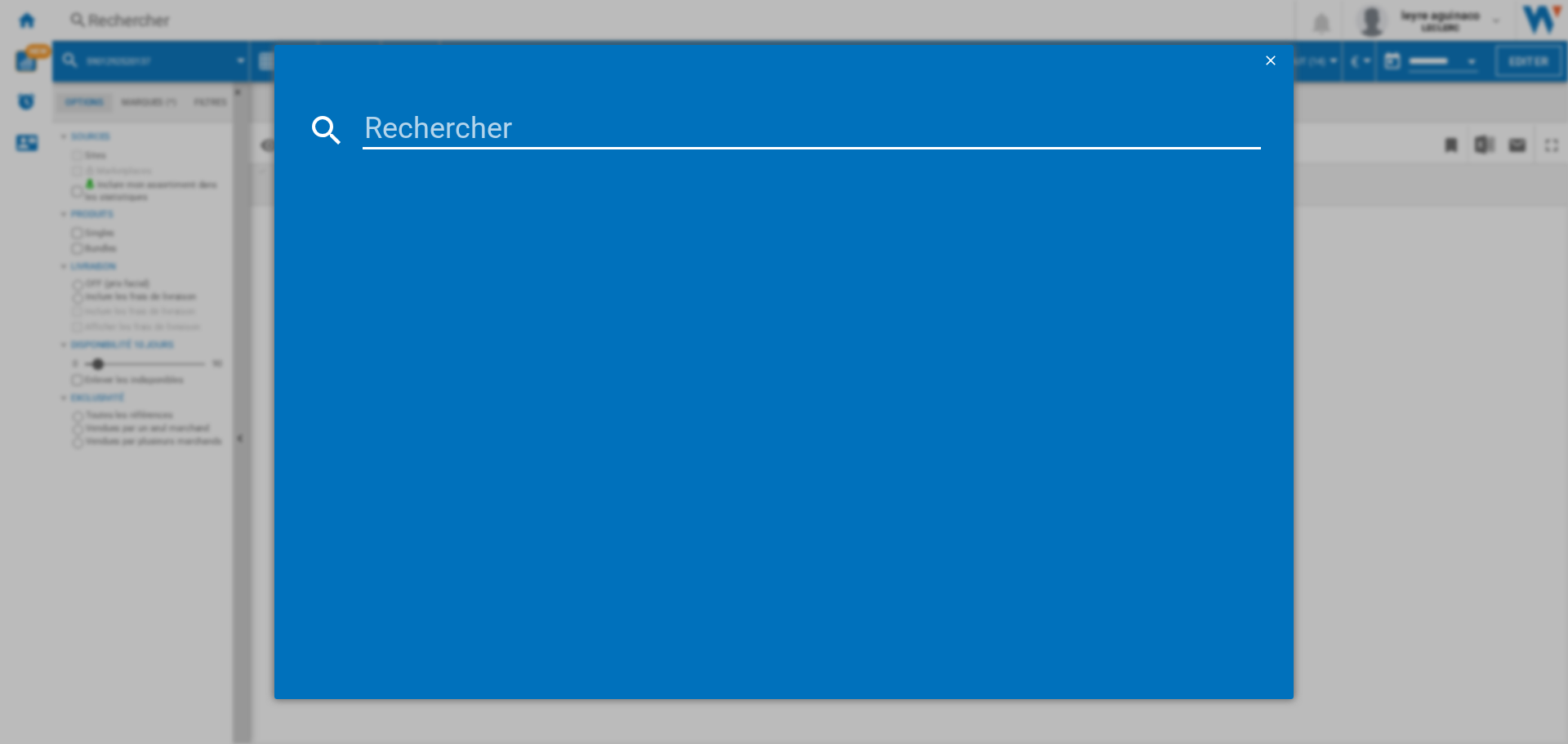
click at [525, 124] on input at bounding box center [811, 130] width 898 height 39
type input "8806096360576"
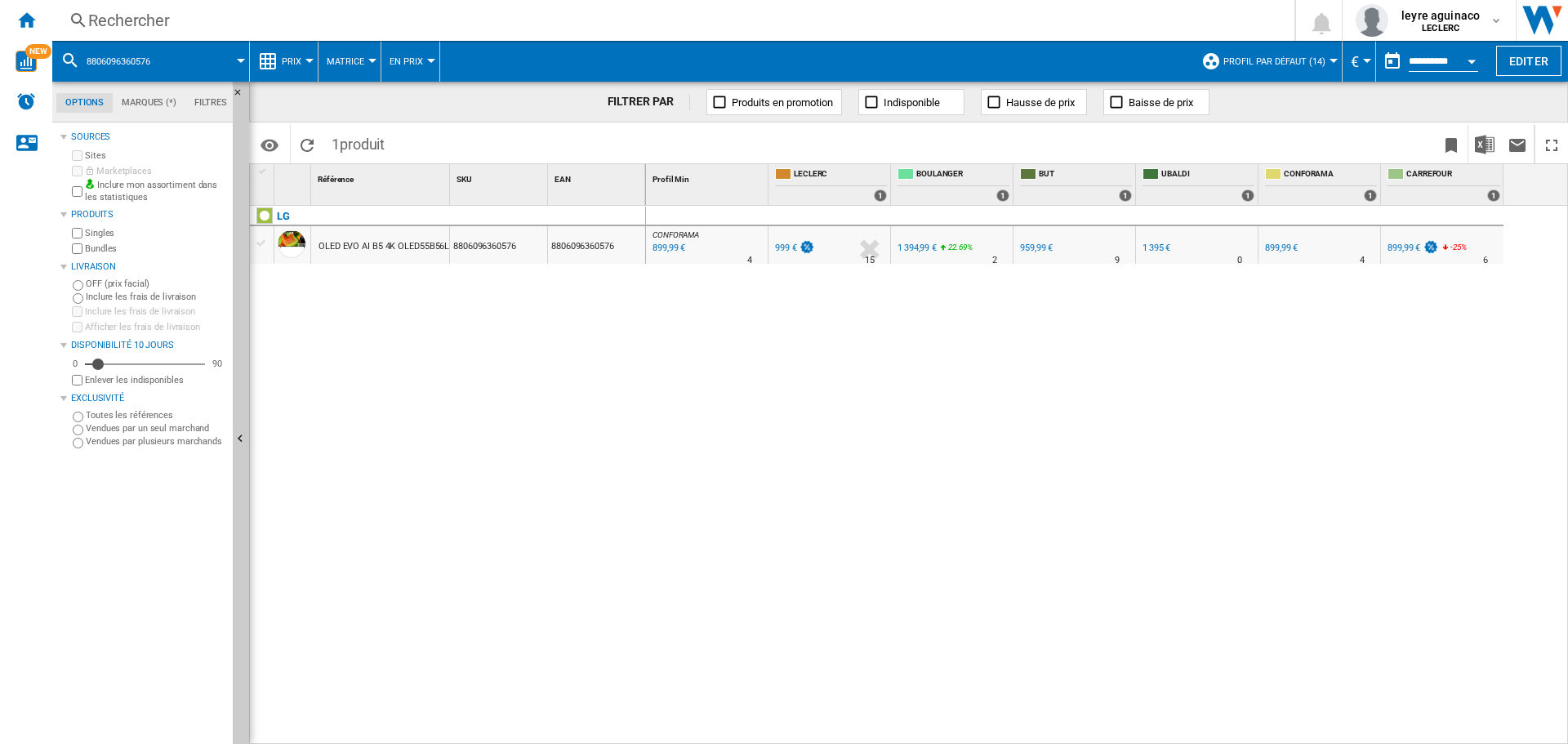
click at [785, 254] on div "999 €" at bounding box center [794, 248] width 43 height 17
click at [662, 31] on div "Rechercher" at bounding box center [670, 20] width 1164 height 23
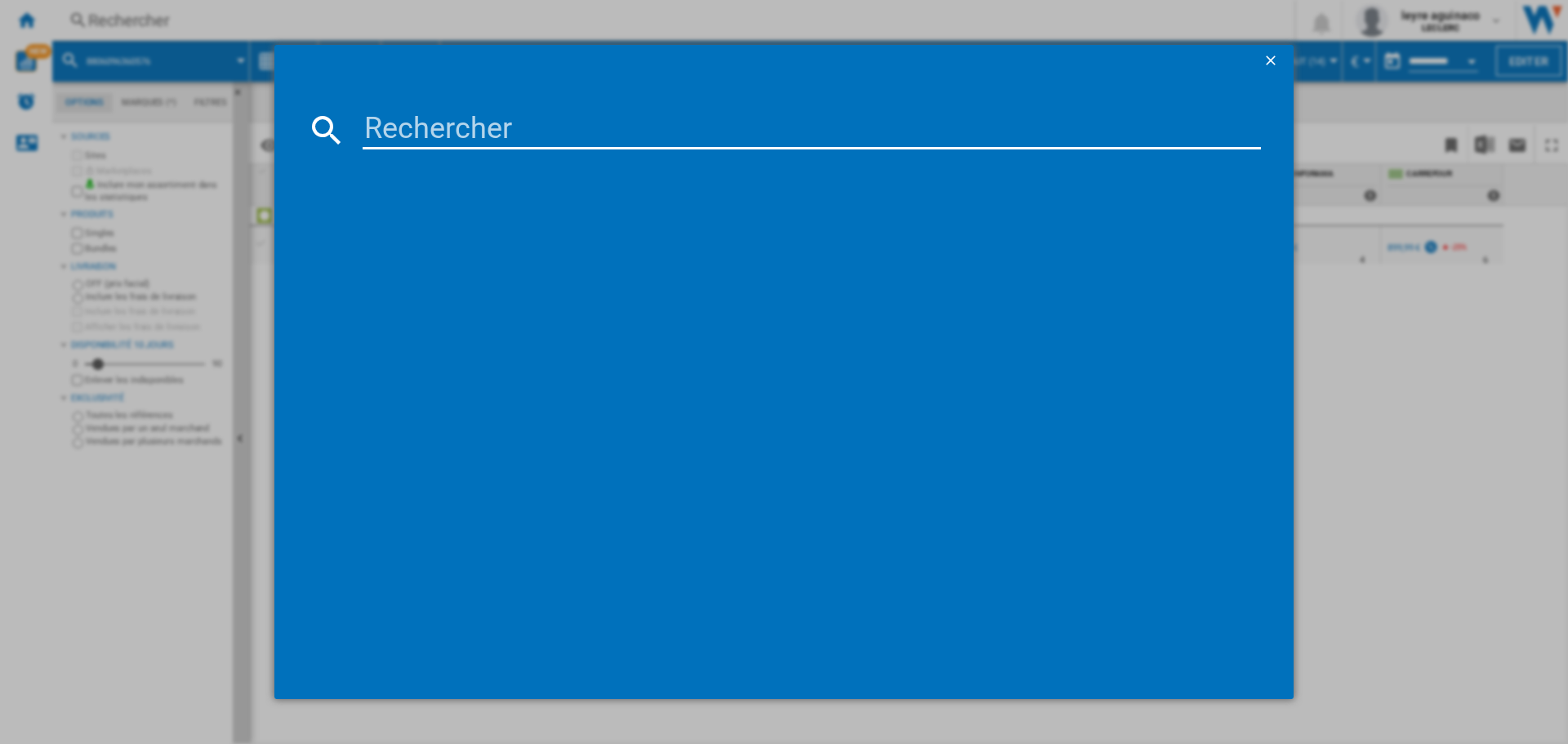
click at [711, 131] on input at bounding box center [811, 130] width 898 height 39
type input "8806091636966"
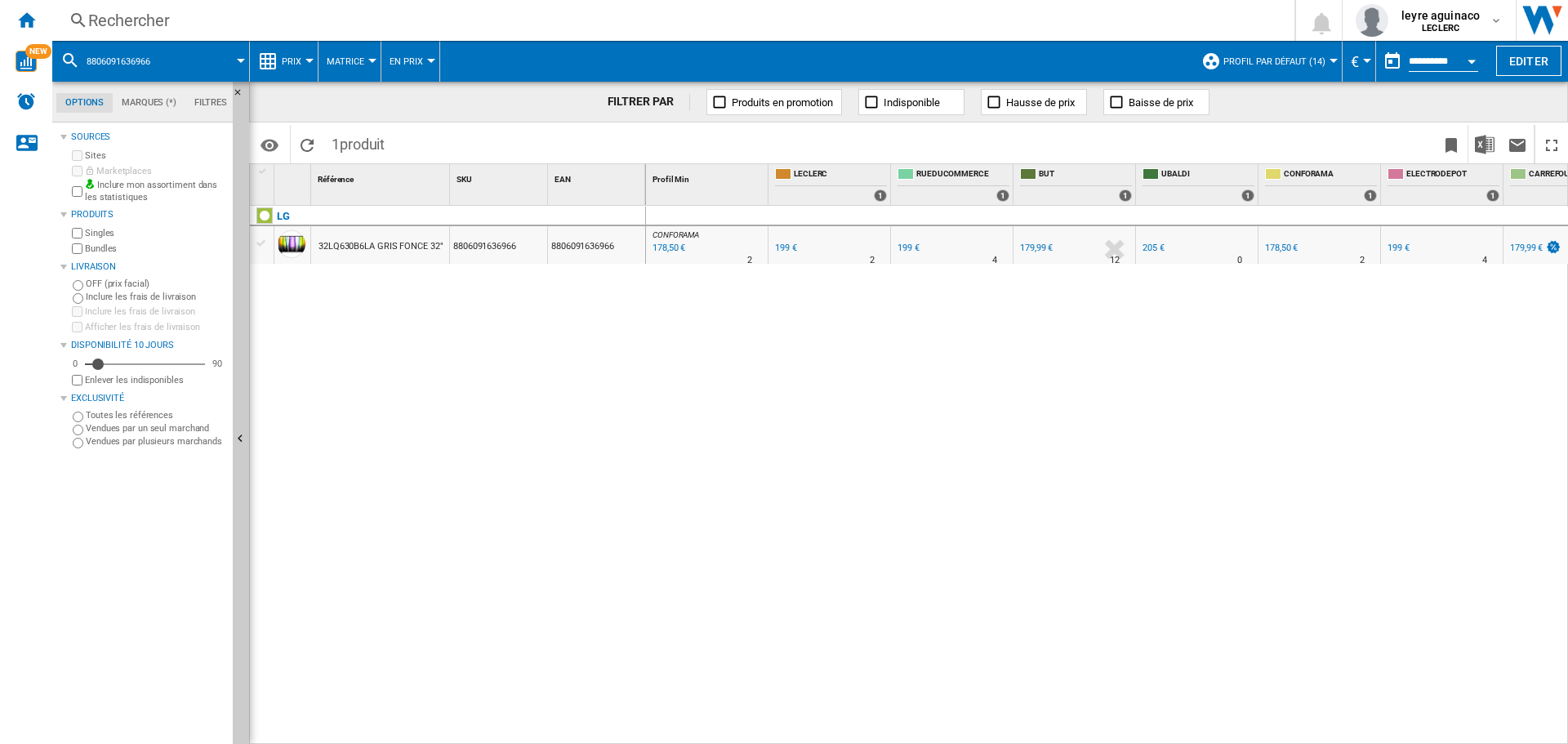
click at [673, 248] on div "178,50 €" at bounding box center [667, 248] width 35 height 17
click at [543, 15] on div "Rechercher" at bounding box center [670, 20] width 1164 height 23
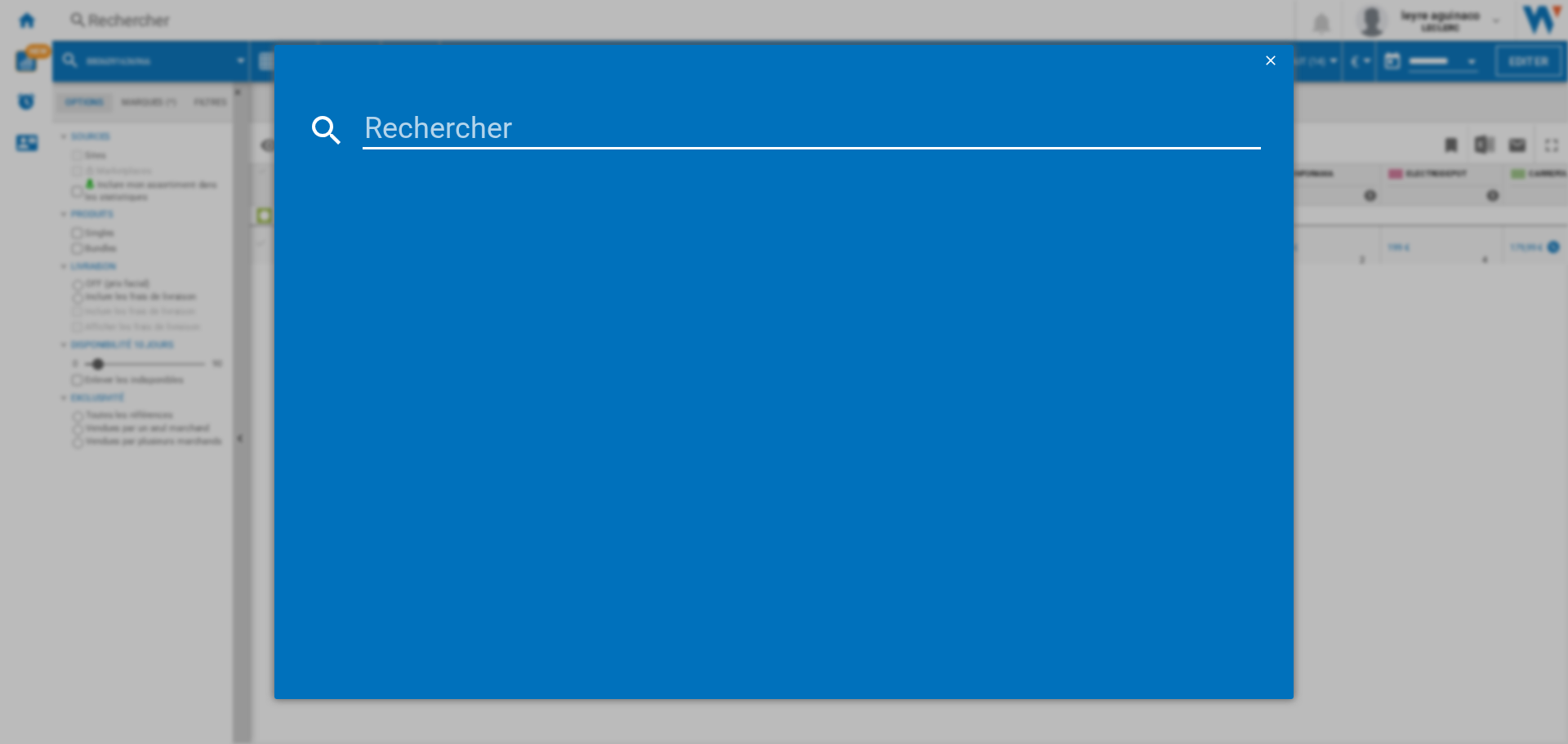
click at [549, 134] on input at bounding box center [811, 130] width 898 height 39
click at [524, 114] on input "995,00" at bounding box center [811, 130] width 898 height 39
click at [524, 116] on input "995,00" at bounding box center [811, 130] width 898 height 39
paste input "8718863041963"
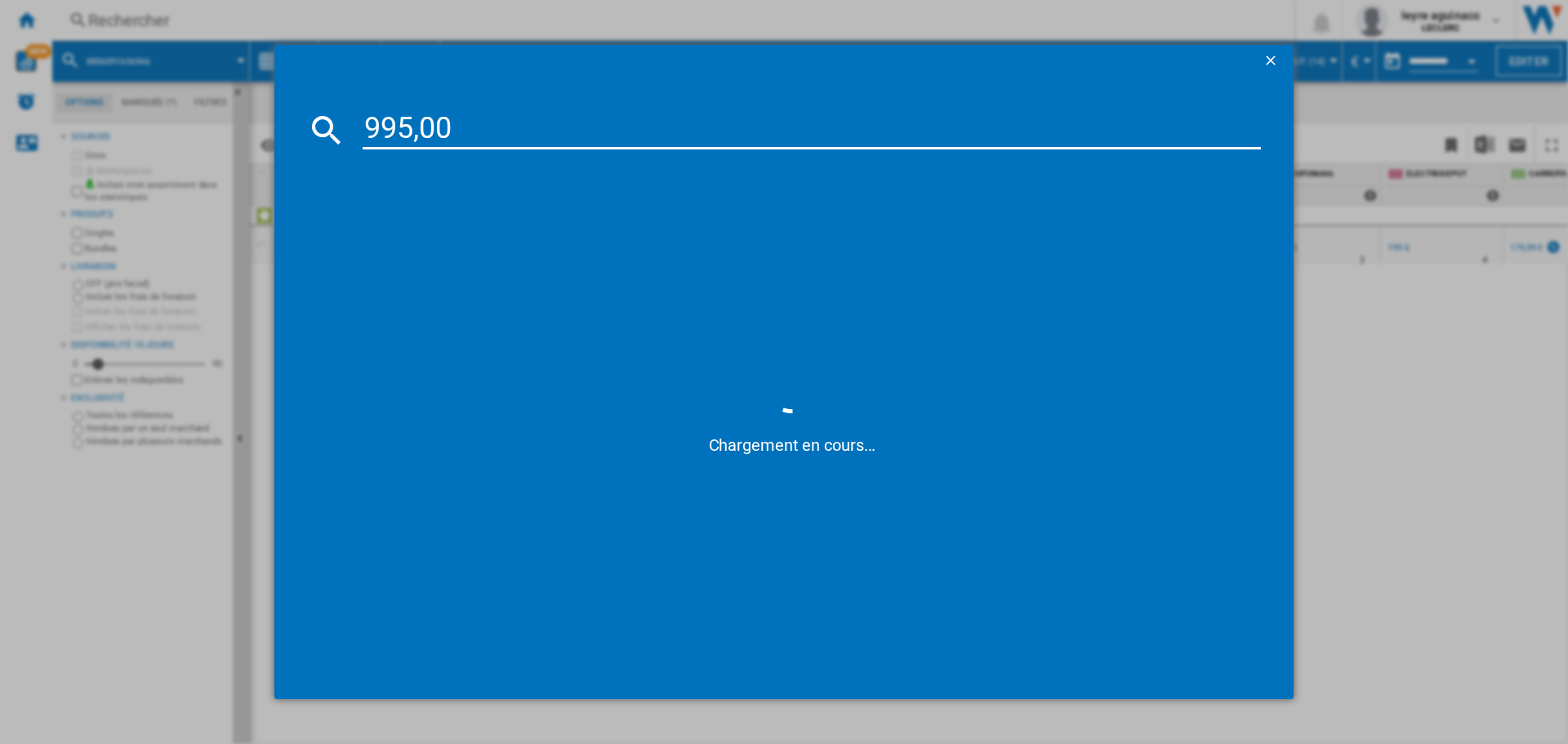
type input "8718863041963"
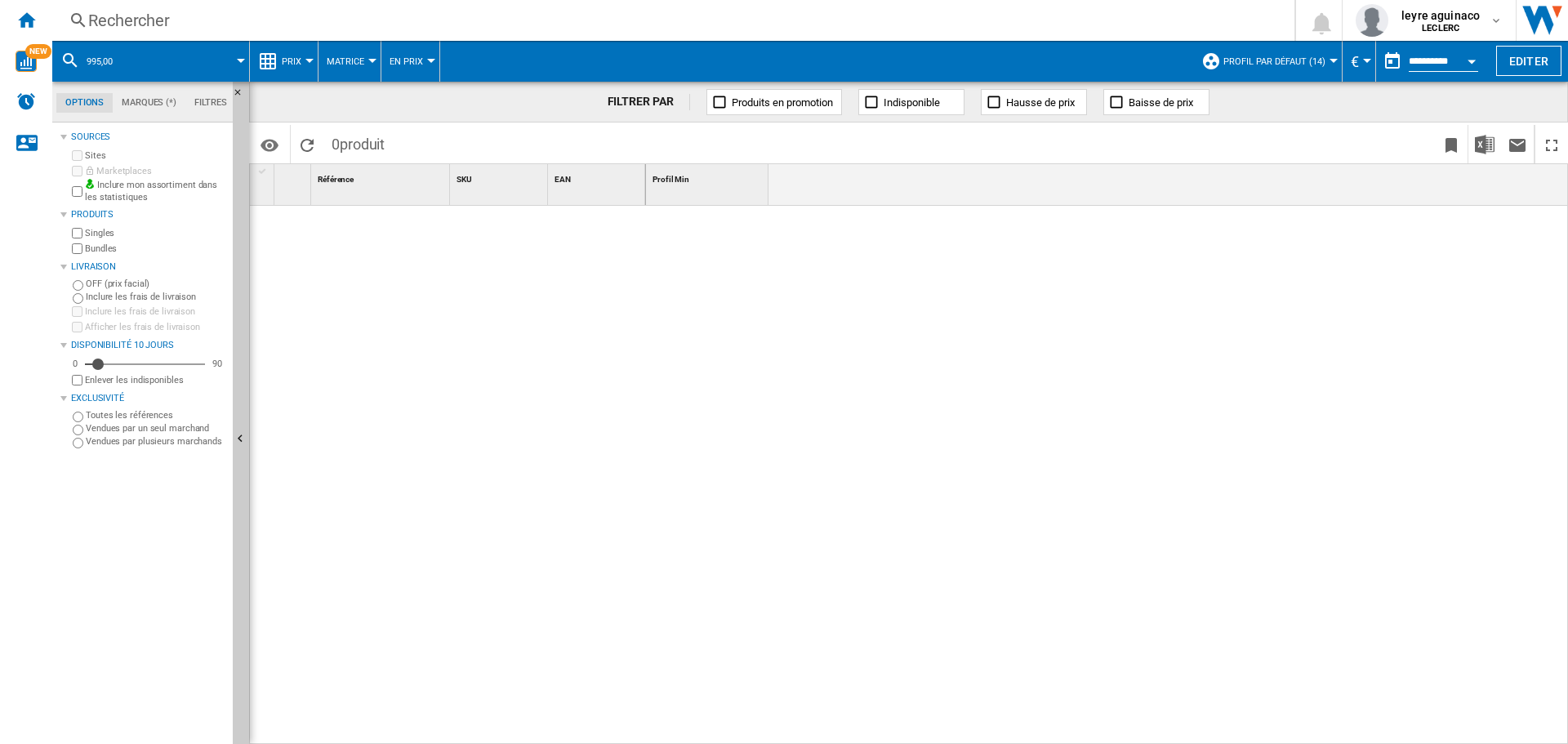
click at [418, 15] on div "Rechercher" at bounding box center [670, 20] width 1164 height 23
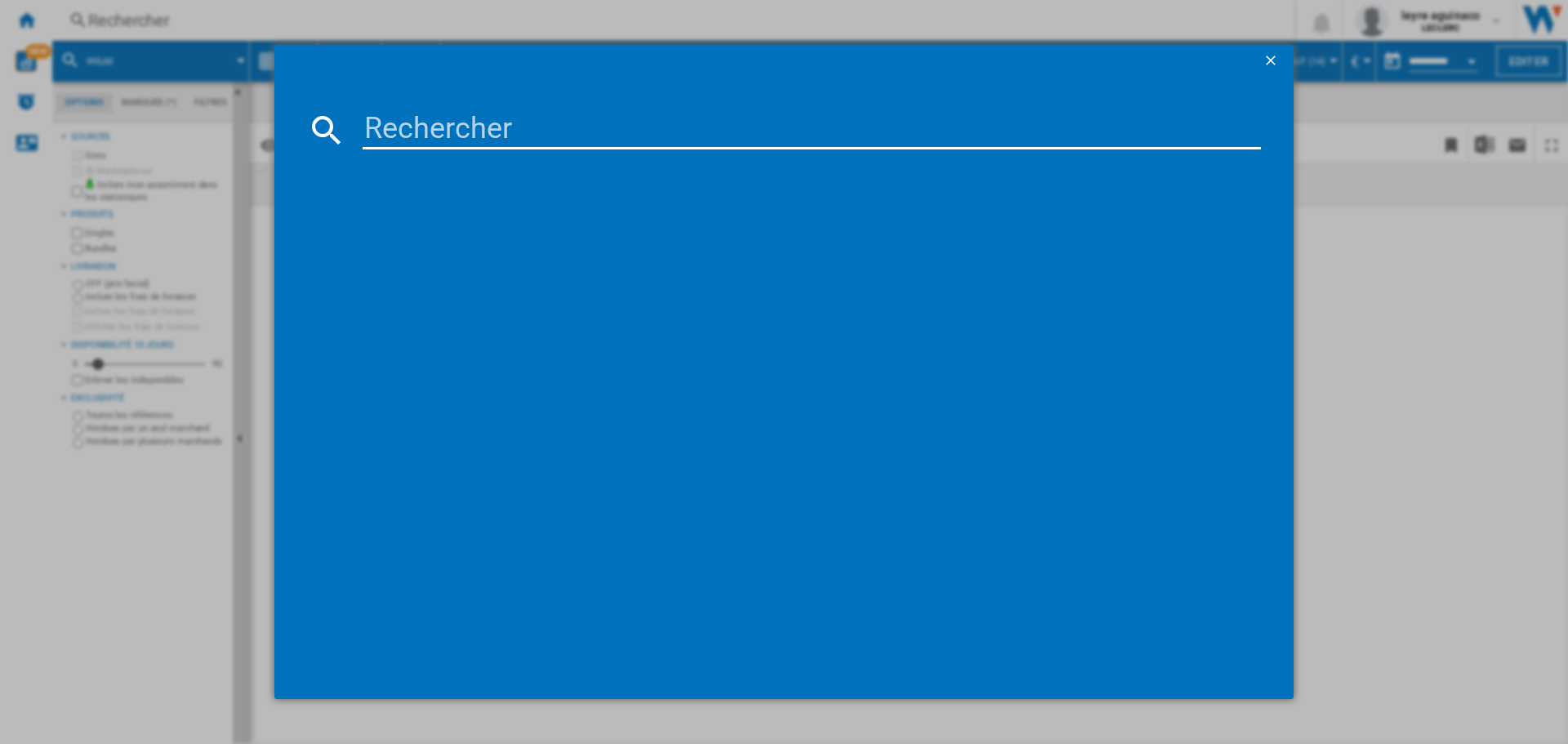
click at [504, 134] on input at bounding box center [811, 130] width 898 height 39
type input "8718863041963"
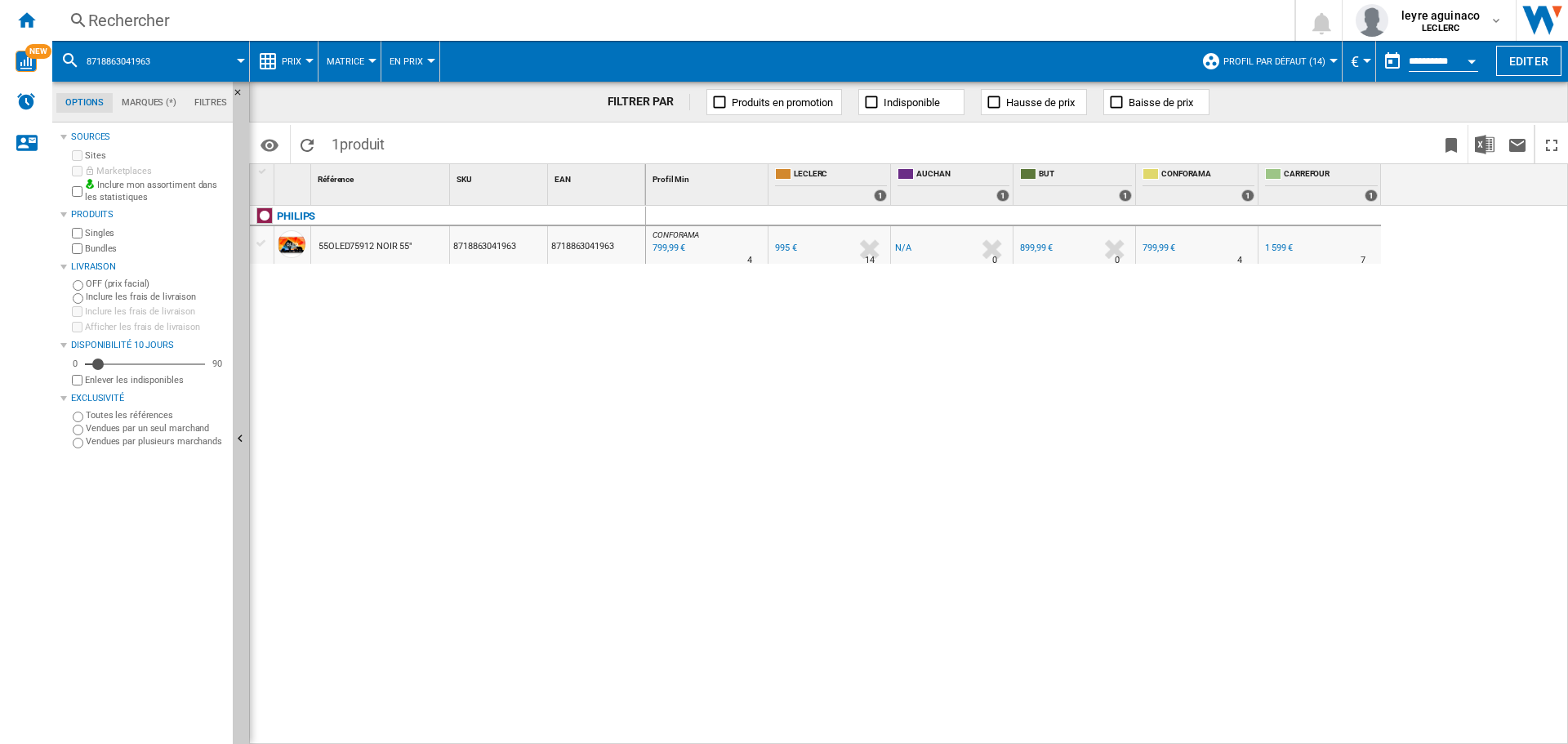
click at [784, 241] on div "995 €" at bounding box center [784, 248] width 24 height 17
click at [573, 33] on div "Rechercher Rechercher 0 leyre aguinaco LECLERC LECLERC Mes paramètres Se déconn…" at bounding box center [810, 20] width 1516 height 41
click at [571, 26] on div "Rechercher" at bounding box center [670, 20] width 1164 height 23
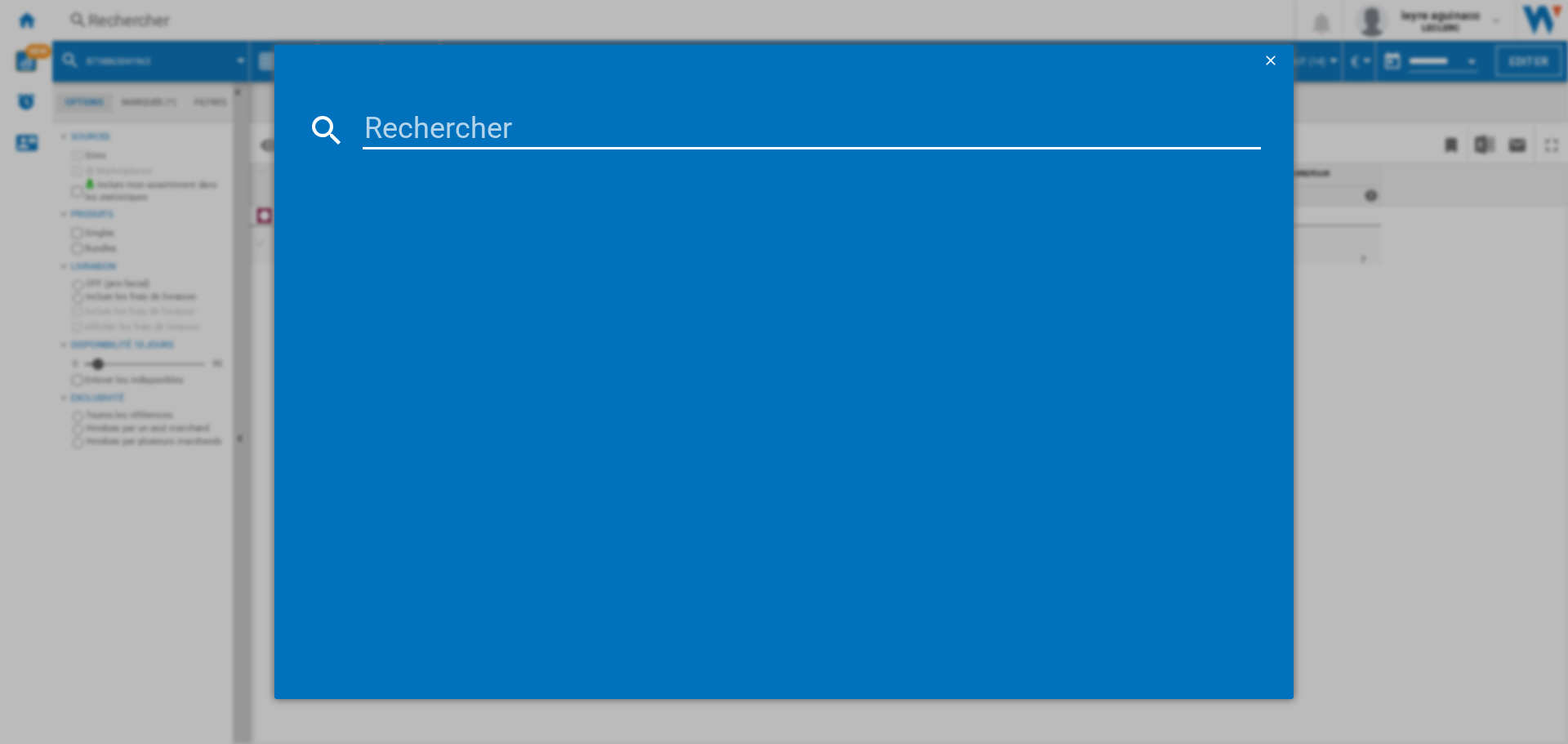
drag, startPoint x: 588, startPoint y: 121, endPoint x: 597, endPoint y: 129, distance: 12.0
click at [591, 125] on input at bounding box center [811, 130] width 898 height 39
type input "8806095412634"
